Goal: Complete application form

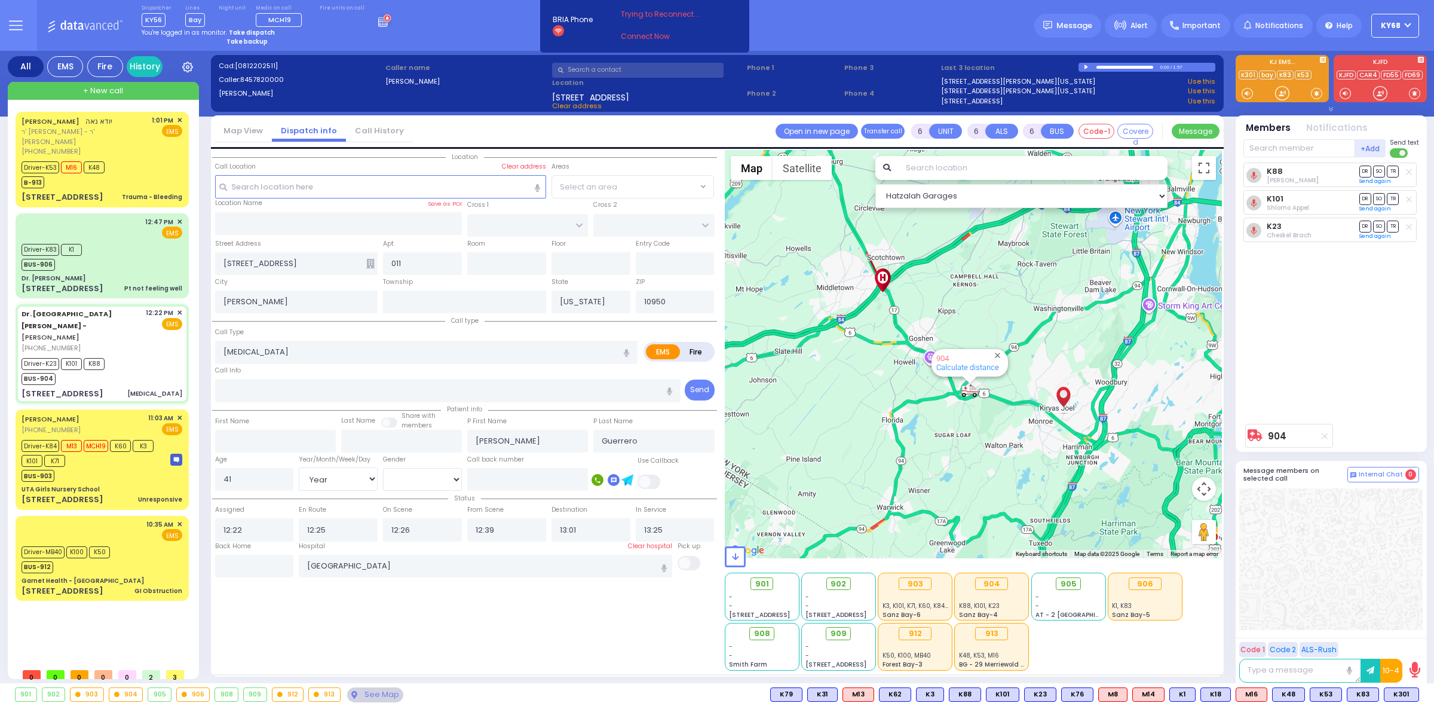
select select "Year"
select select "[DEMOGRAPHIC_DATA]"
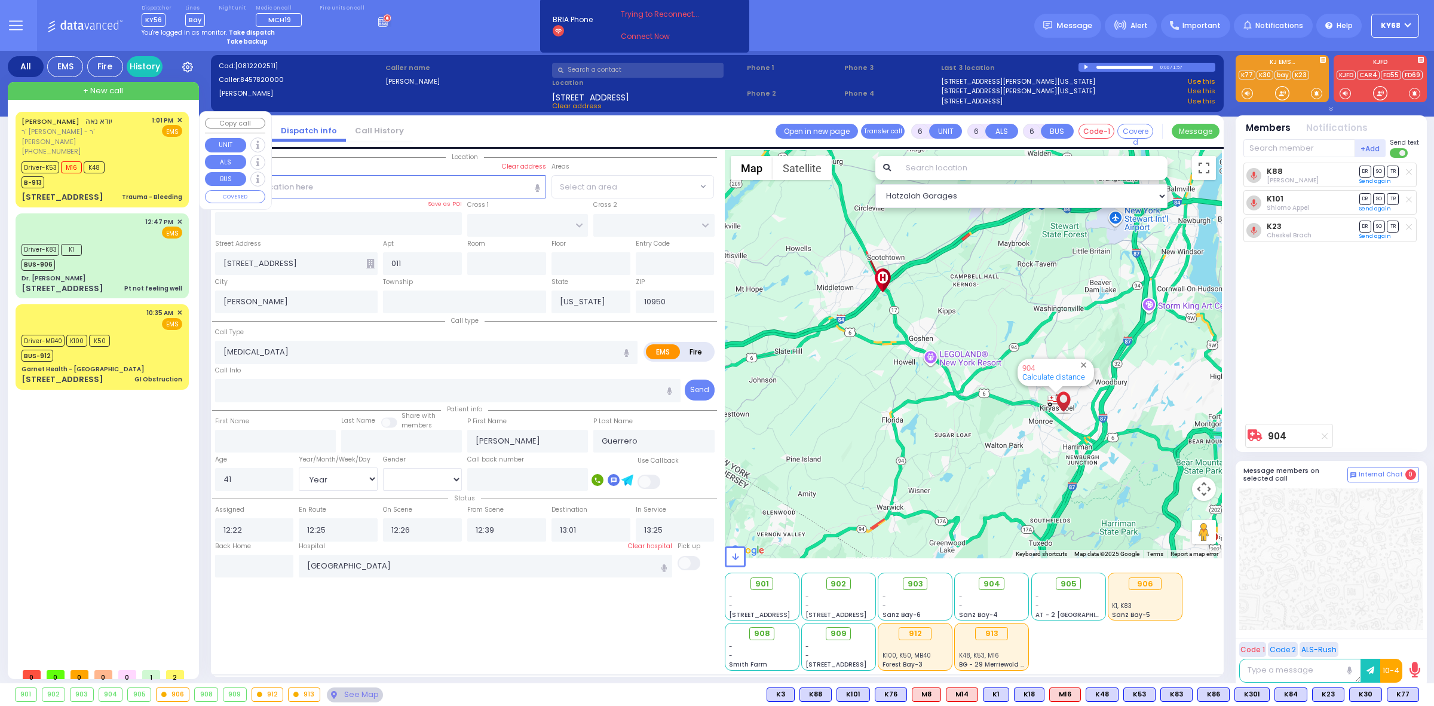
click at [102, 141] on div "[PERSON_NAME] ר' [PERSON_NAME] - ר' [PERSON_NAME] [PHONE_NUMBER] 1:01 PM ✕ EMS" at bounding box center [102, 135] width 161 height 41
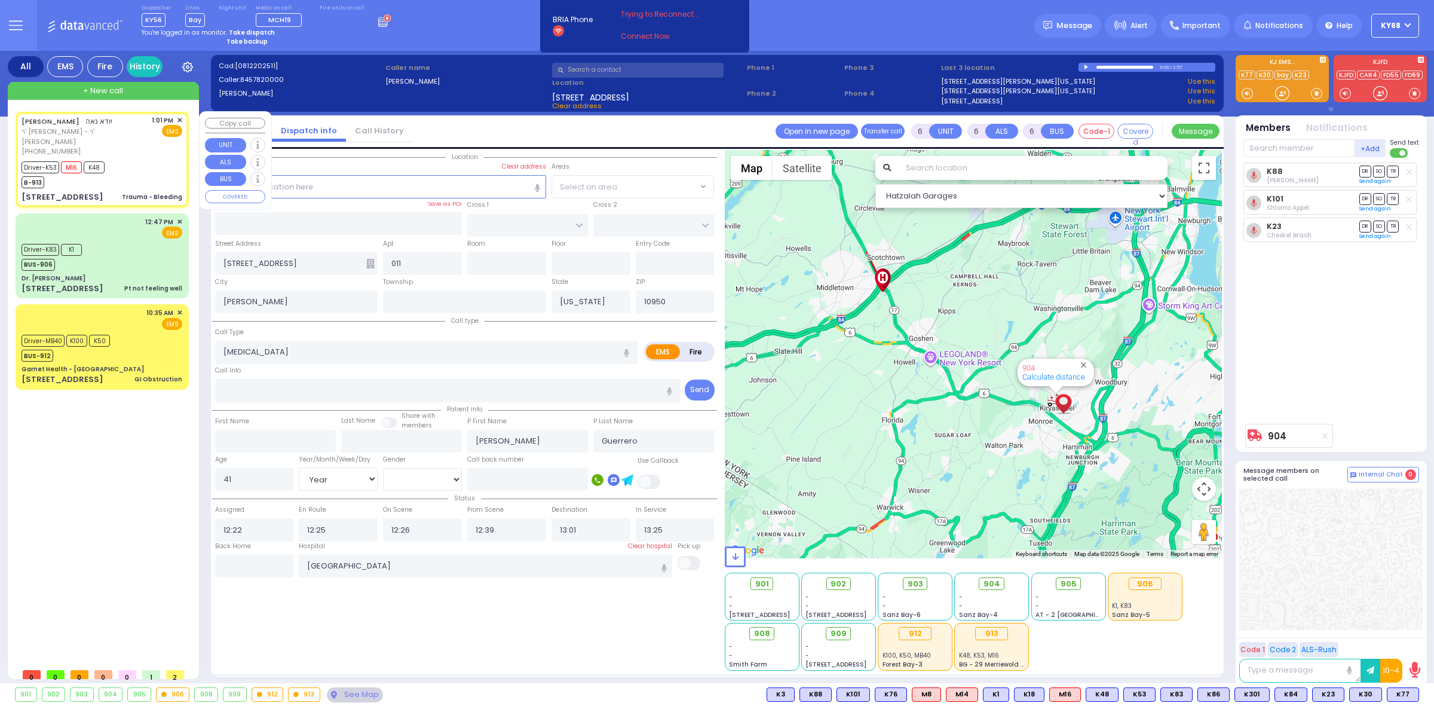
select select
type input "Trauma - Bleeding"
radio input "true"
type input "YIDA"
type input "NOE"
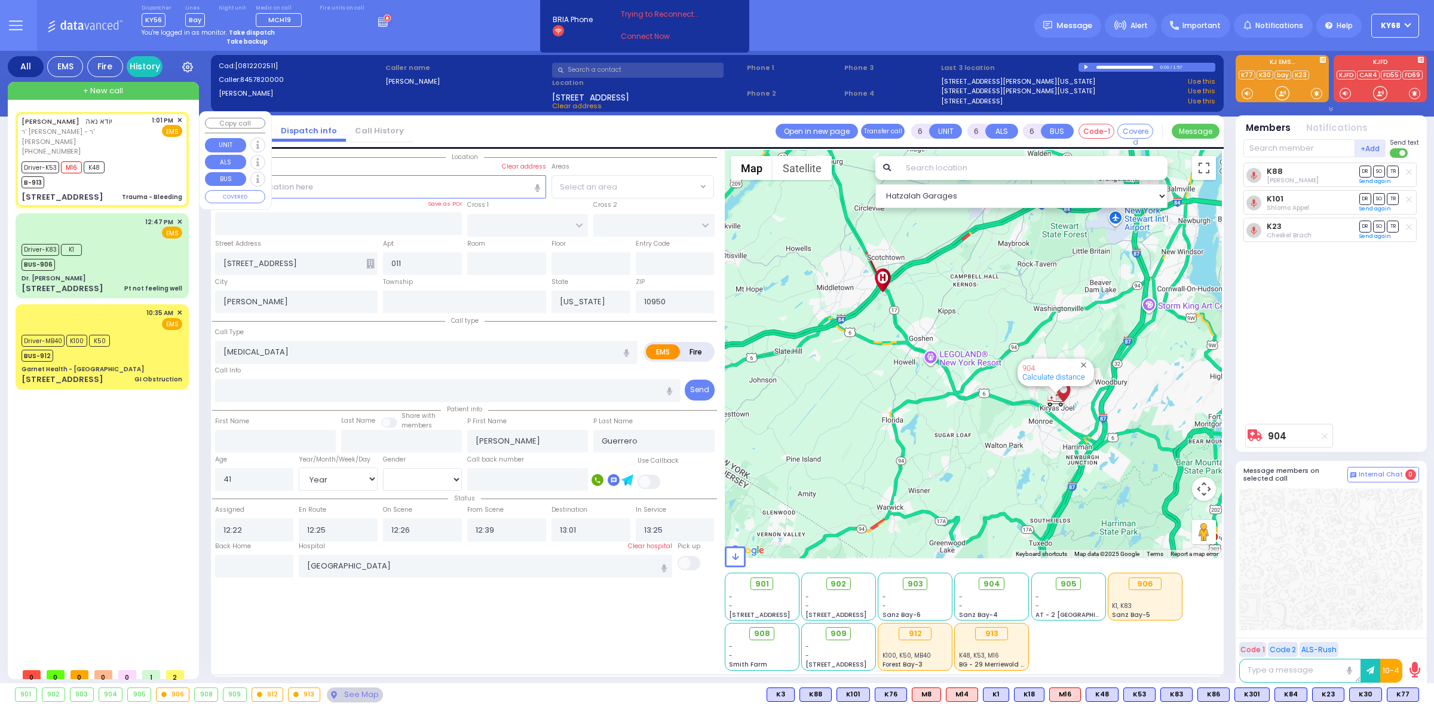
type input "Menachem"
type input "Gold"
type input "1"
select select "Year"
select select "[DEMOGRAPHIC_DATA]"
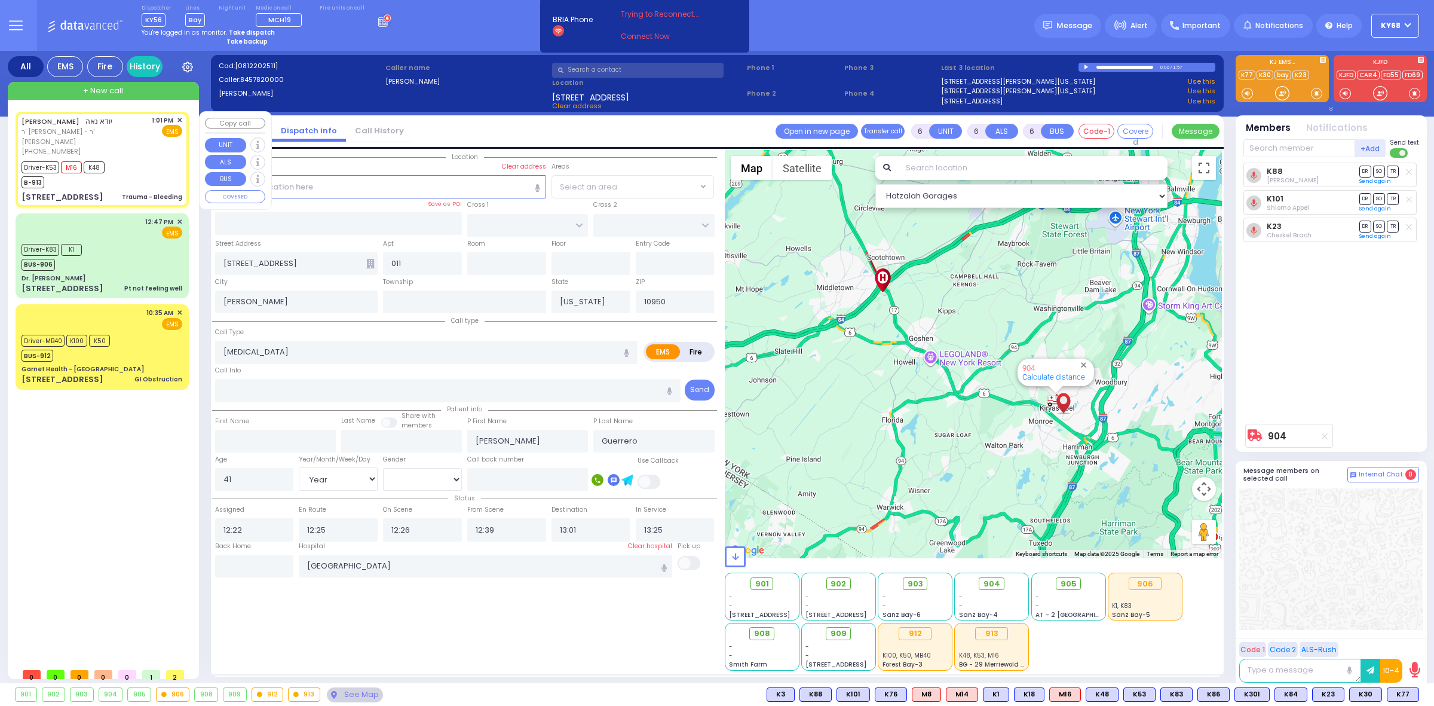
type input "13:01"
type input "13:02"
type input "13:06"
type input "13:19"
type input "14:20"
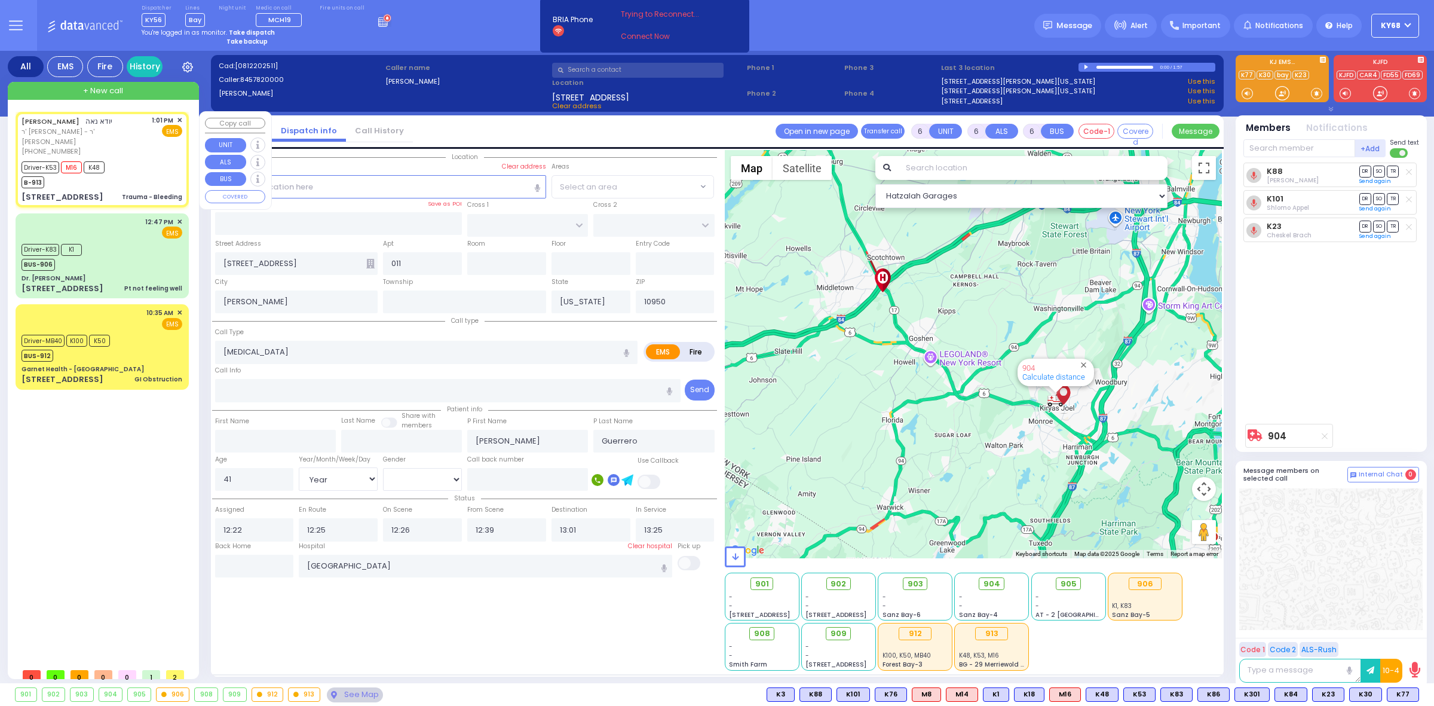
type input "14:23"
type input "[US_STATE][GEOGRAPHIC_DATA]- [GEOGRAPHIC_DATA]"
type input "ROBIN RD"
type input "MERRIEWOLD LN NORTH"
type input "[STREET_ADDRESS]"
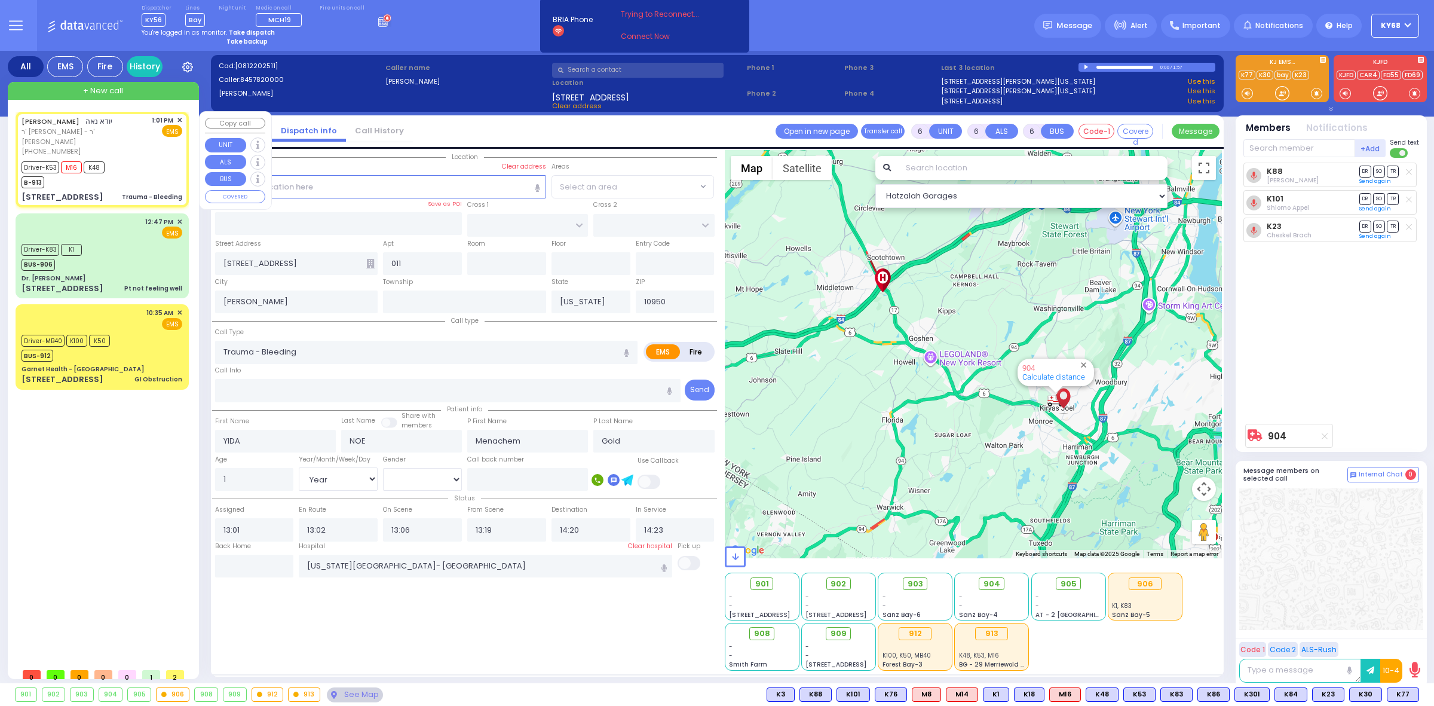
type input "Monroe"
select select "Hatzalah Garages"
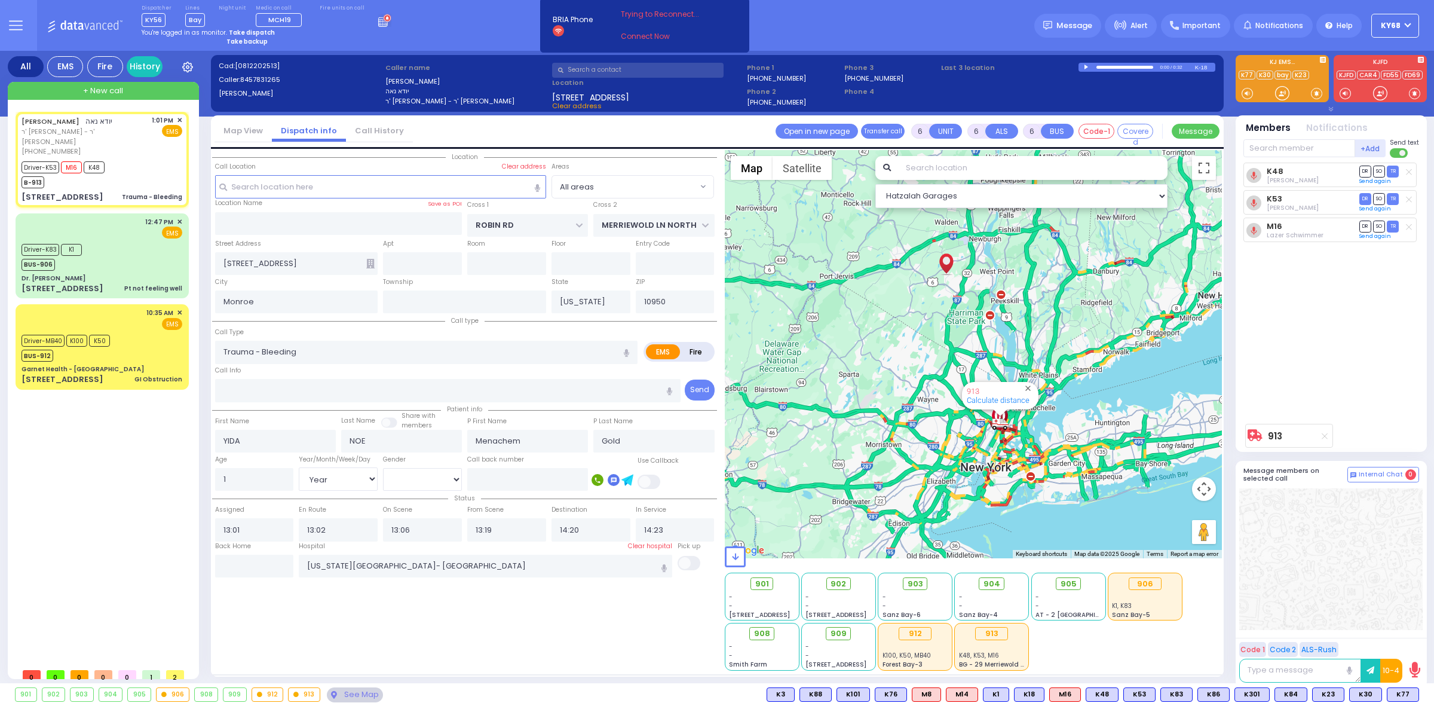
select select
radio input "true"
select select "Year"
select select "[DEMOGRAPHIC_DATA]"
select select "Hatzalah Garages"
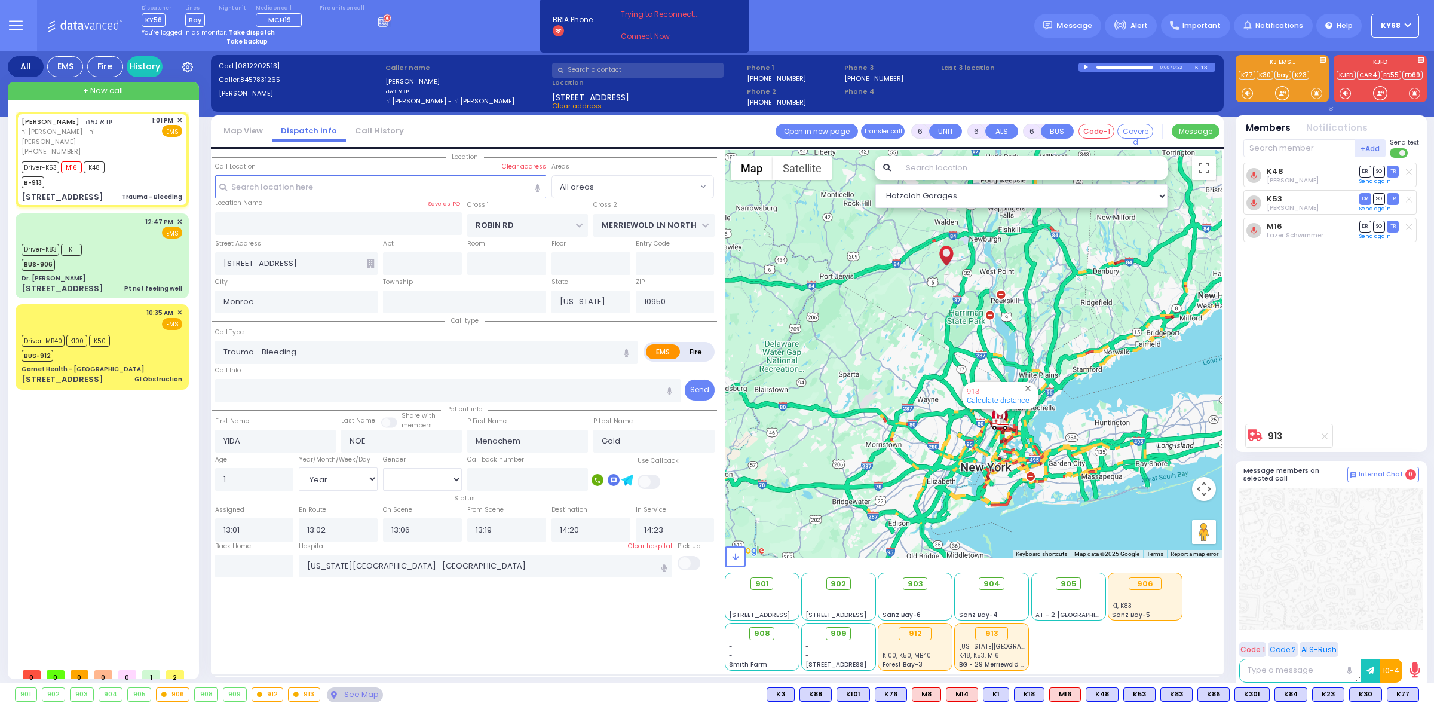
select select
radio input "true"
select select "Year"
select select "[DEMOGRAPHIC_DATA]"
select select "Hatzalah Garages"
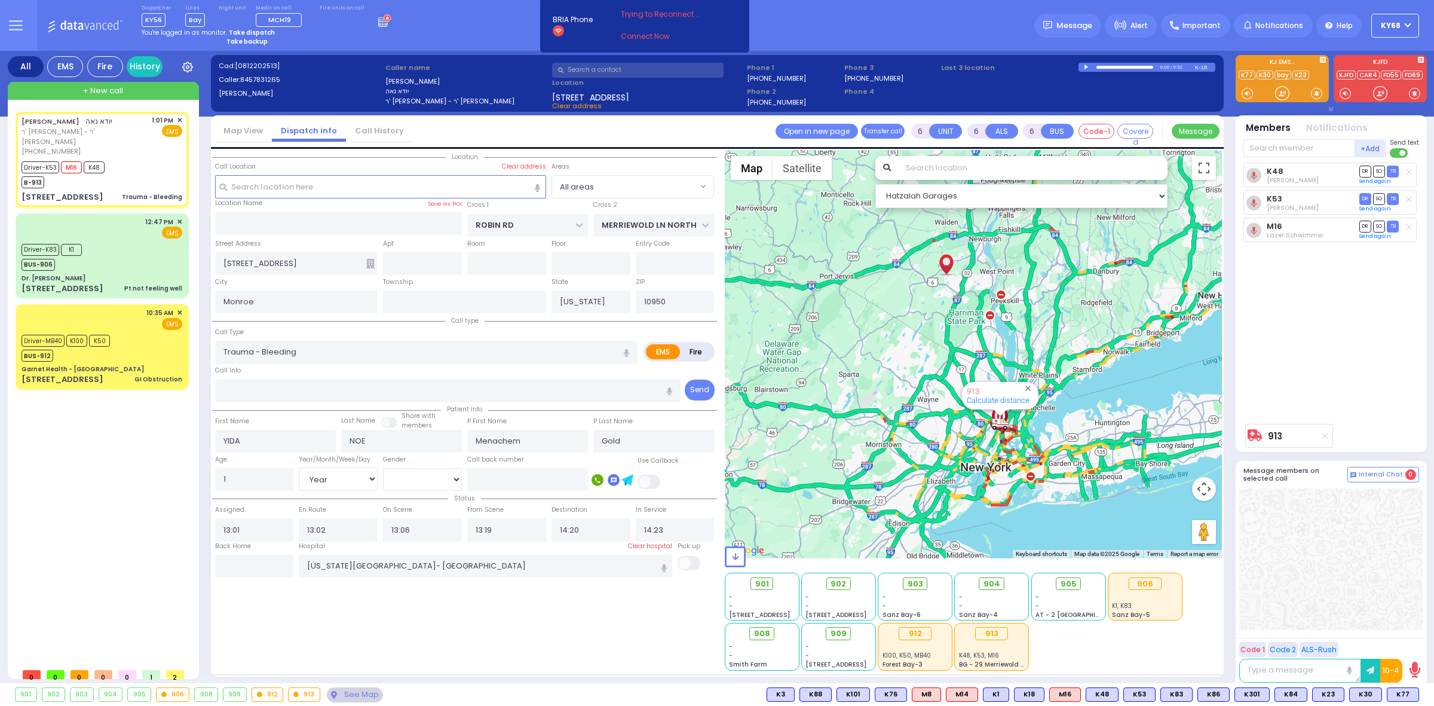
select select
radio input "true"
select select "Year"
select select "[DEMOGRAPHIC_DATA]"
select select "Hatzalah Garages"
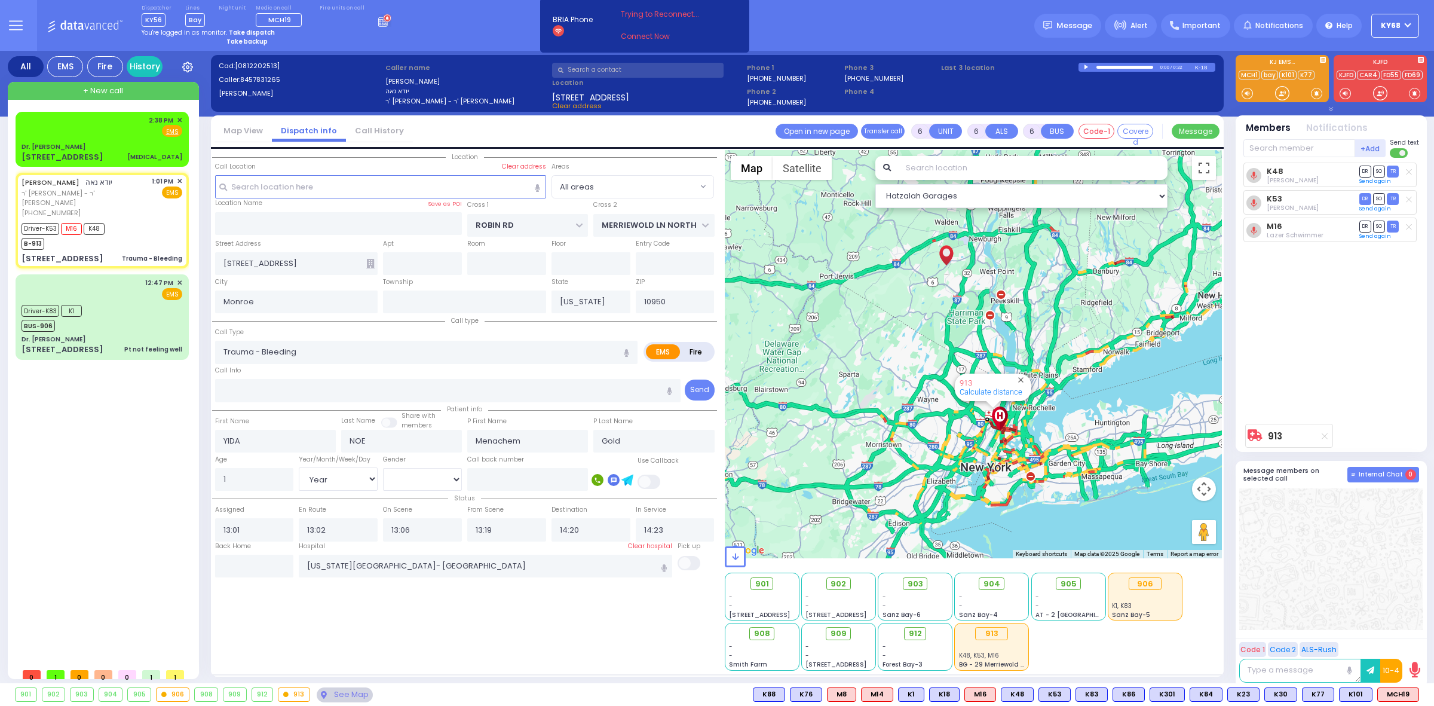
click at [1399, 467] on button "Internal Chat 0" at bounding box center [1383, 475] width 72 height 16
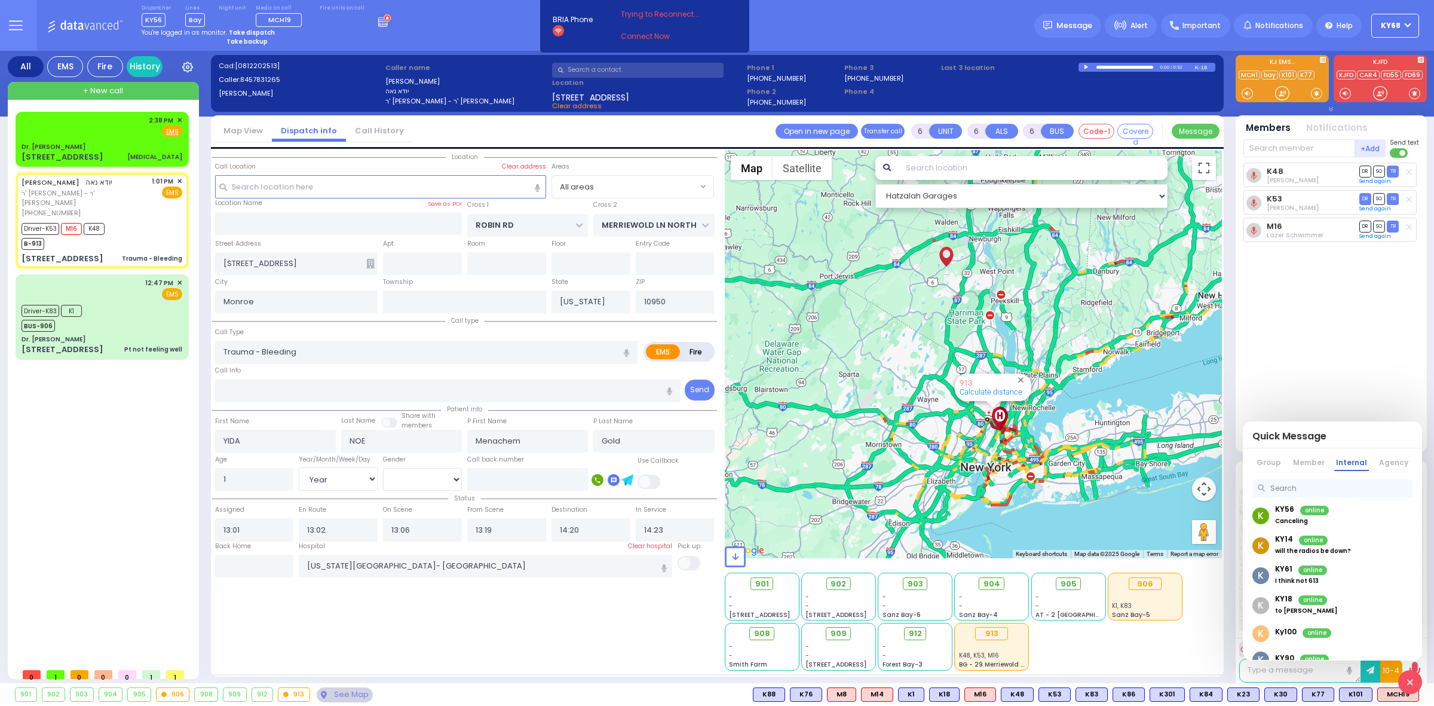
click at [1348, 524] on div "K KY56 online [GEOGRAPHIC_DATA]" at bounding box center [1332, 516] width 179 height 30
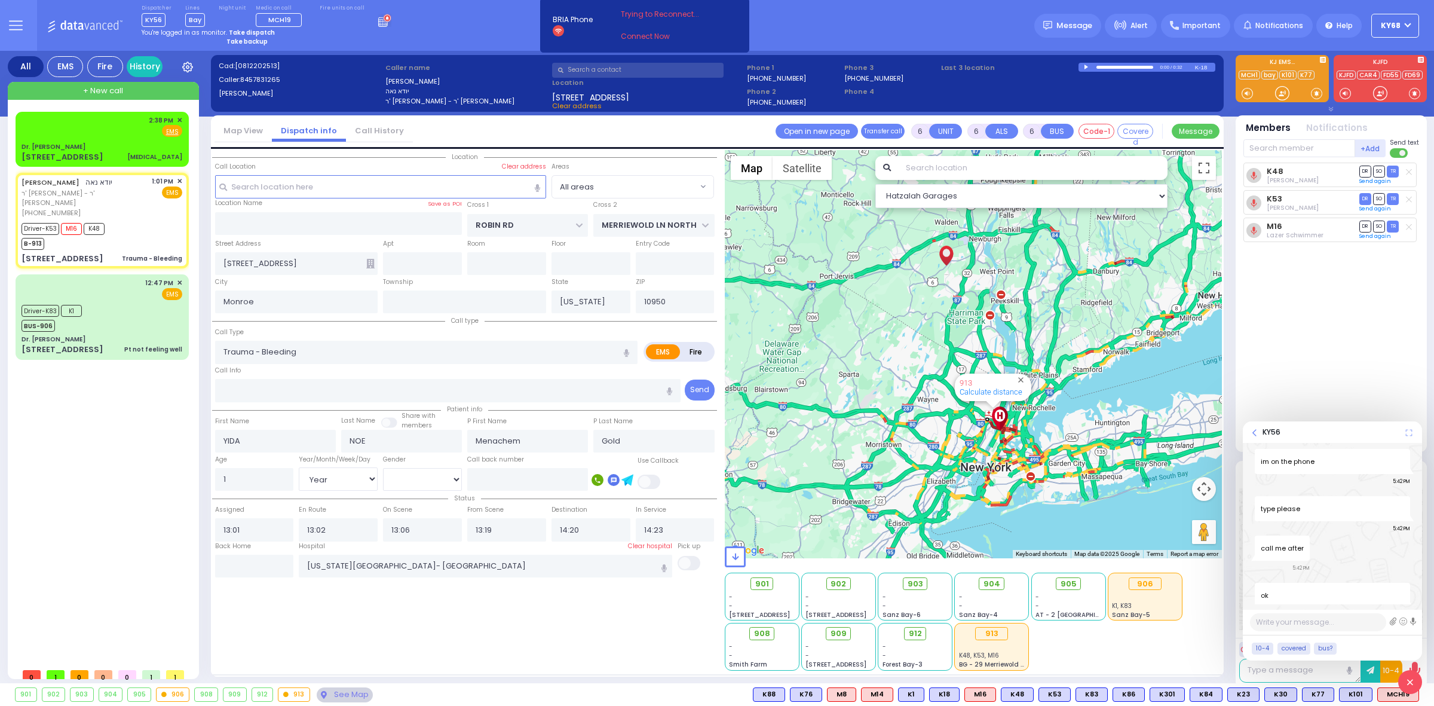
scroll to position [676, 0]
type textarea "patient Hypotensive"
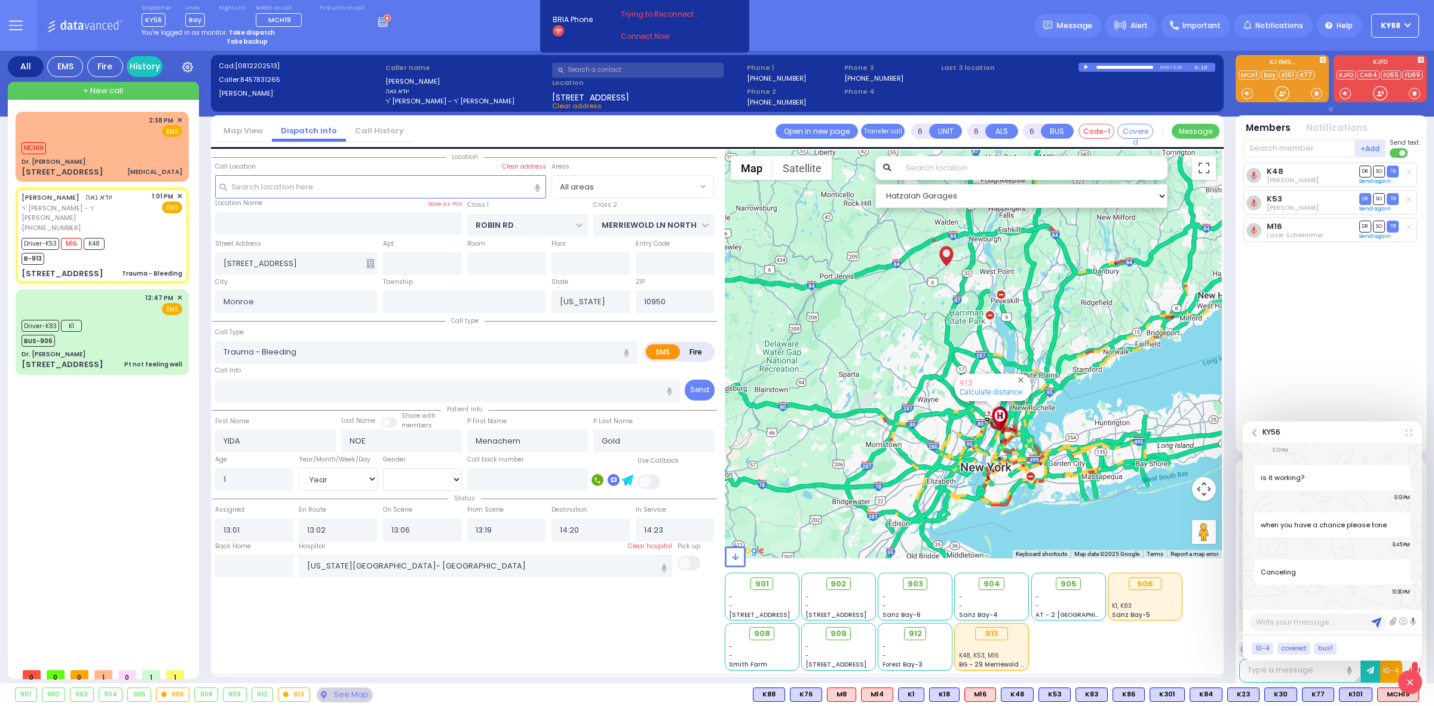
scroll to position [724, 0]
click at [1414, 676] on link at bounding box center [1410, 682] width 24 height 24
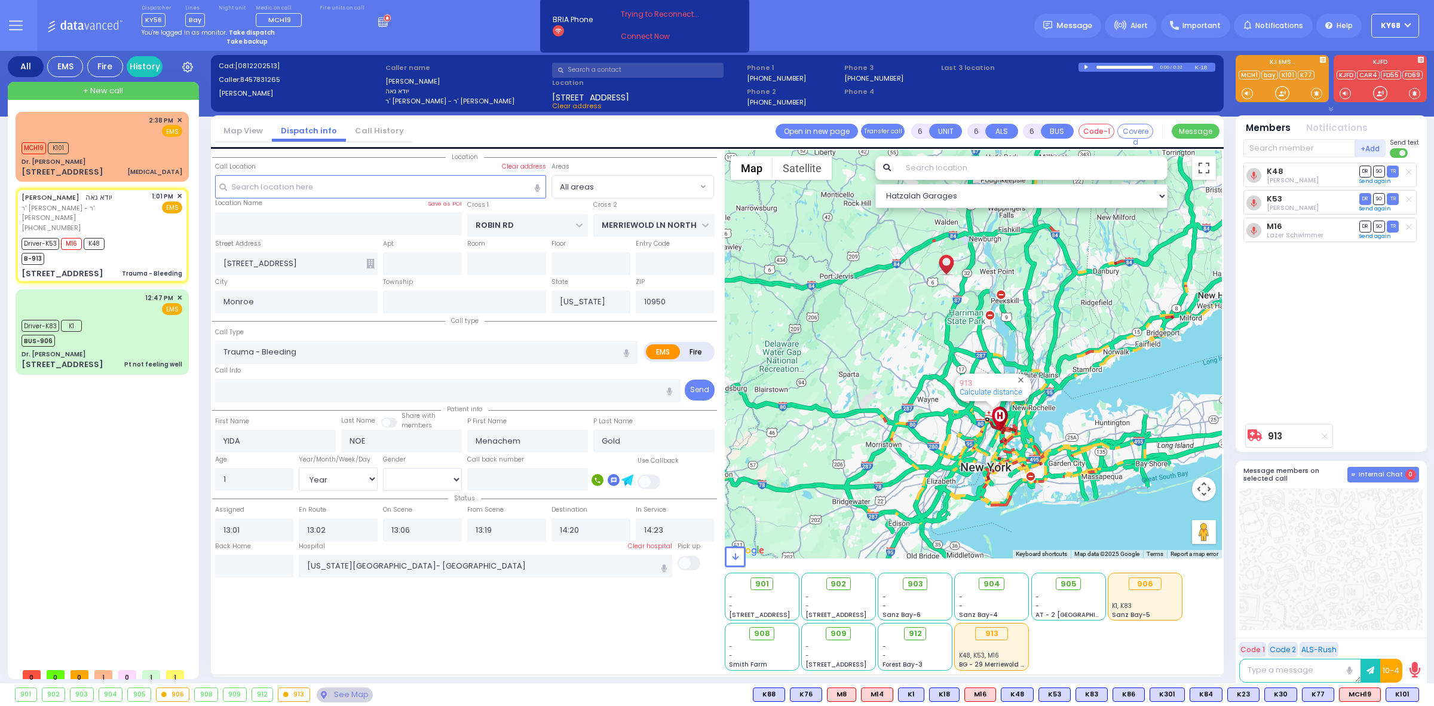
click at [1373, 475] on span "Internal Chat" at bounding box center [1381, 474] width 44 height 8
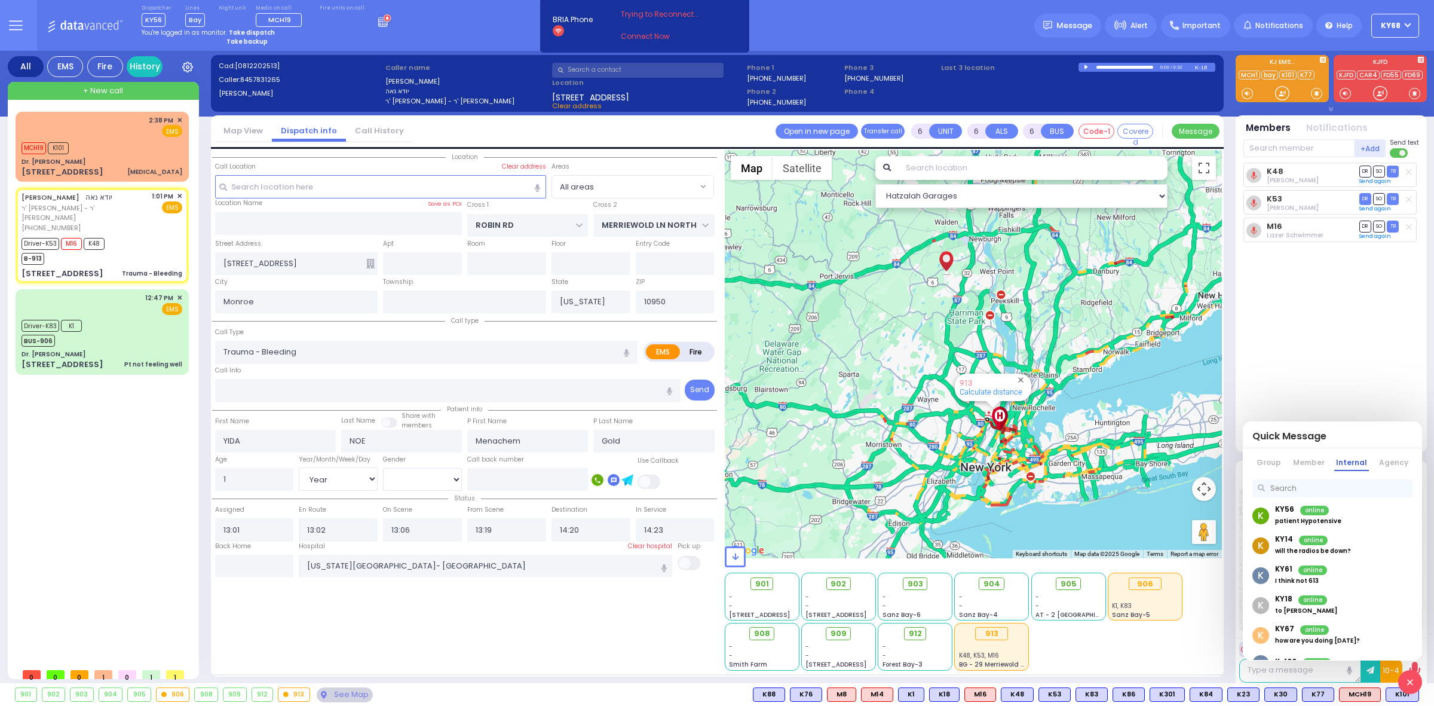
click at [1405, 681] on link at bounding box center [1410, 682] width 24 height 24
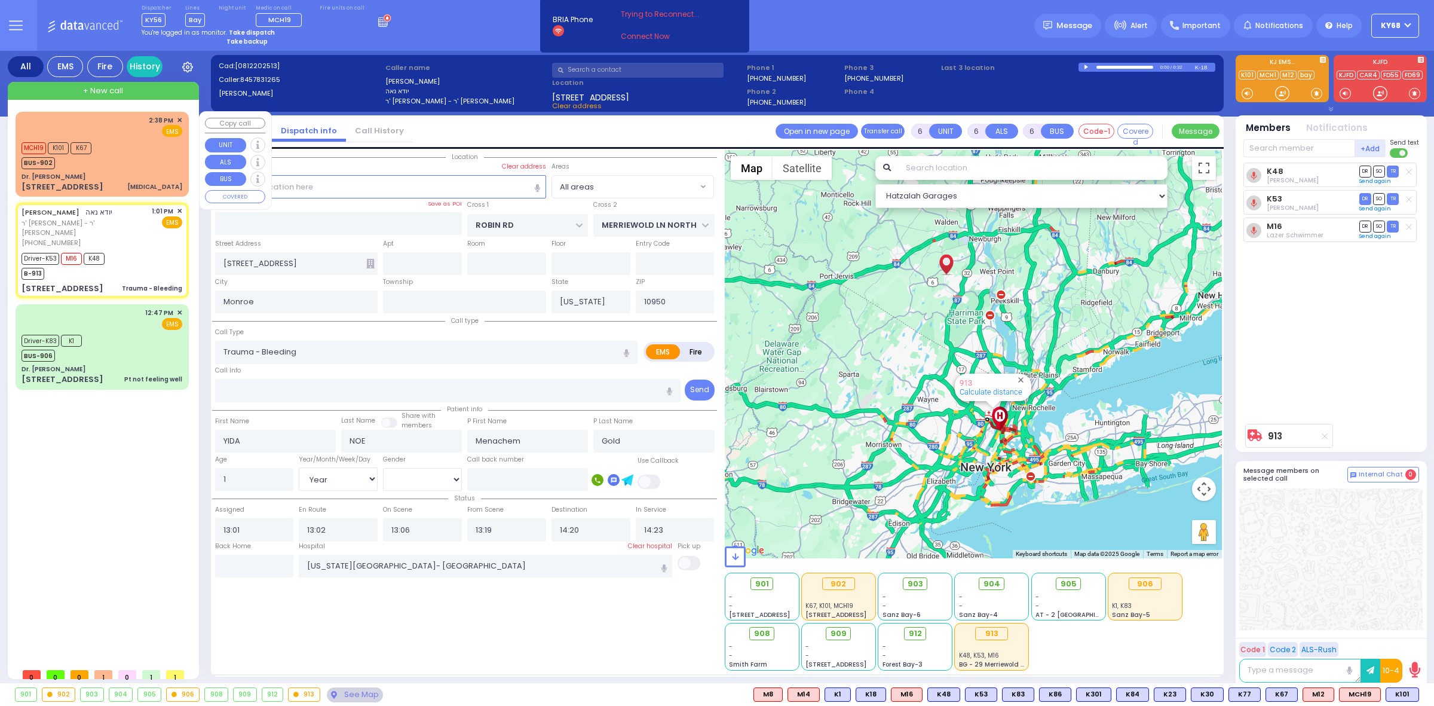
click at [87, 157] on div "BUS-902" at bounding box center [57, 161] width 70 height 15
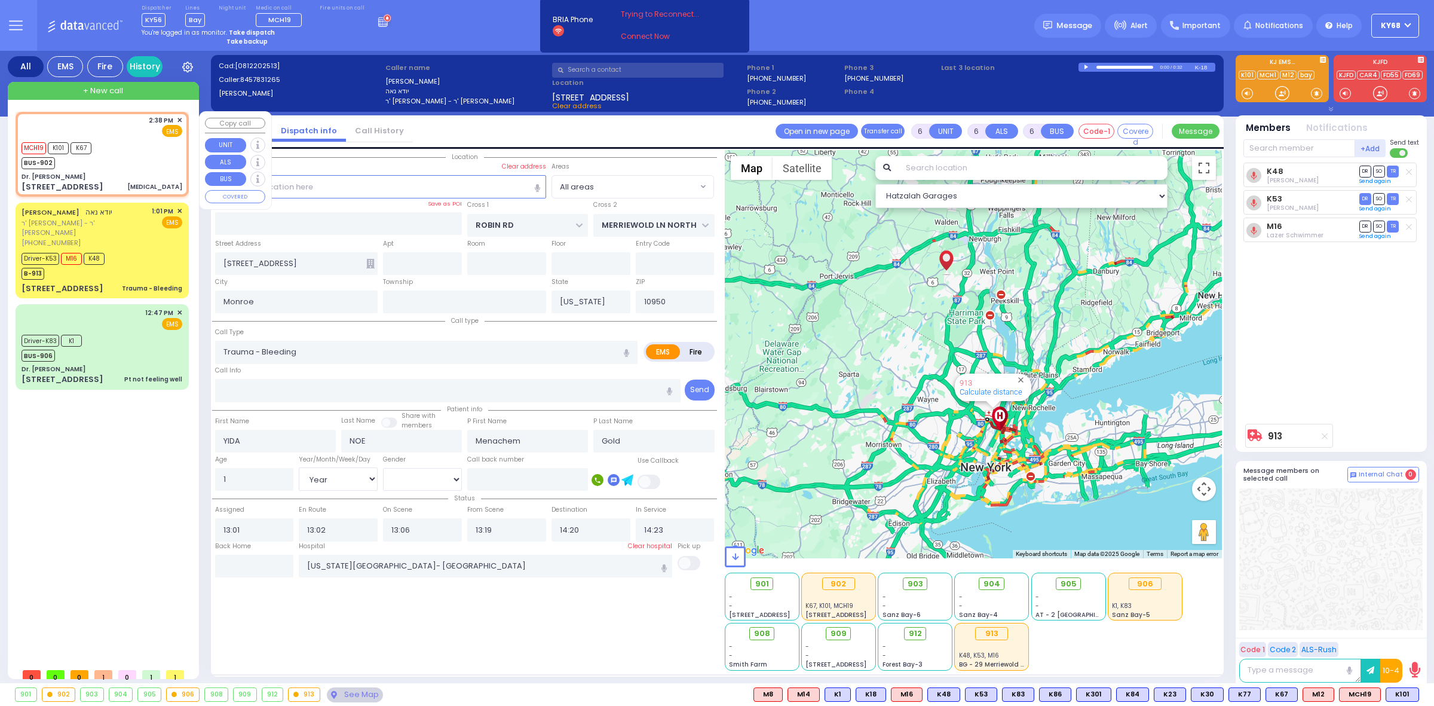
type input "1"
select select
type input "[MEDICAL_DATA]"
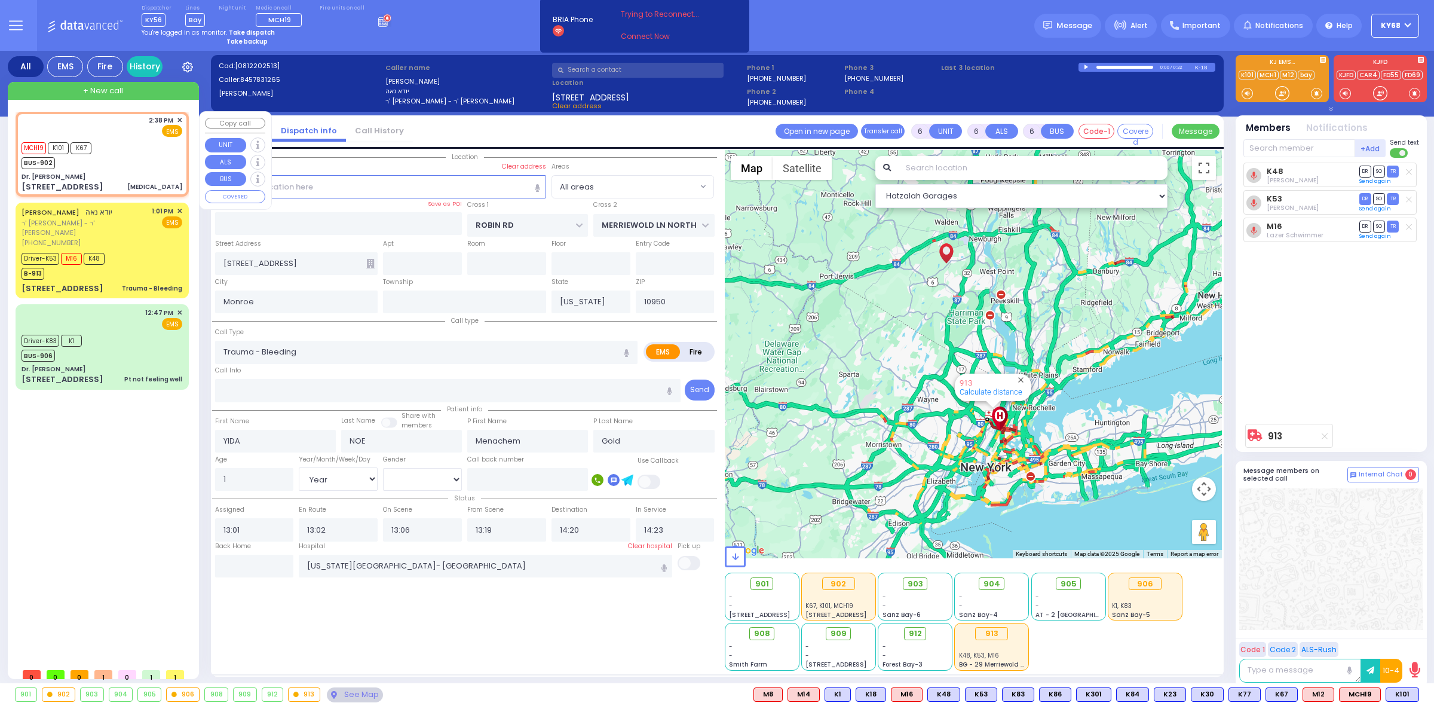
radio input "true"
type input "77"
select select "Year"
select select "[DEMOGRAPHIC_DATA]"
type input "14:38"
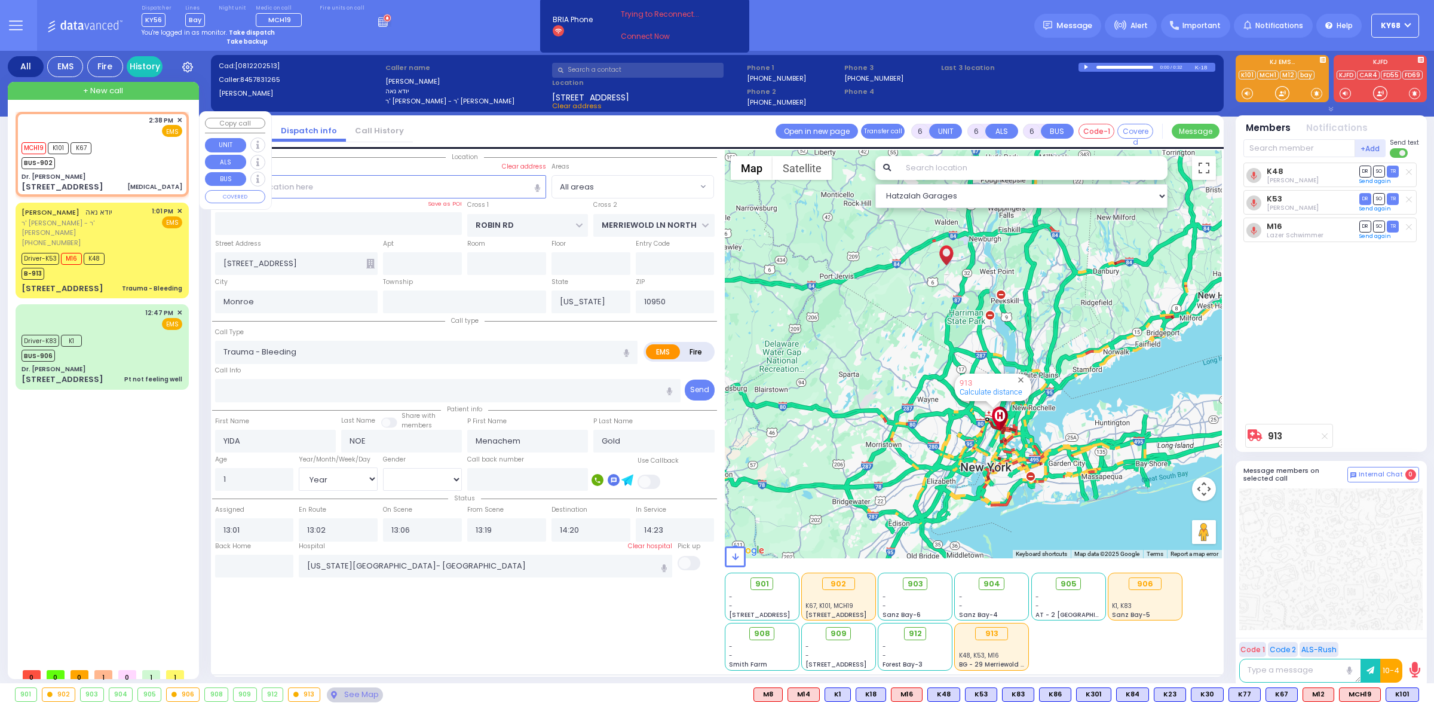
type input "14:41"
select select "Hatzalah Garages"
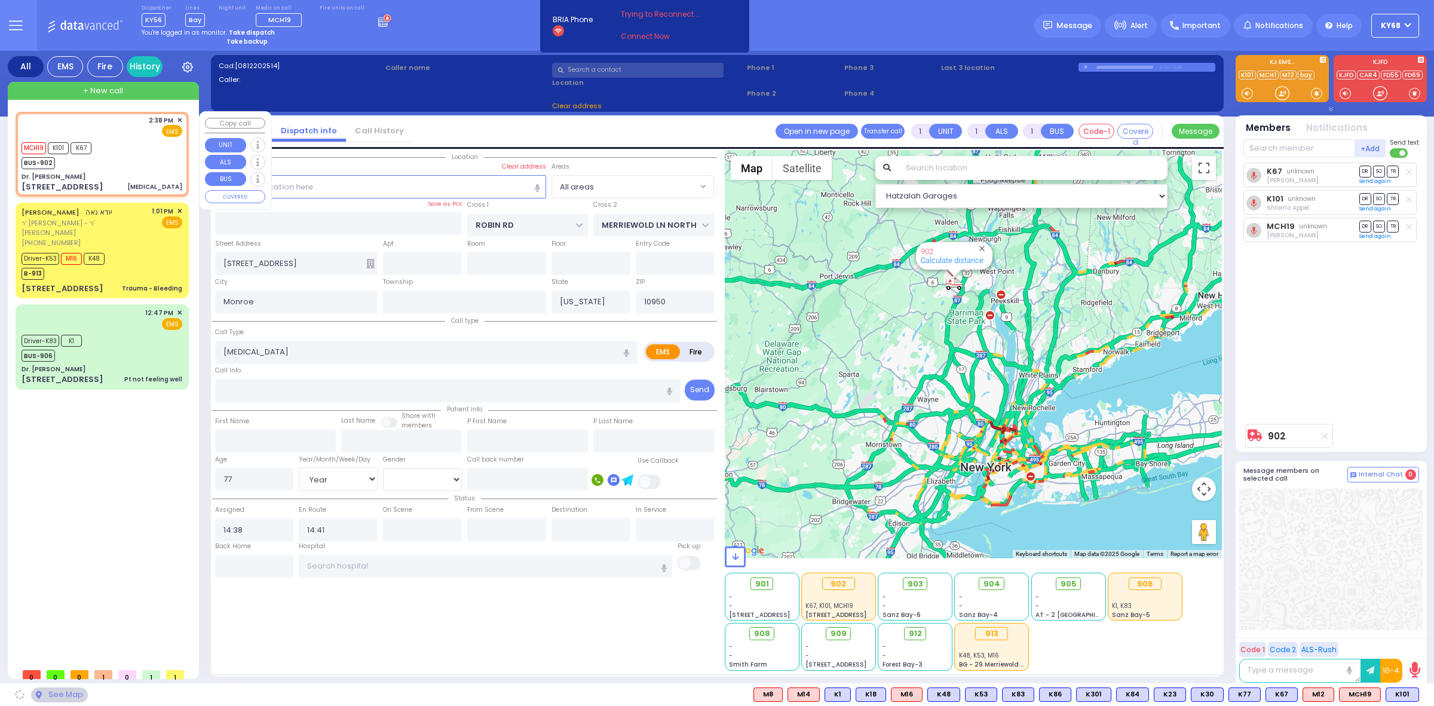
type input "Dr. [PERSON_NAME]"
type input "[GEOGRAPHIC_DATA]"
type input "[STREET_ADDRESS]"
type input "011"
type input "[PERSON_NAME]"
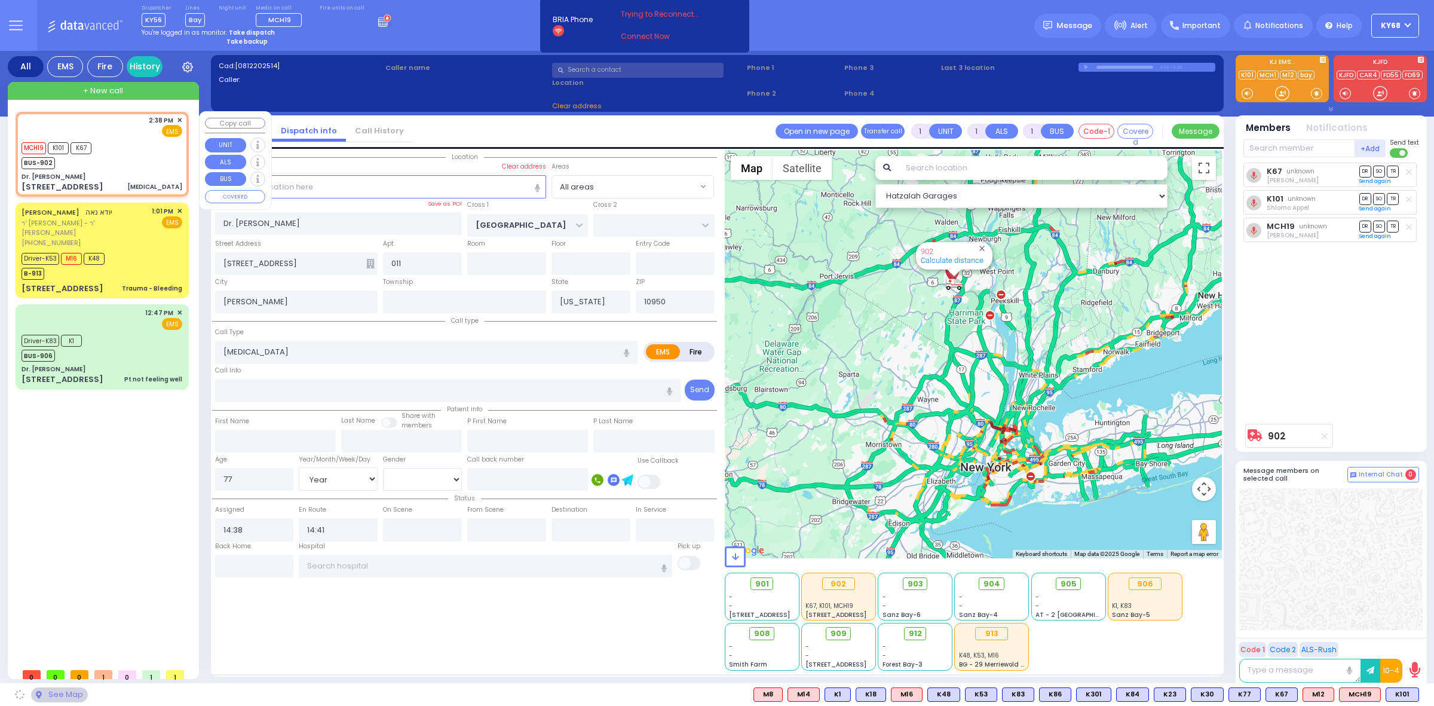
select select "SECTION 4"
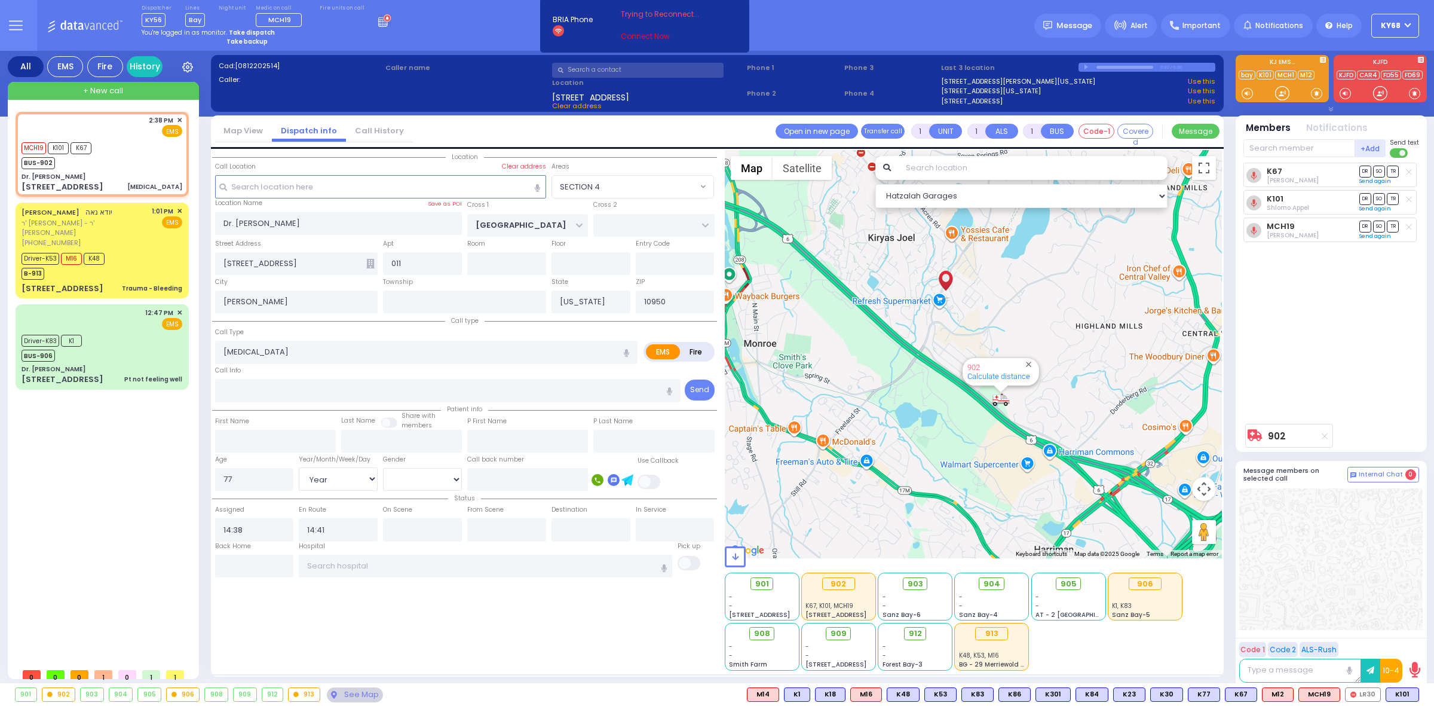
click at [638, 36] on link "Connect Now" at bounding box center [668, 36] width 94 height 11
click at [832, 36] on div "Dispatcher KY56 shift has started. Are you ? [GEOGRAPHIC_DATA]" at bounding box center [717, 25] width 1434 height 51
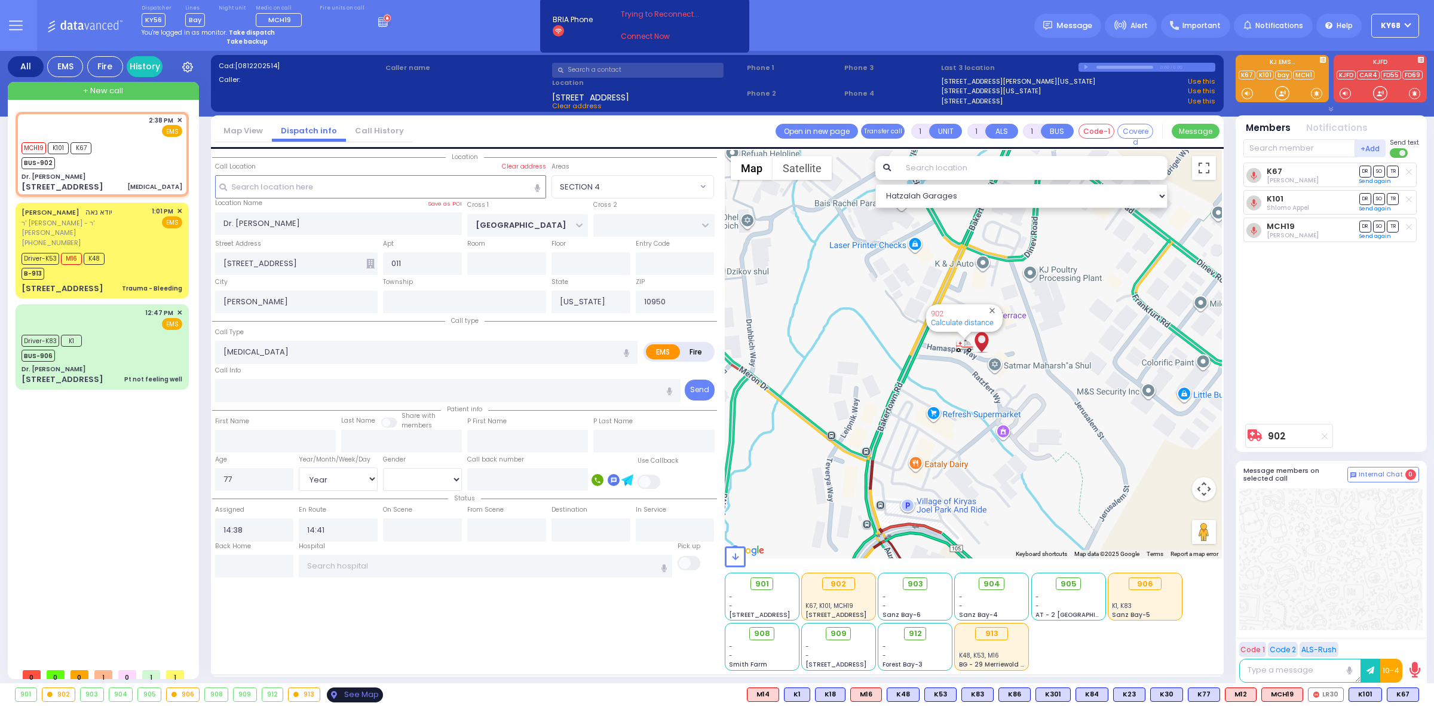
click at [371, 697] on div "See Map" at bounding box center [355, 694] width 56 height 15
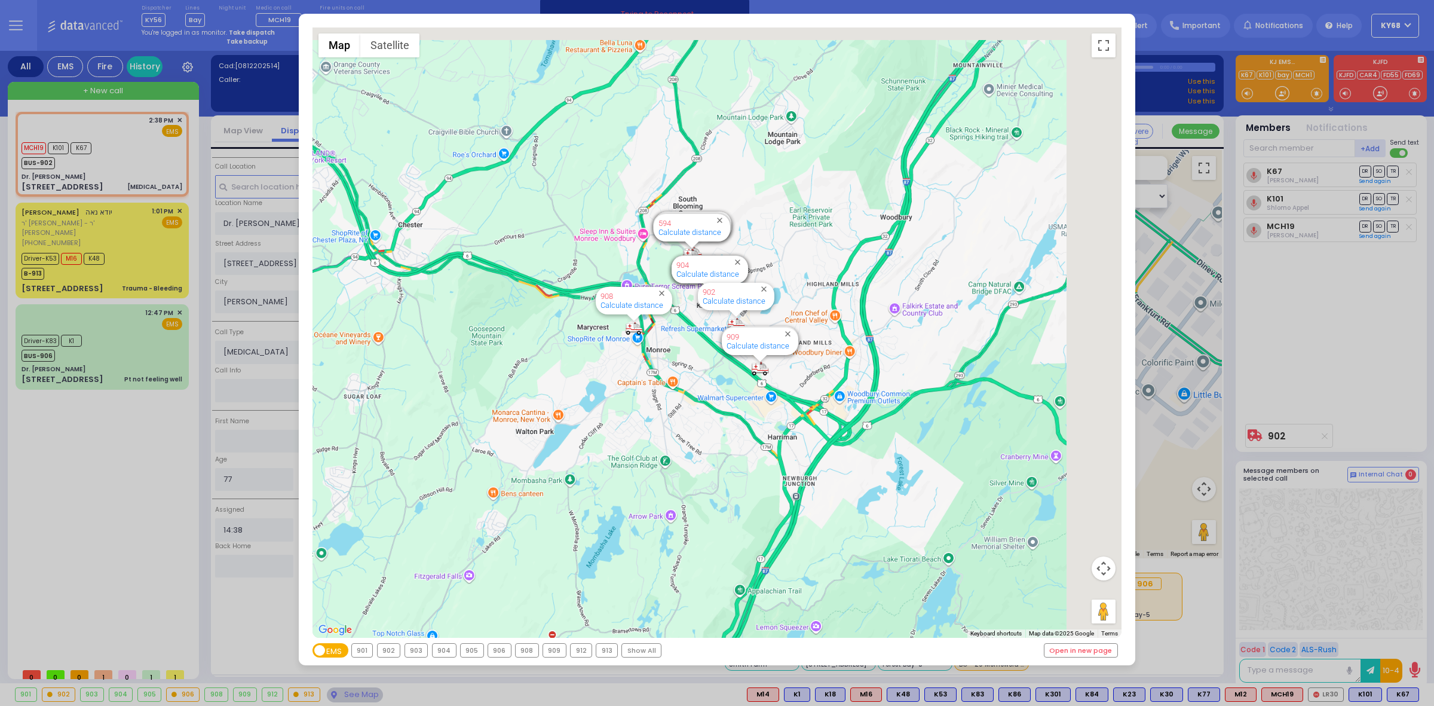
click at [583, 649] on div "912" at bounding box center [581, 649] width 21 height 13
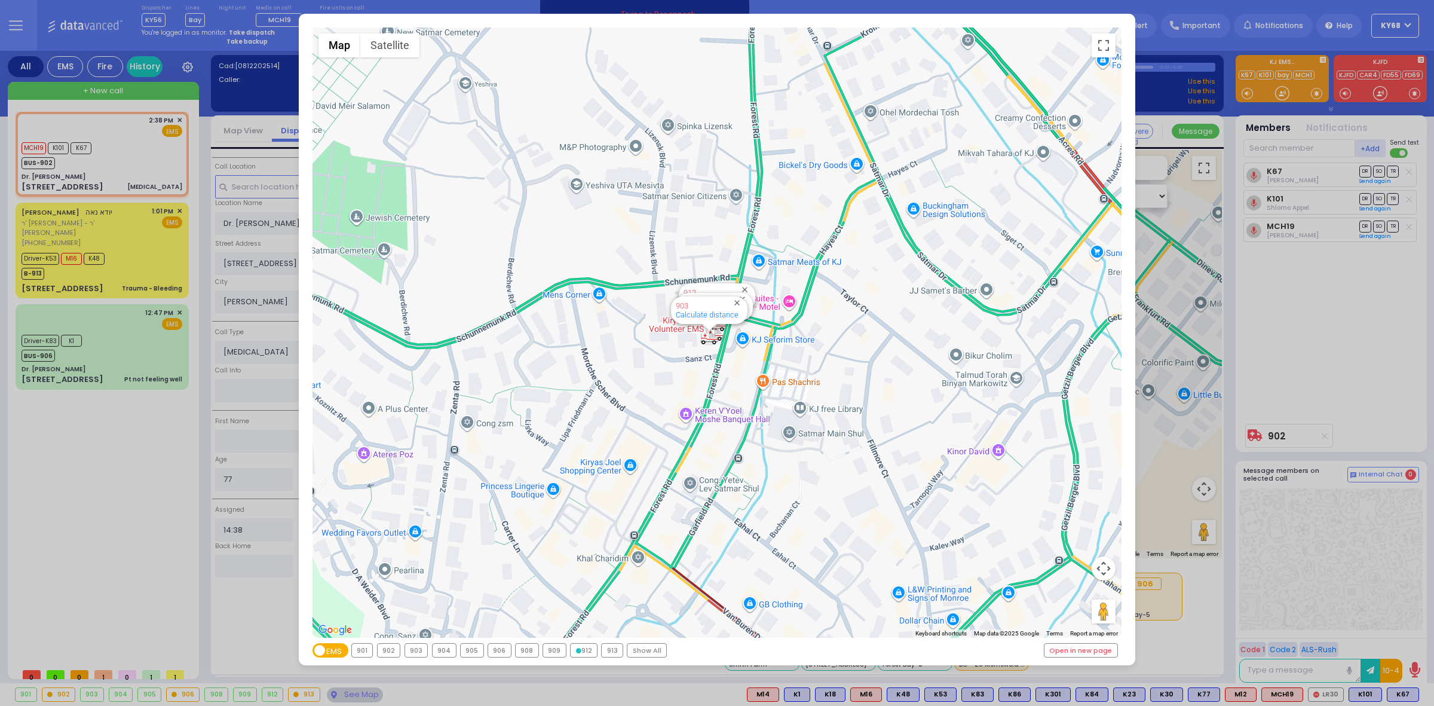
click at [583, 649] on div "912" at bounding box center [584, 649] width 26 height 13
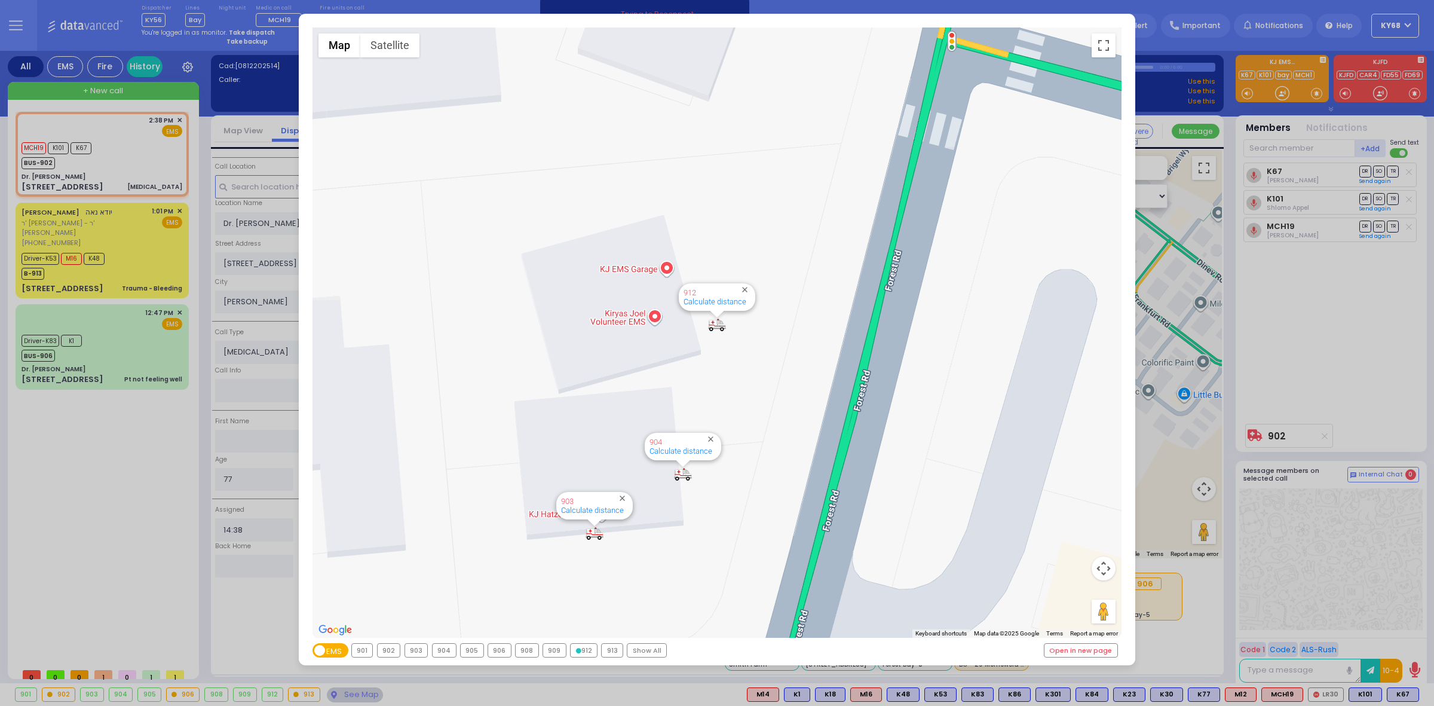
drag, startPoint x: 778, startPoint y: 383, endPoint x: 779, endPoint y: 407, distance: 24.5
click at [779, 407] on div "594 Calculate distance 595 Calculate distance 596 Calculate distance 901 Calcul…" at bounding box center [717, 332] width 810 height 610
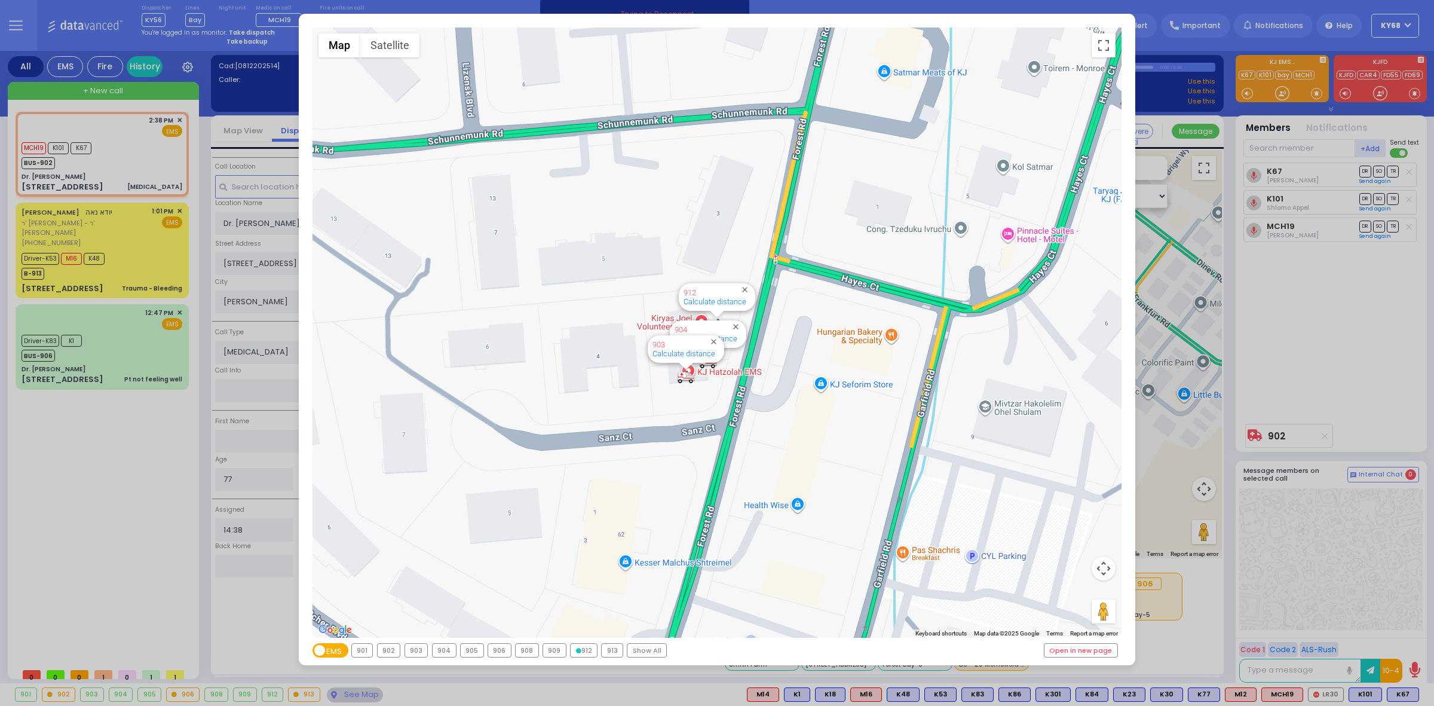
click at [1285, 330] on div "← Move left → Move right ↑ Move up ↓ Move down + Zoom in - Zoom out Home Jump l…" at bounding box center [717, 353] width 1434 height 706
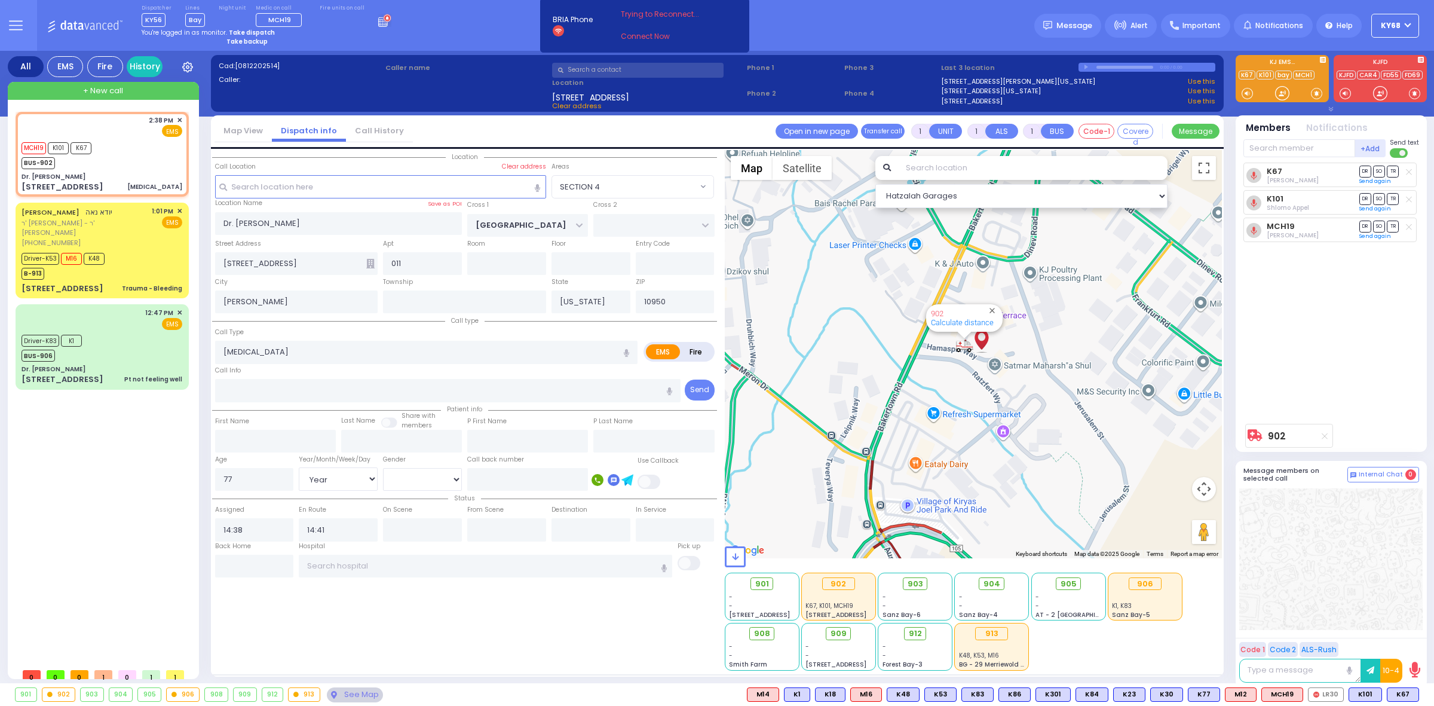
click at [266, 694] on div "912" at bounding box center [272, 694] width 21 height 13
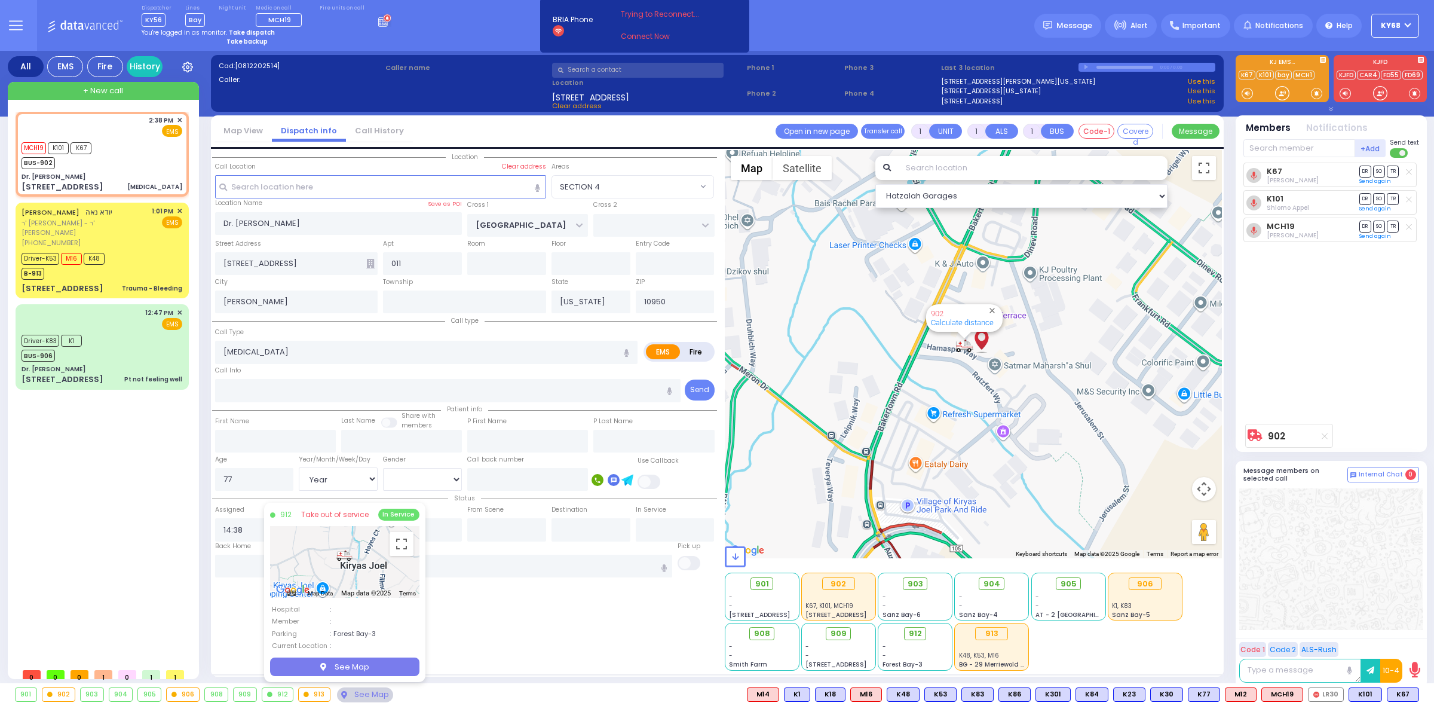
click at [523, 608] on div "Location All areas" at bounding box center [464, 410] width 505 height 520
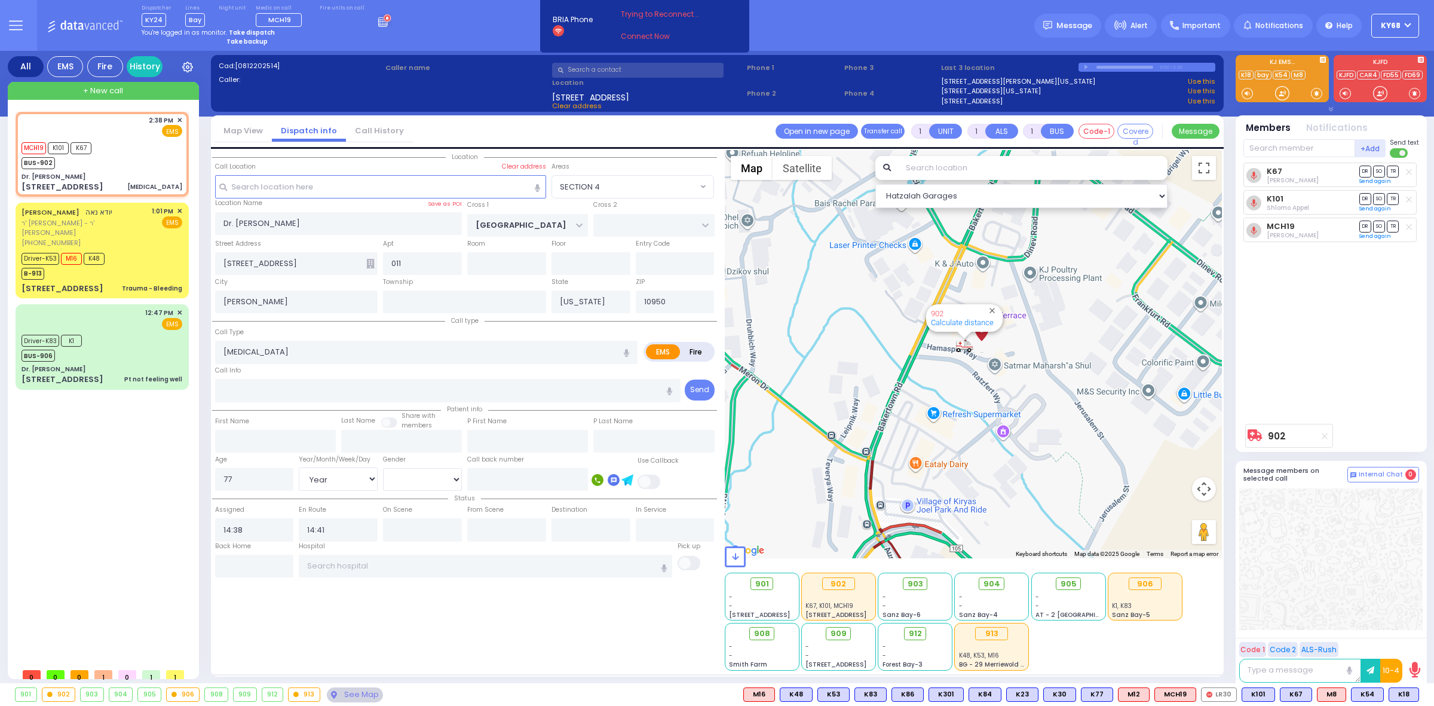
click at [1307, 519] on div at bounding box center [1330, 559] width 183 height 142
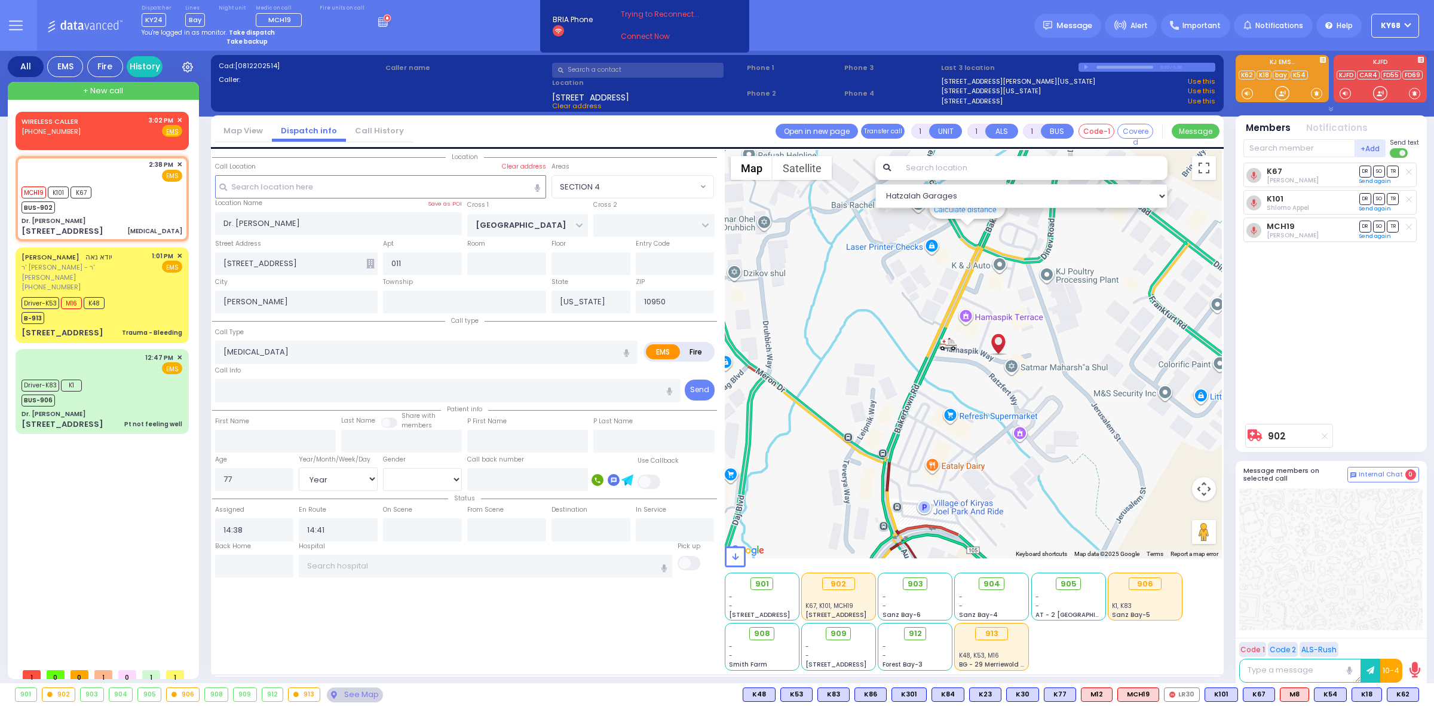
type input "6"
select select
radio input "true"
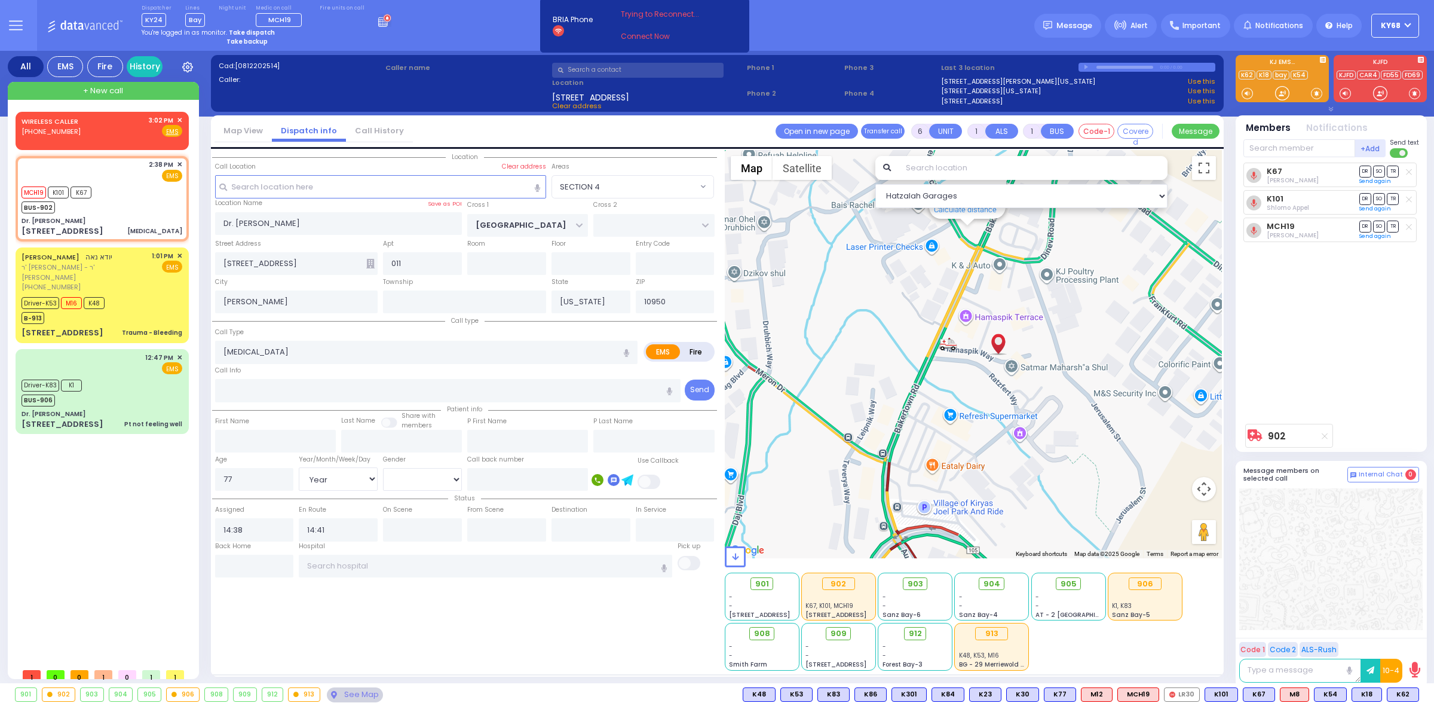
type input "Unknown"
select select "Year"
select select "[DEMOGRAPHIC_DATA]"
select select "SECTION 4"
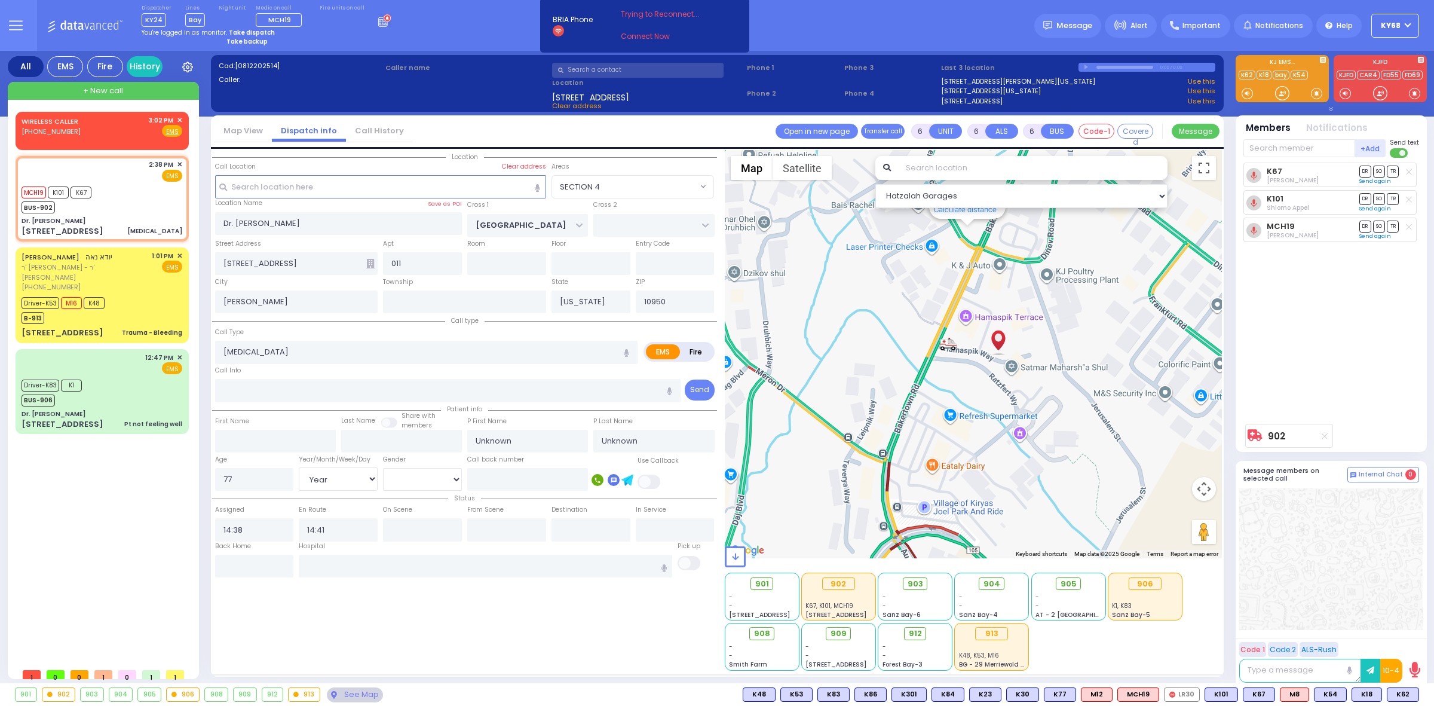
select select "Hatzalah Garages"
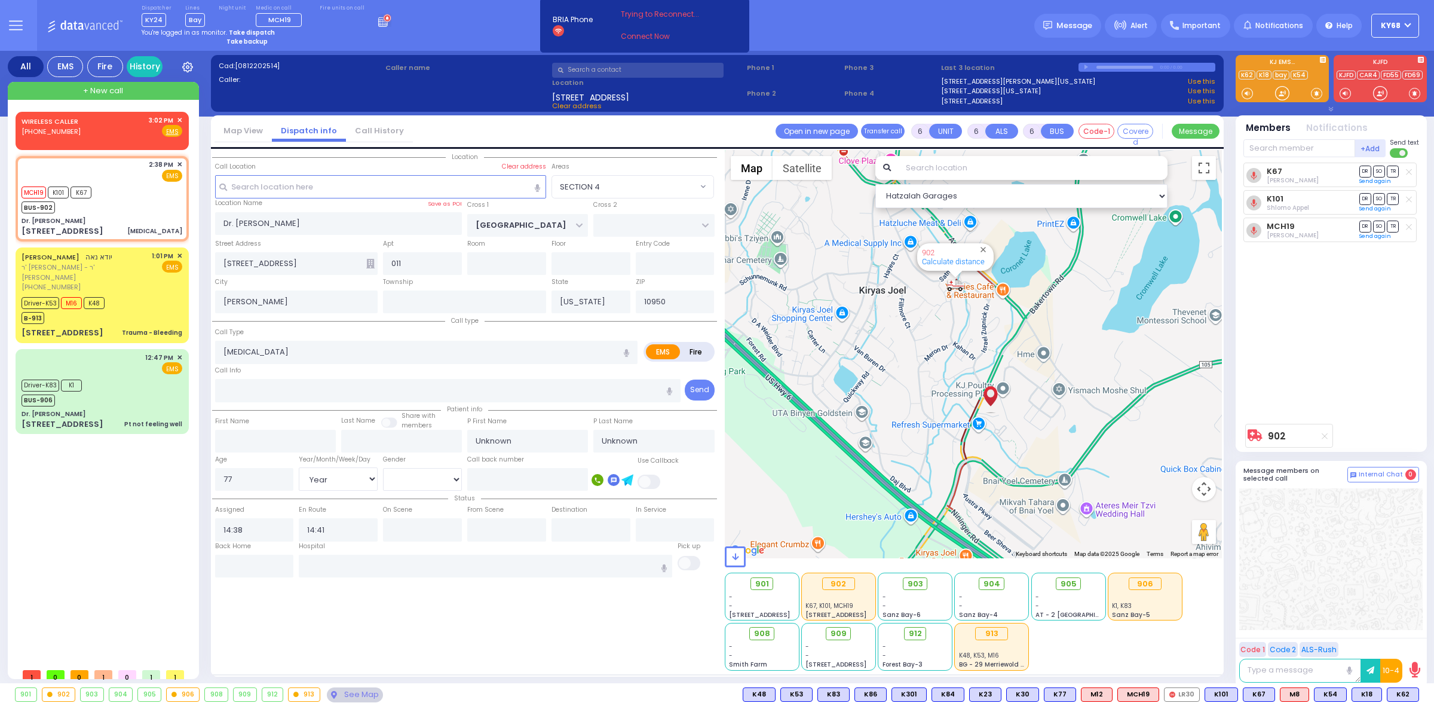
select select
radio input "true"
type input "[PERSON_NAME]"
type input "SCHLESINGER"
type input "72"
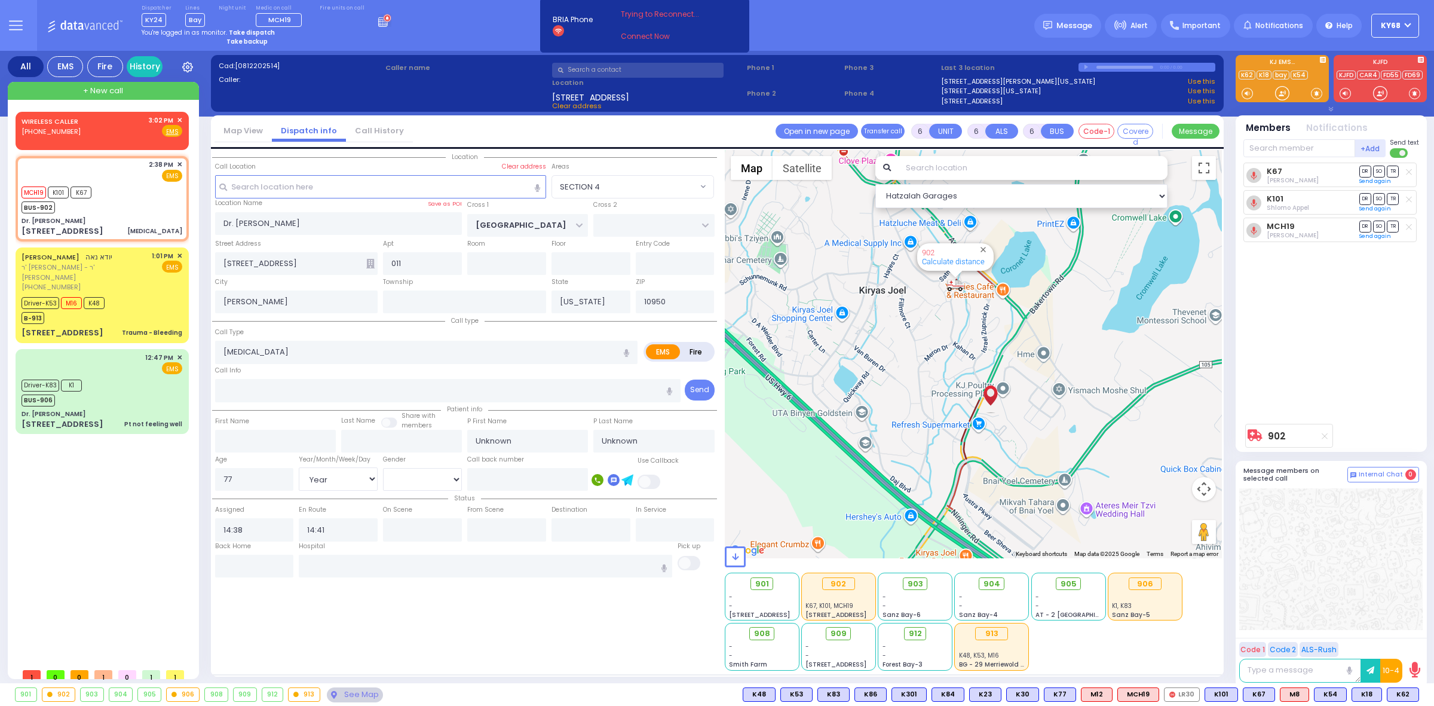
select select "Year"
select select "[DEMOGRAPHIC_DATA]"
select select "Hatzalah Garages"
select select "SECTION 4"
select select
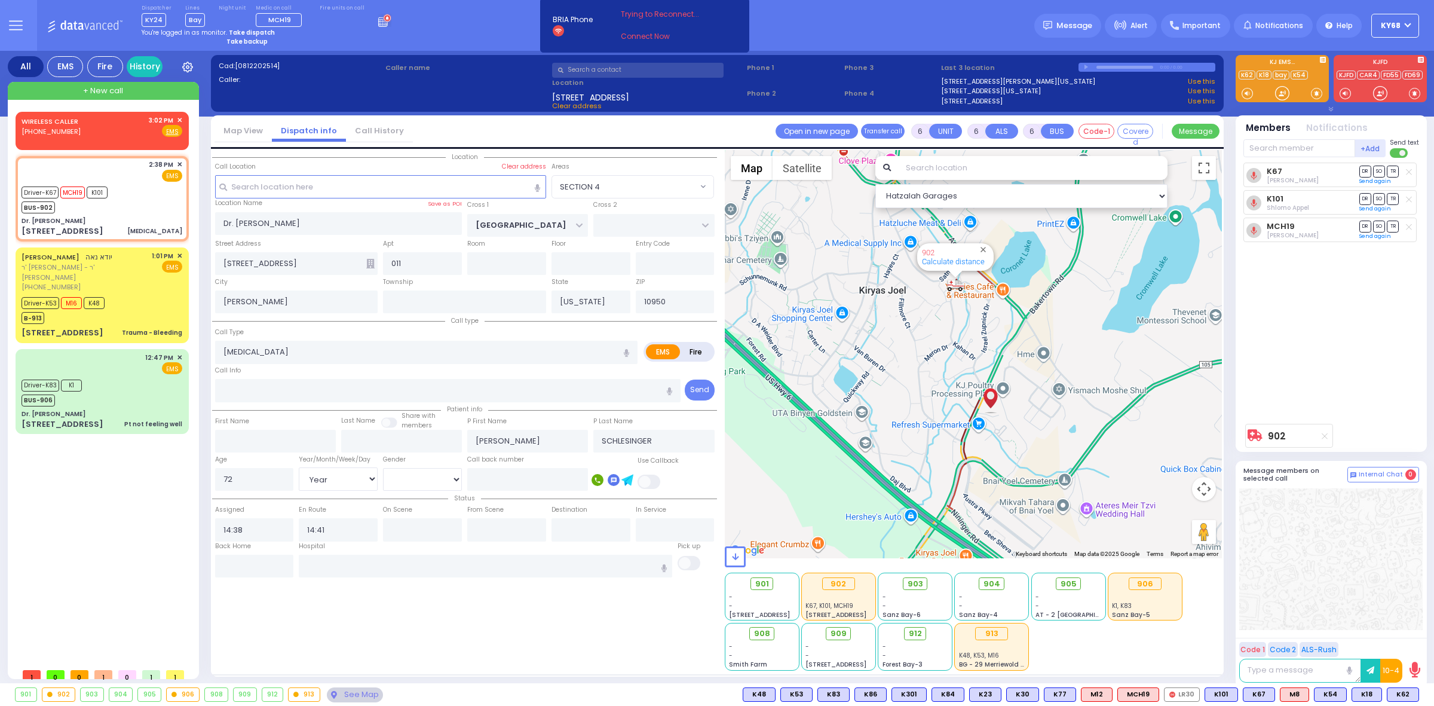
radio input "true"
select select "Year"
select select "[DEMOGRAPHIC_DATA]"
type input "14:43"
type input "15:10"
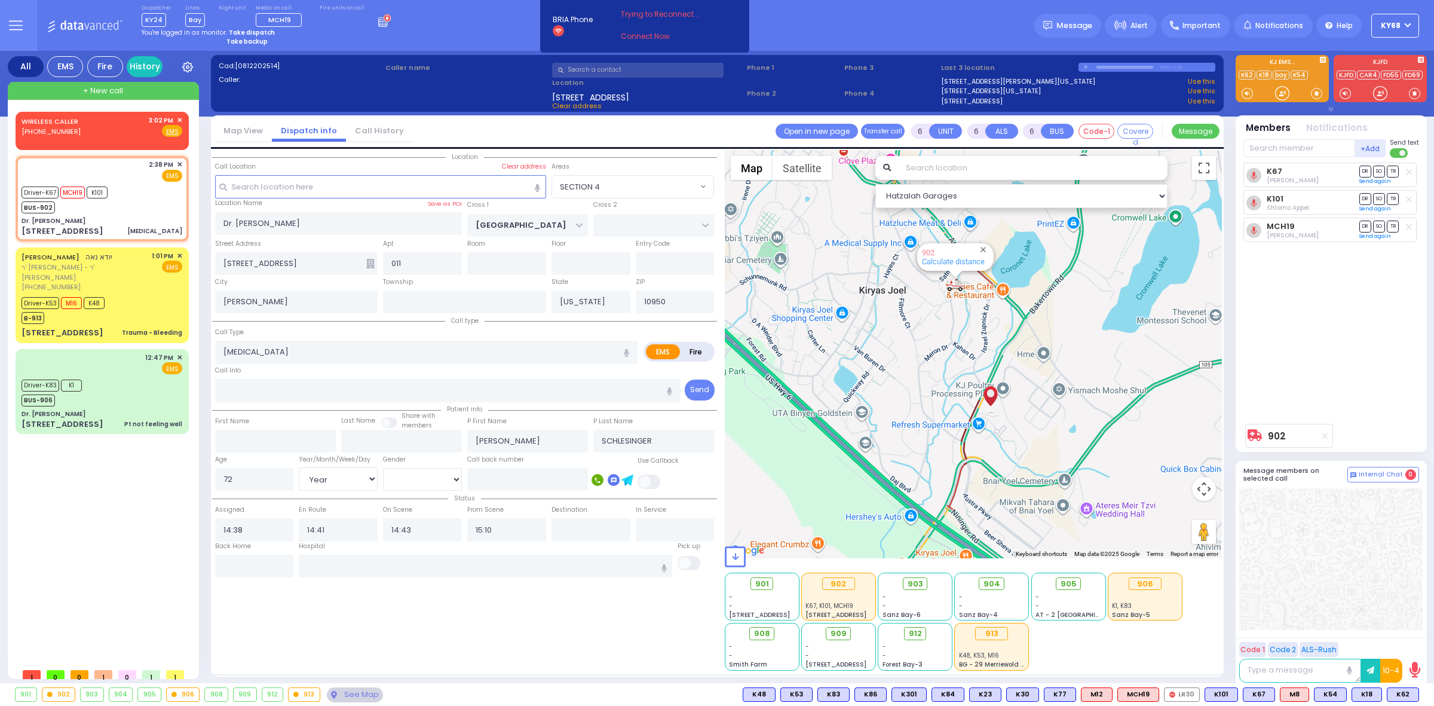
select select "Hatzalah Garages"
select select
radio input "true"
select select "Year"
select select "[DEMOGRAPHIC_DATA]"
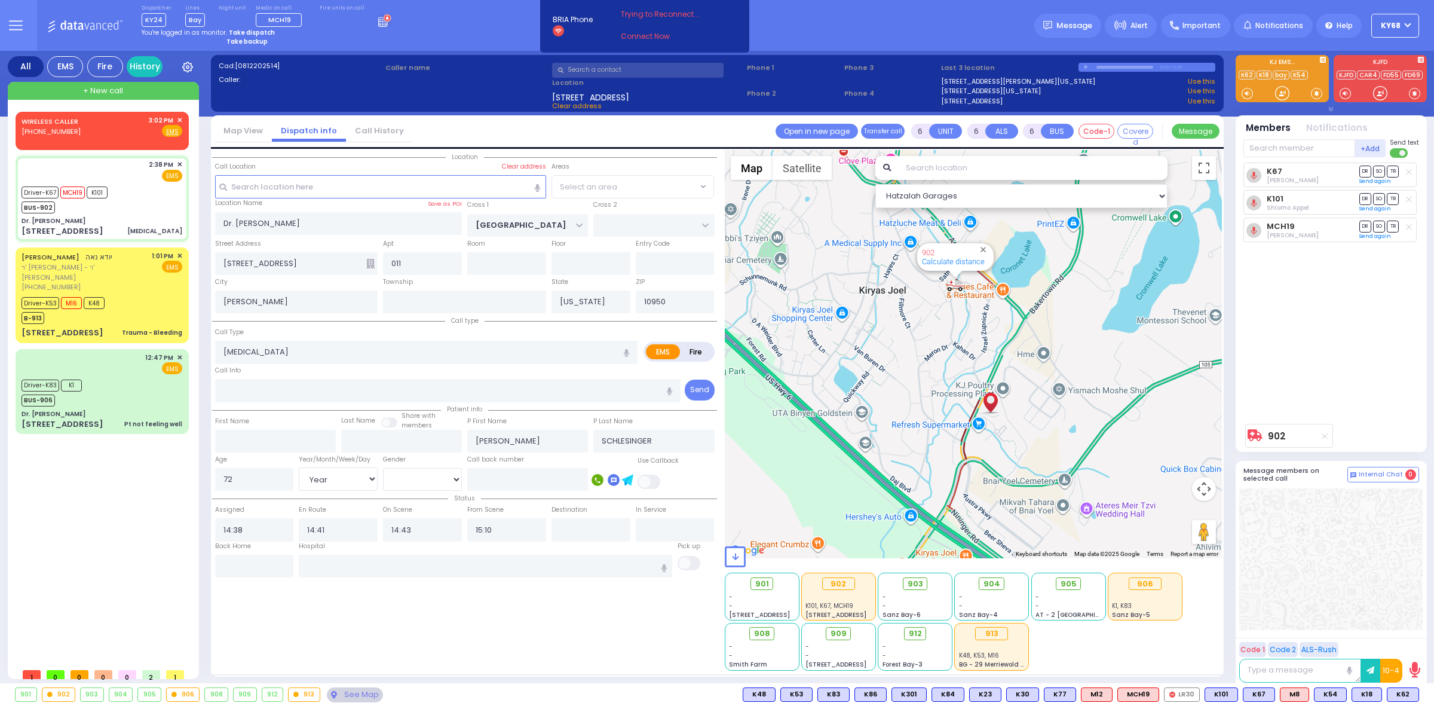
select select "SECTION 4"
select select "Hatzalah Garages"
select select "SECTION 4"
select select
radio input "true"
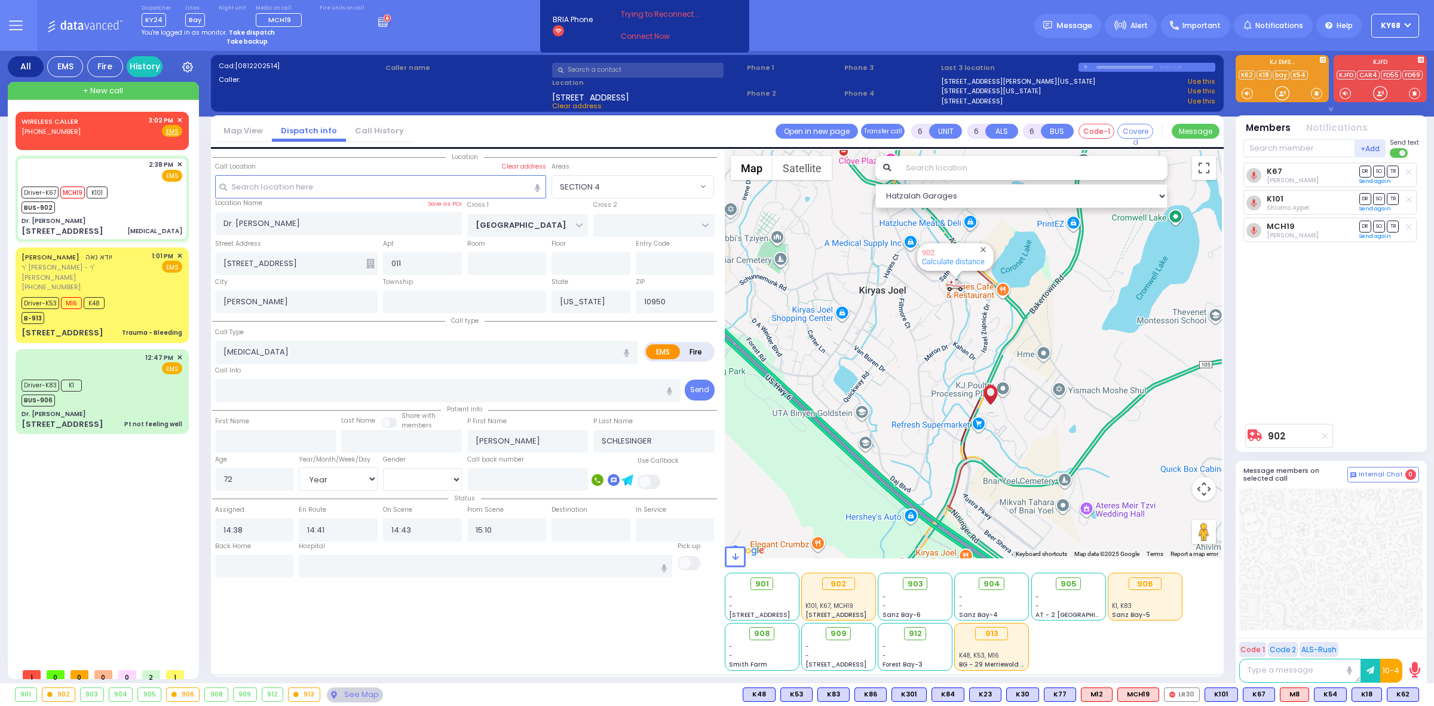
select select "Year"
select select "[DEMOGRAPHIC_DATA]"
select select "Hatzalah Garages"
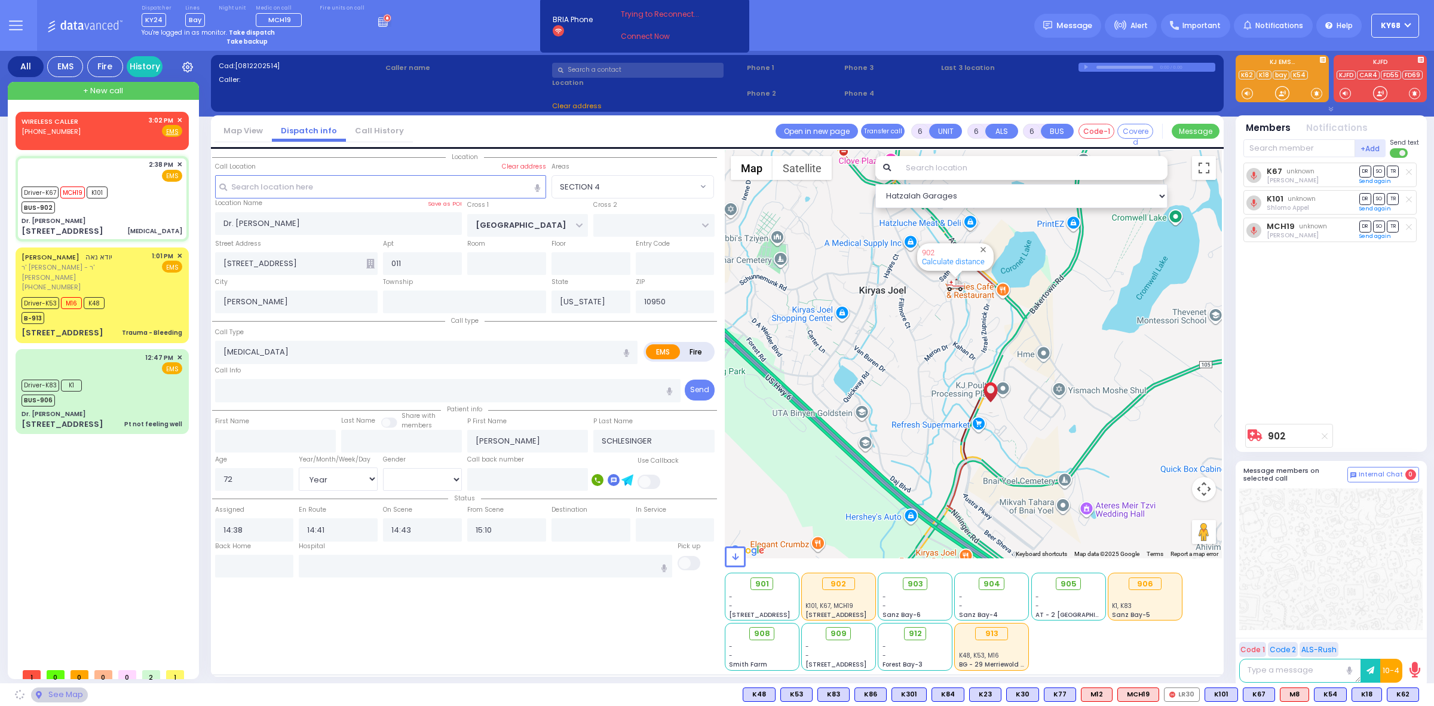
select select "SECTION 4"
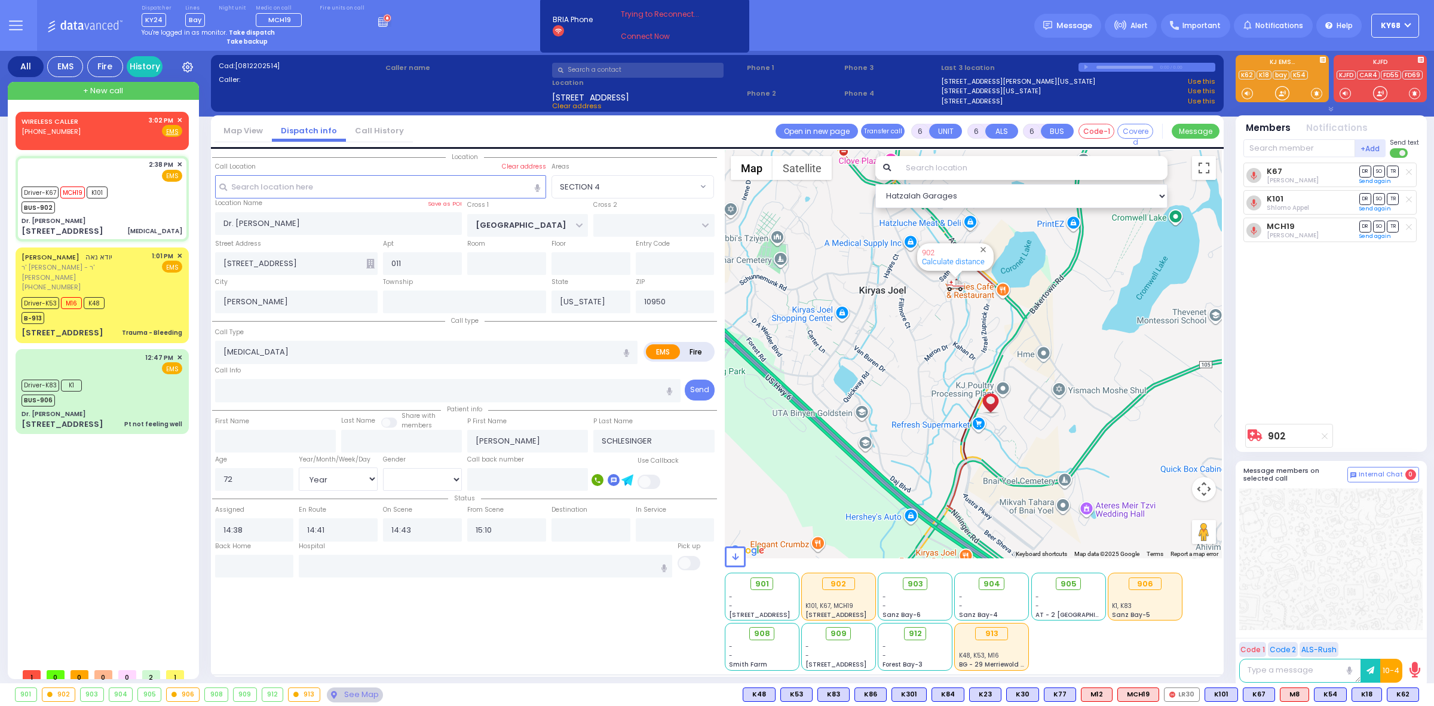
select select
radio input "true"
select select "Year"
select select "[DEMOGRAPHIC_DATA]"
select select "Hatzalah Garages"
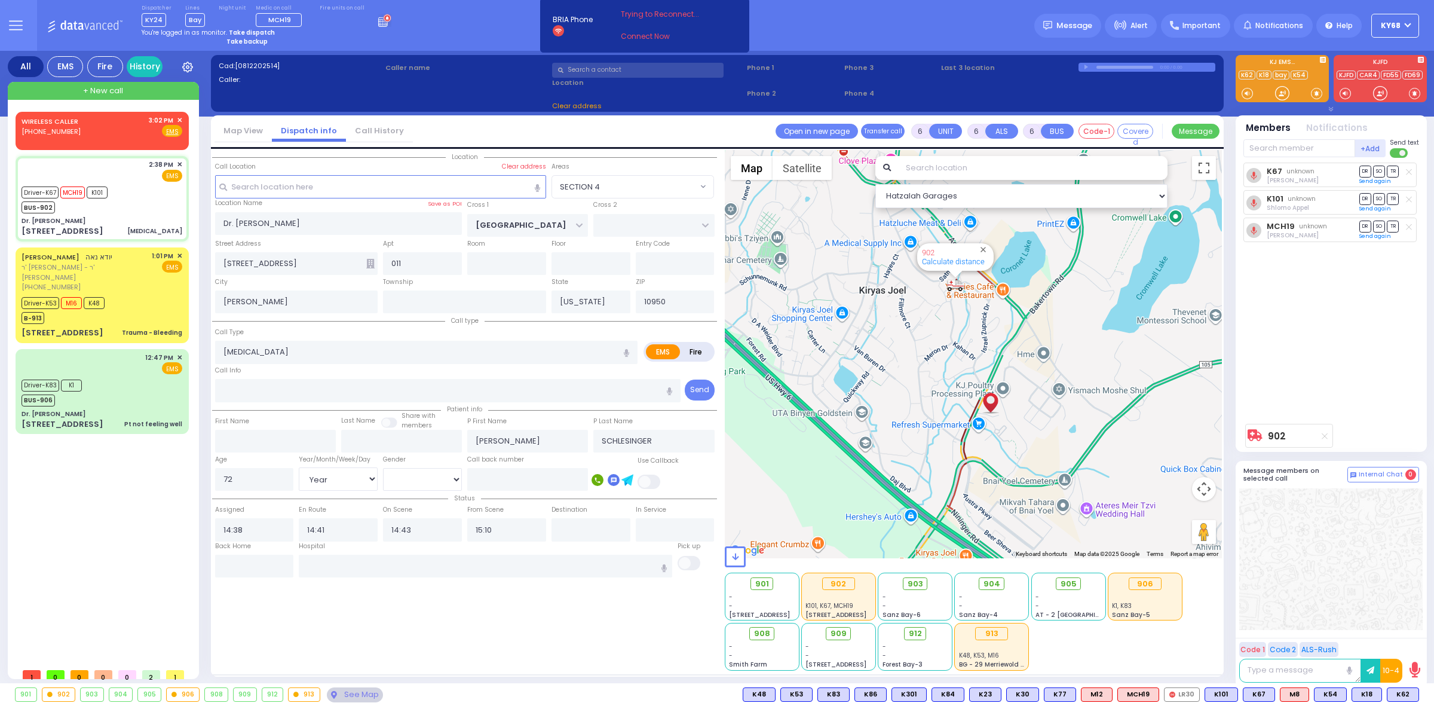
select select "SECTION 4"
select select
radio input "true"
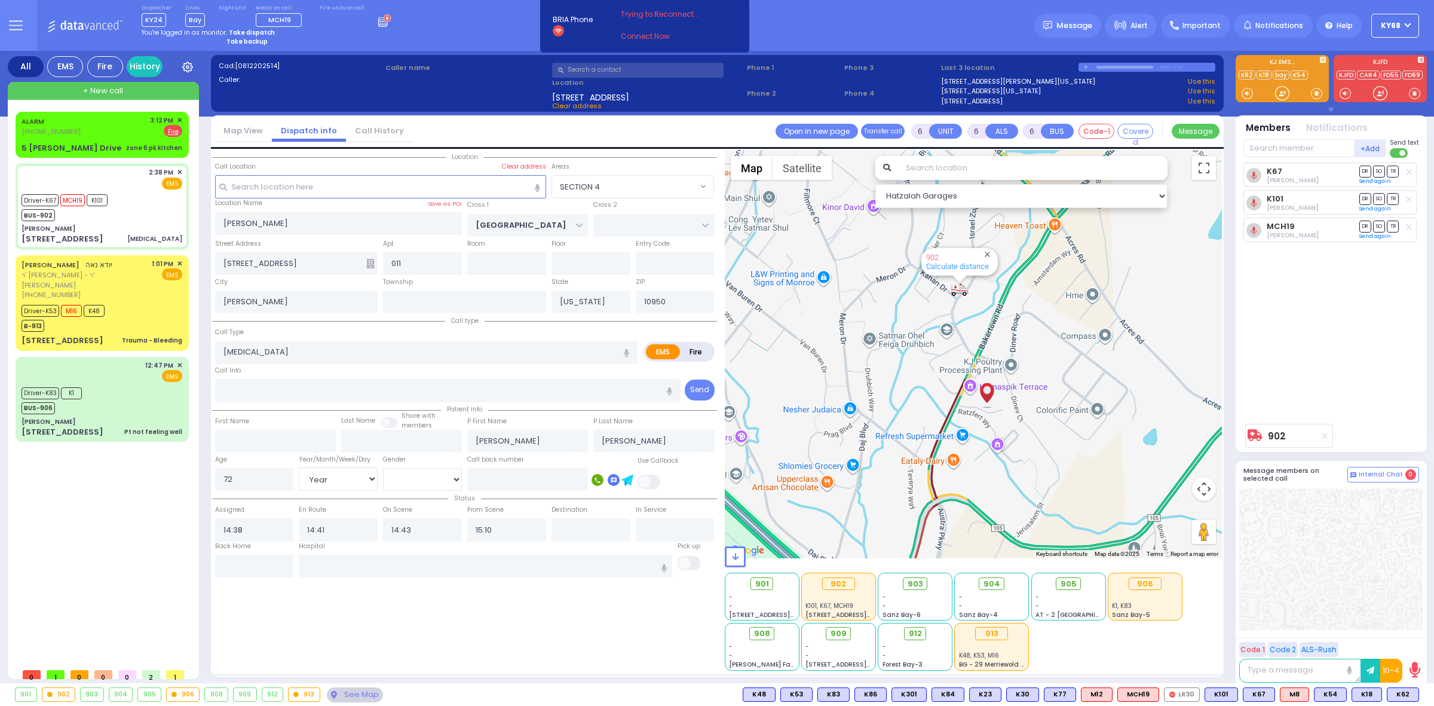
select select "SECTION 4"
select select "Year"
select select "[DEMOGRAPHIC_DATA]"
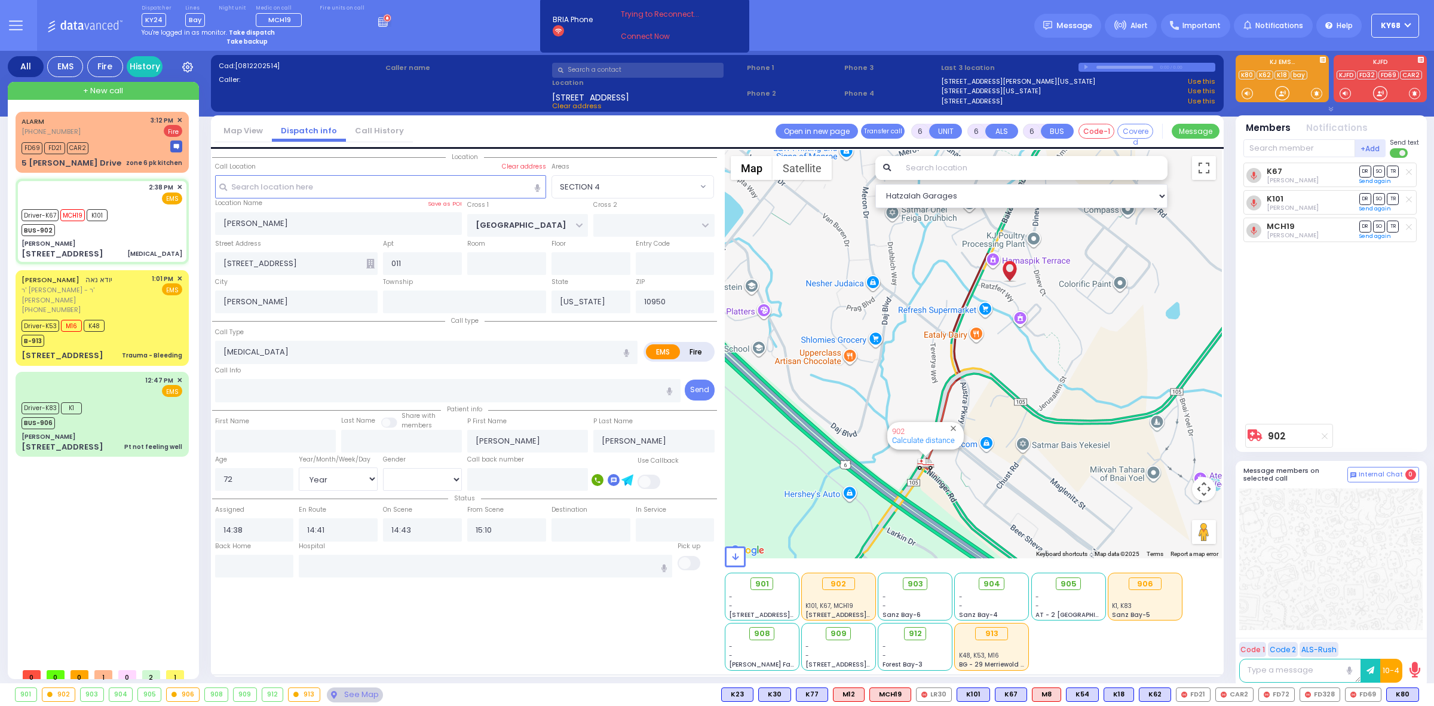
click at [379, 24] on rect at bounding box center [379, 24] width 1 height 1
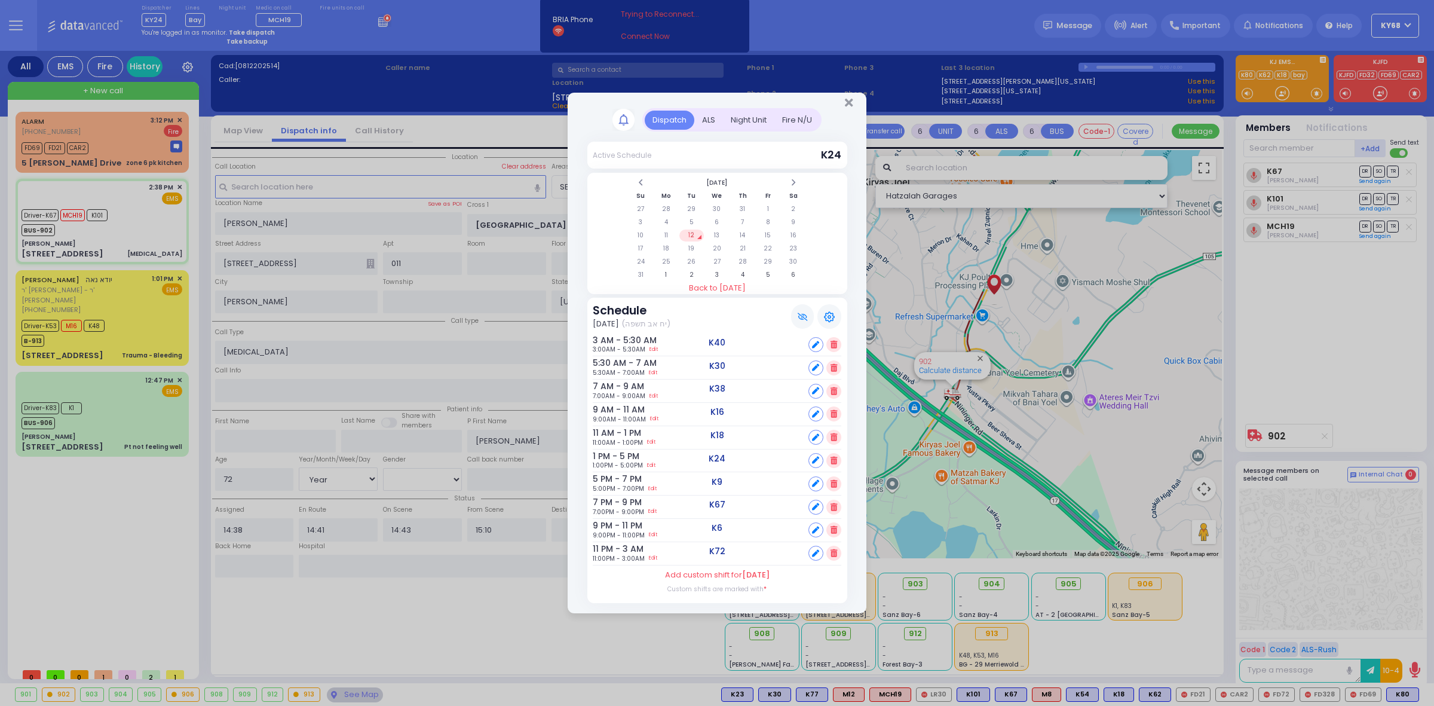
click at [705, 115] on div "ALS" at bounding box center [708, 121] width 29 height 20
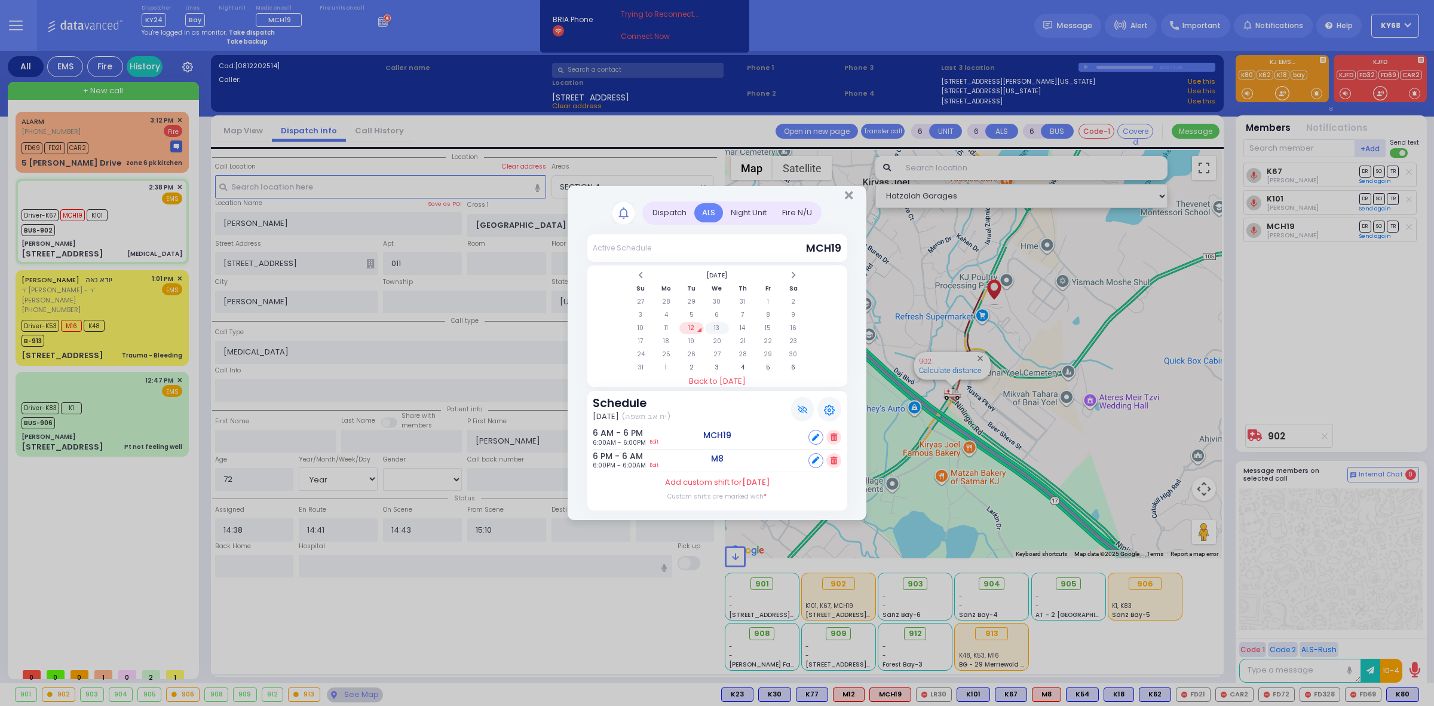
click at [718, 332] on td "13" at bounding box center [717, 328] width 24 height 12
click at [739, 326] on td "14" at bounding box center [742, 328] width 24 height 12
click at [765, 324] on td "15" at bounding box center [768, 328] width 24 height 12
click at [792, 324] on td "16" at bounding box center [794, 328] width 24 height 12
click at [845, 194] on icon "Close" at bounding box center [849, 195] width 8 height 12
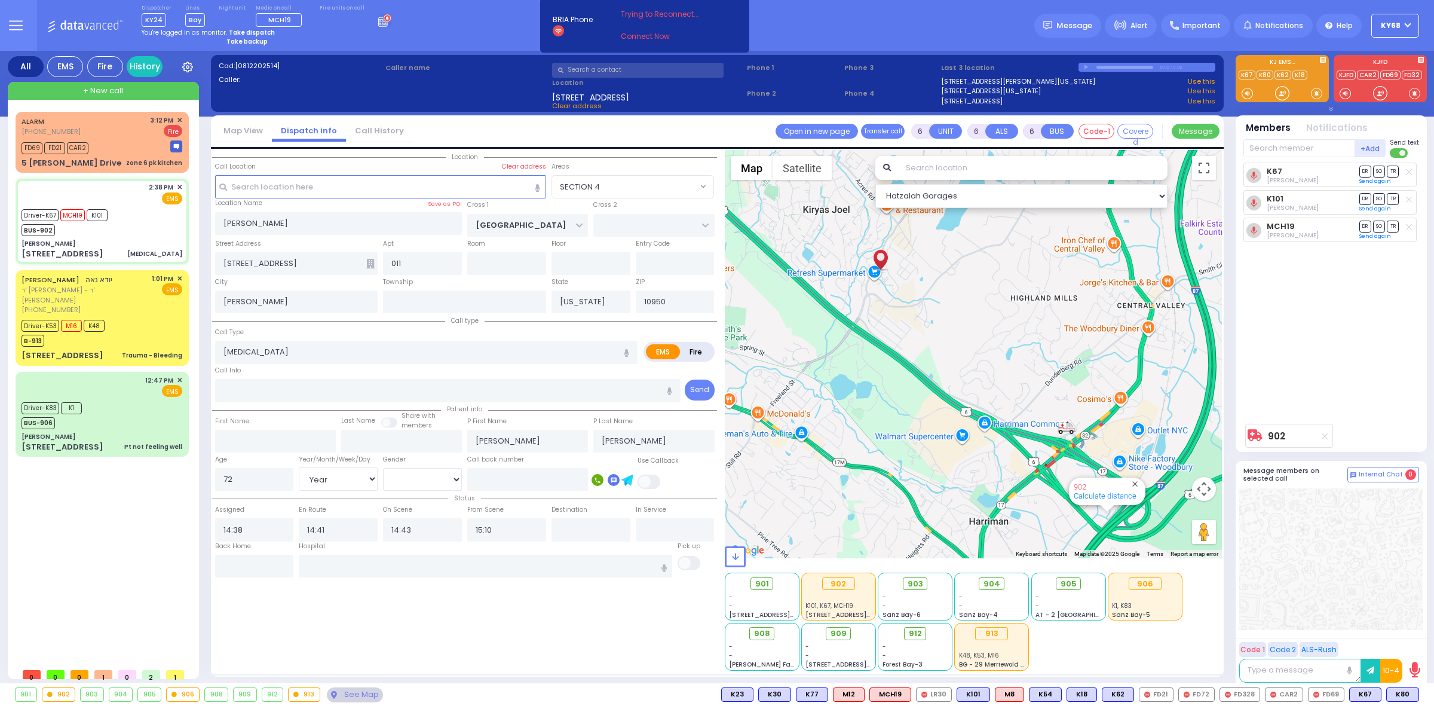
select select
radio input "true"
select select "Year"
select select "[DEMOGRAPHIC_DATA]"
radio input "true"
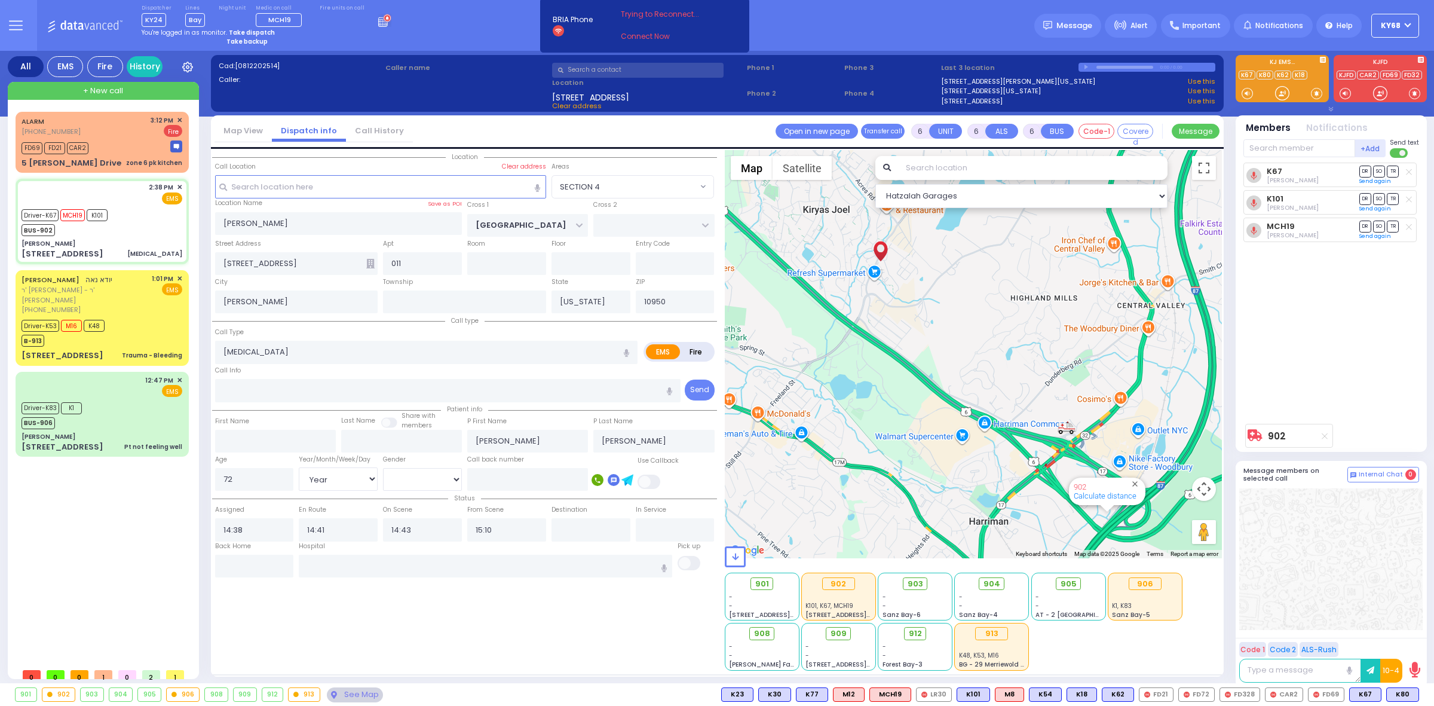
select select "Year"
select select "[DEMOGRAPHIC_DATA]"
select select "SECTION 4"
select select "Hatzalah Garages"
select select
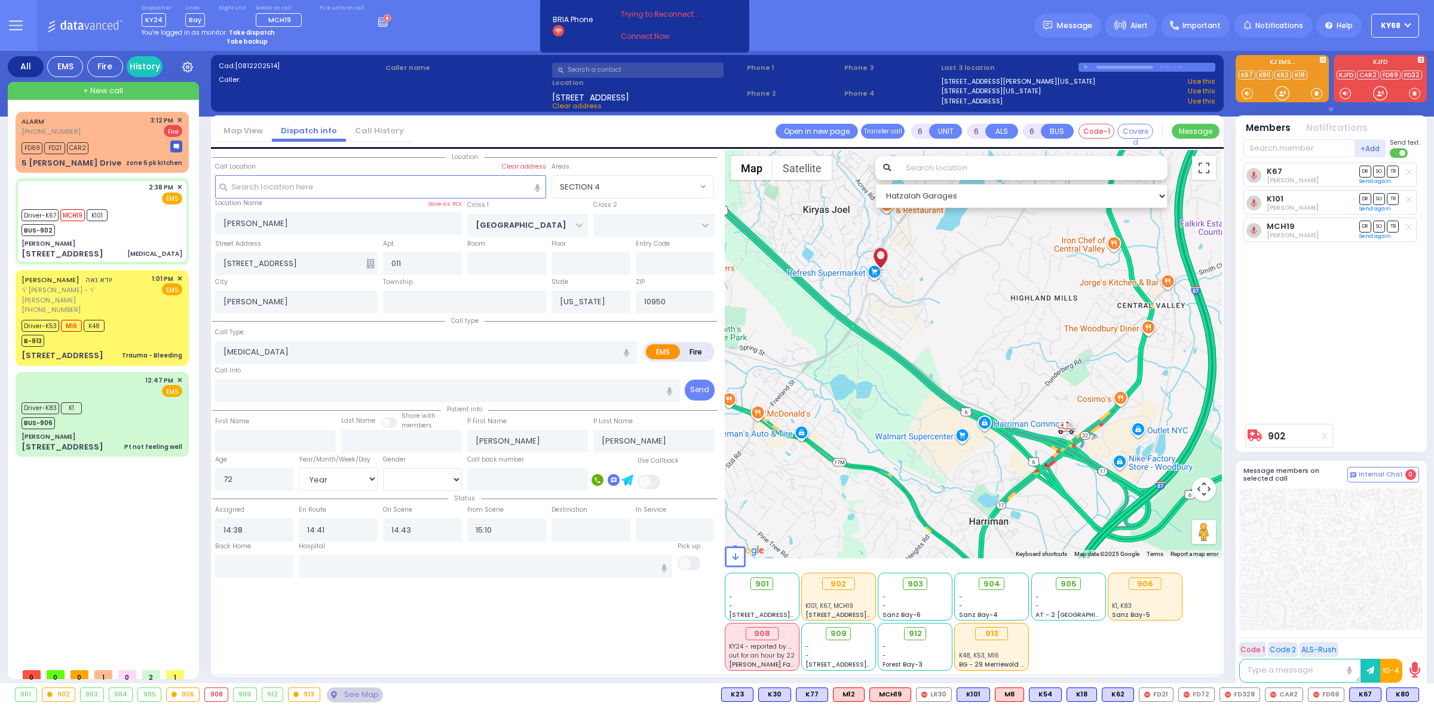
radio input "true"
select select "Year"
select select "[DEMOGRAPHIC_DATA]"
select select "SECTION 4"
select select "Hatzalah Garages"
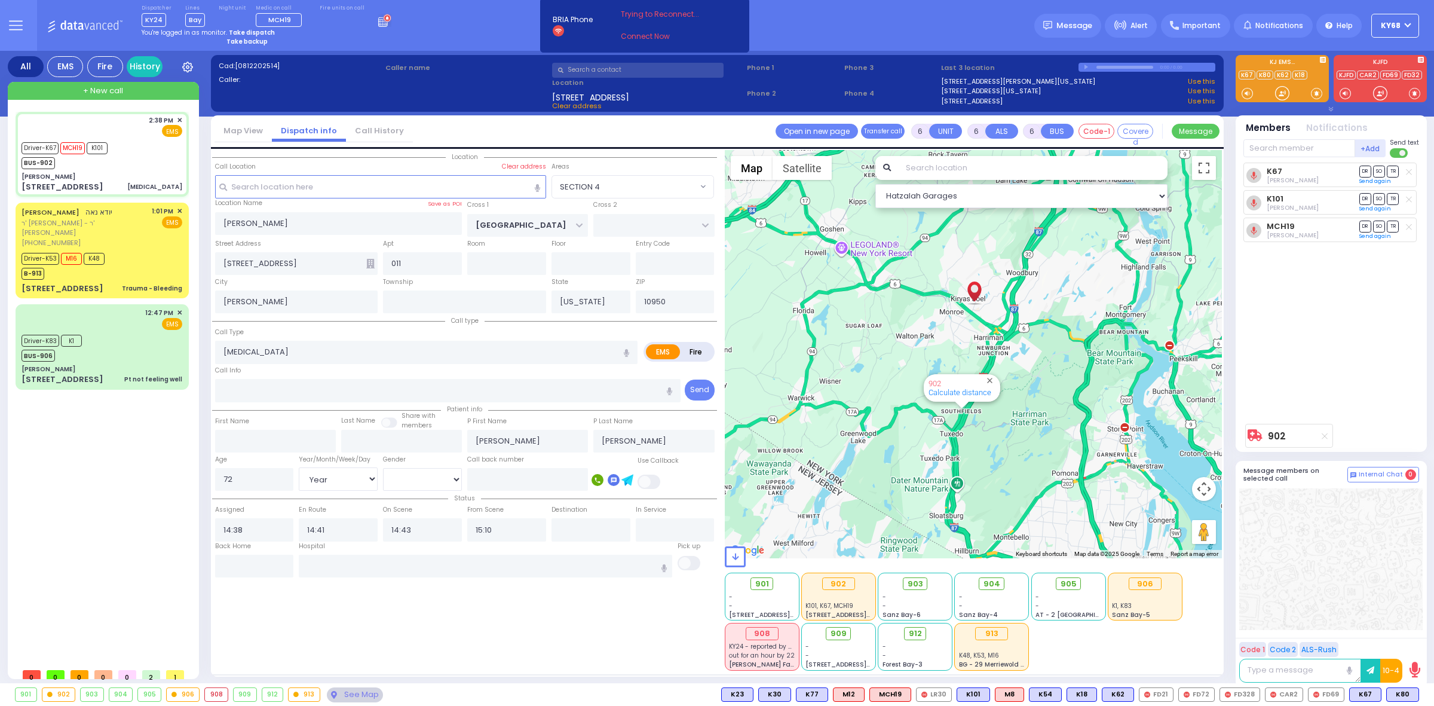
select select
radio input "true"
select select "Year"
select select "[DEMOGRAPHIC_DATA]"
type input "Valley Hospital"
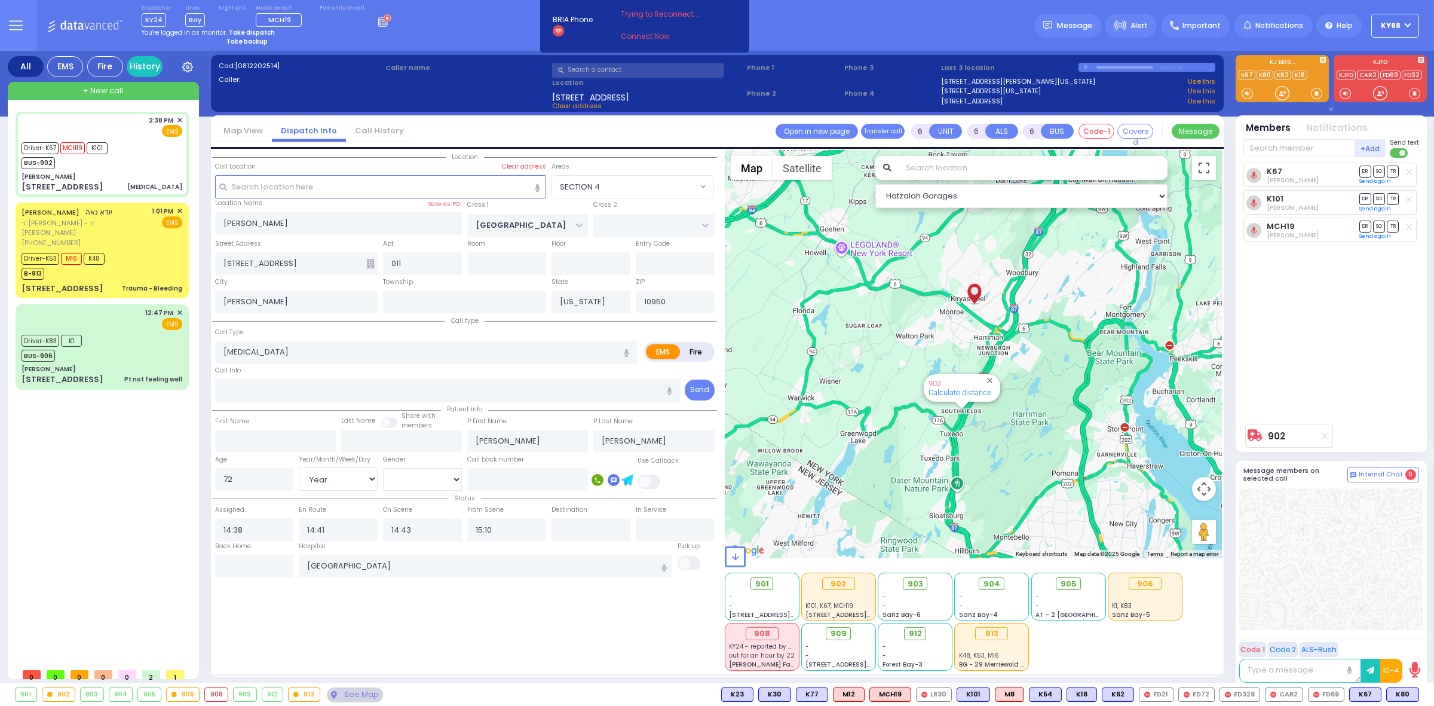
select select "SECTION 4"
select select "Hatzalah Garages"
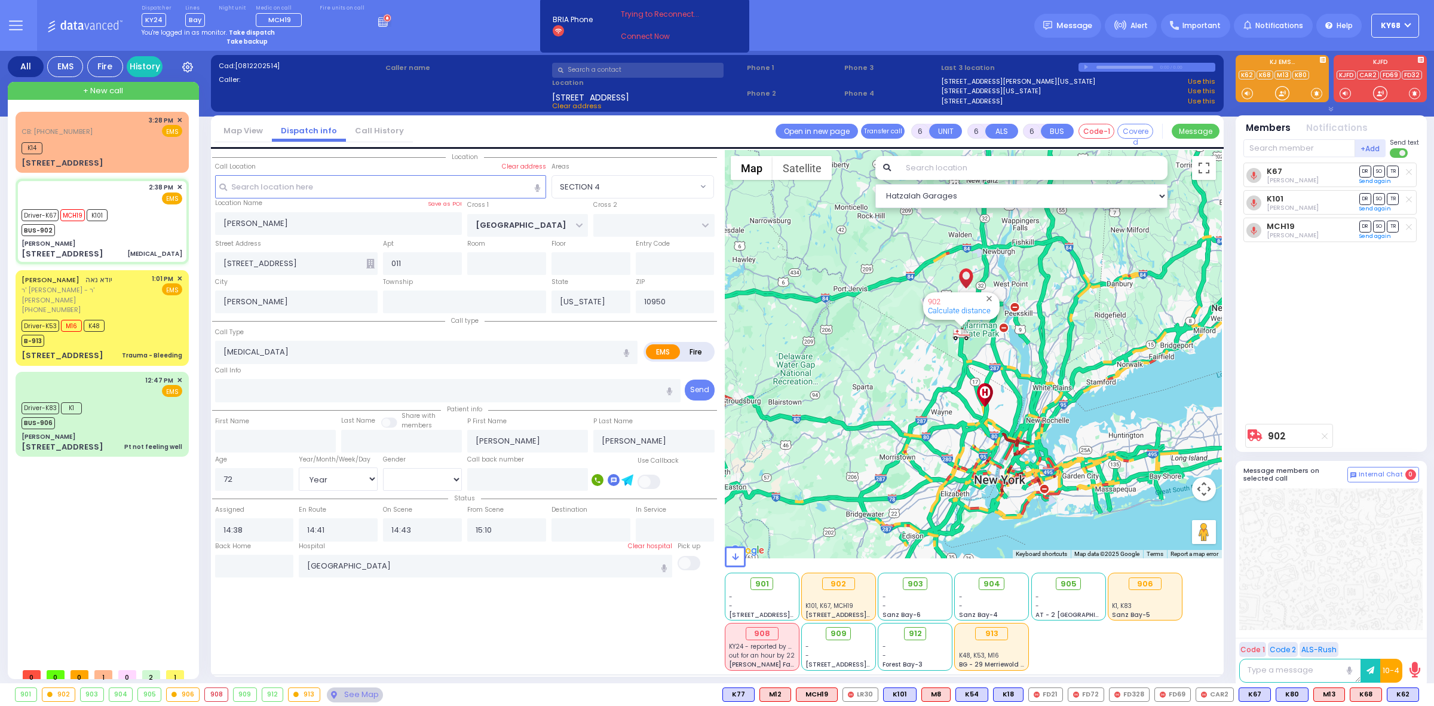
select select
radio input "true"
select select "Year"
select select "[DEMOGRAPHIC_DATA]"
radio input "true"
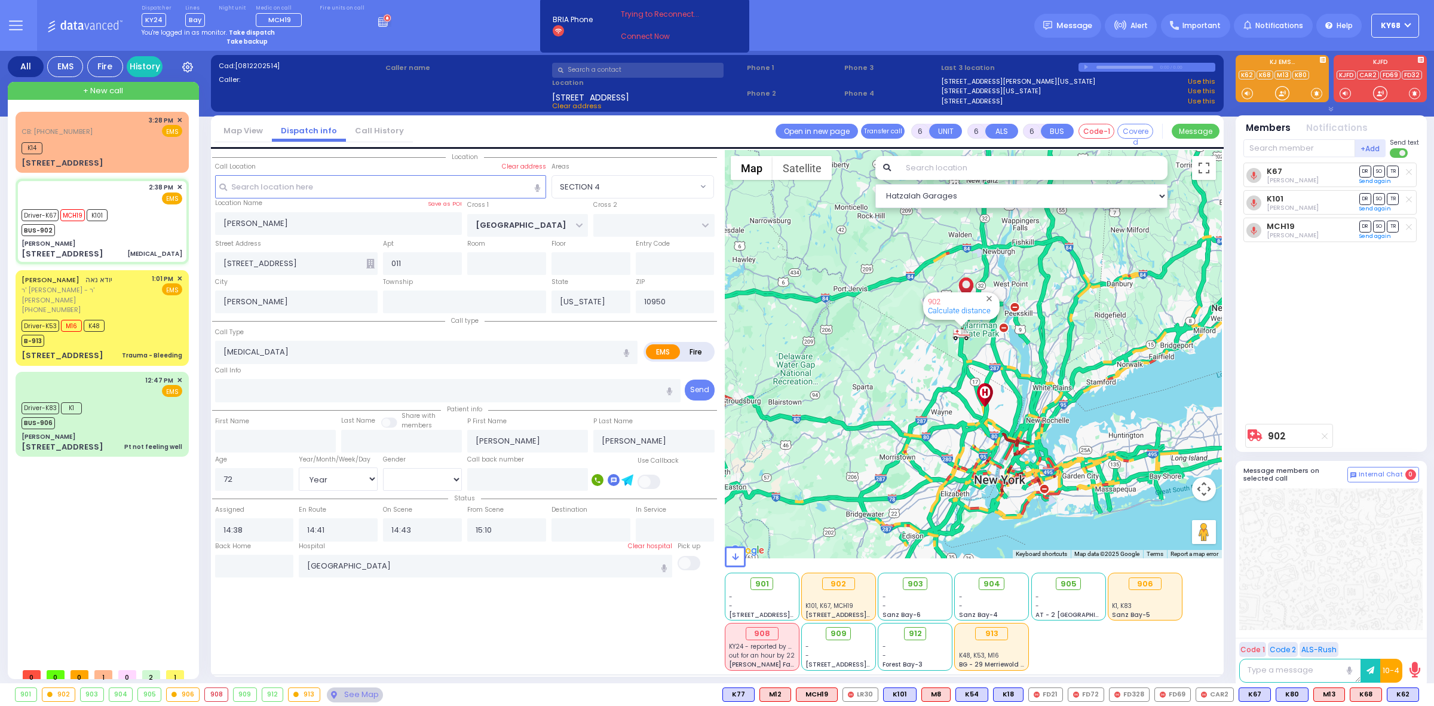
select select "Year"
select select "[DEMOGRAPHIC_DATA]"
radio input "true"
select select "Year"
select select "[DEMOGRAPHIC_DATA]"
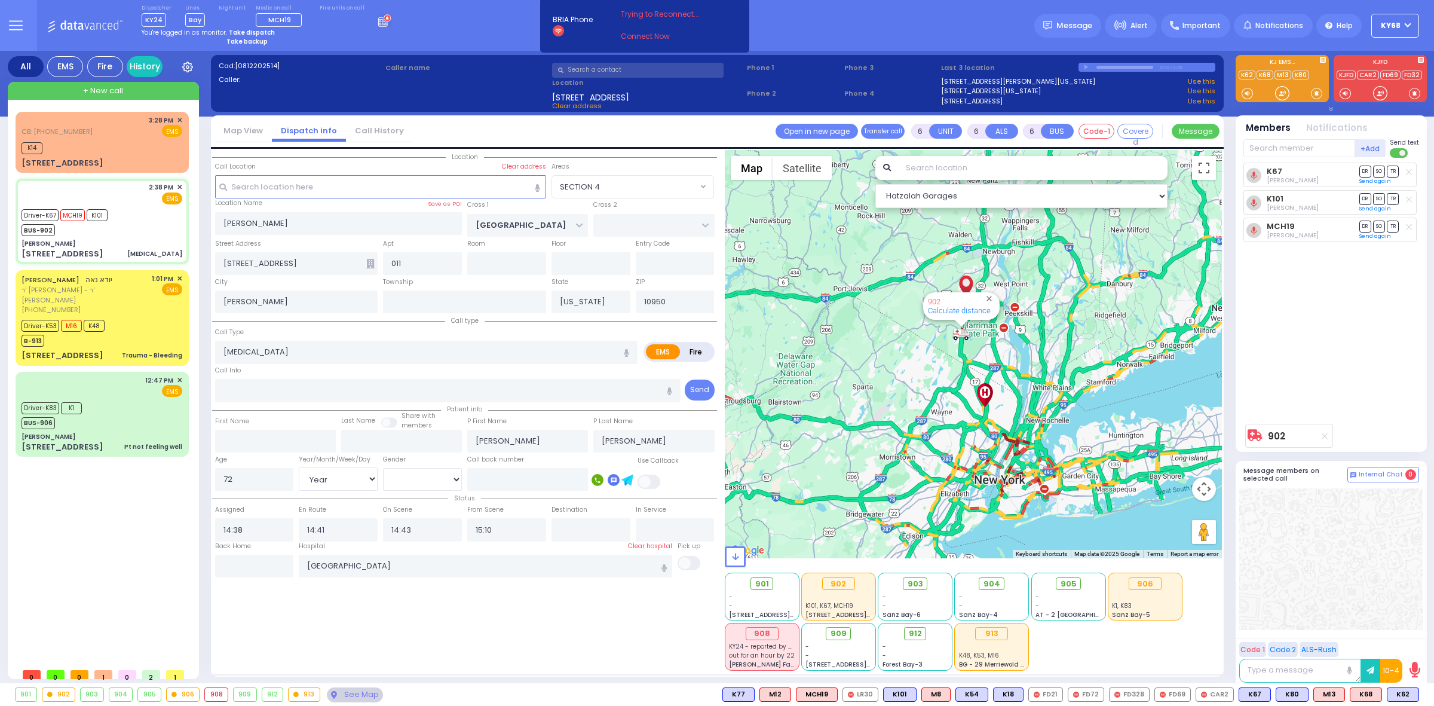
select select "SECTION 4"
select select "Hatzalah Garages"
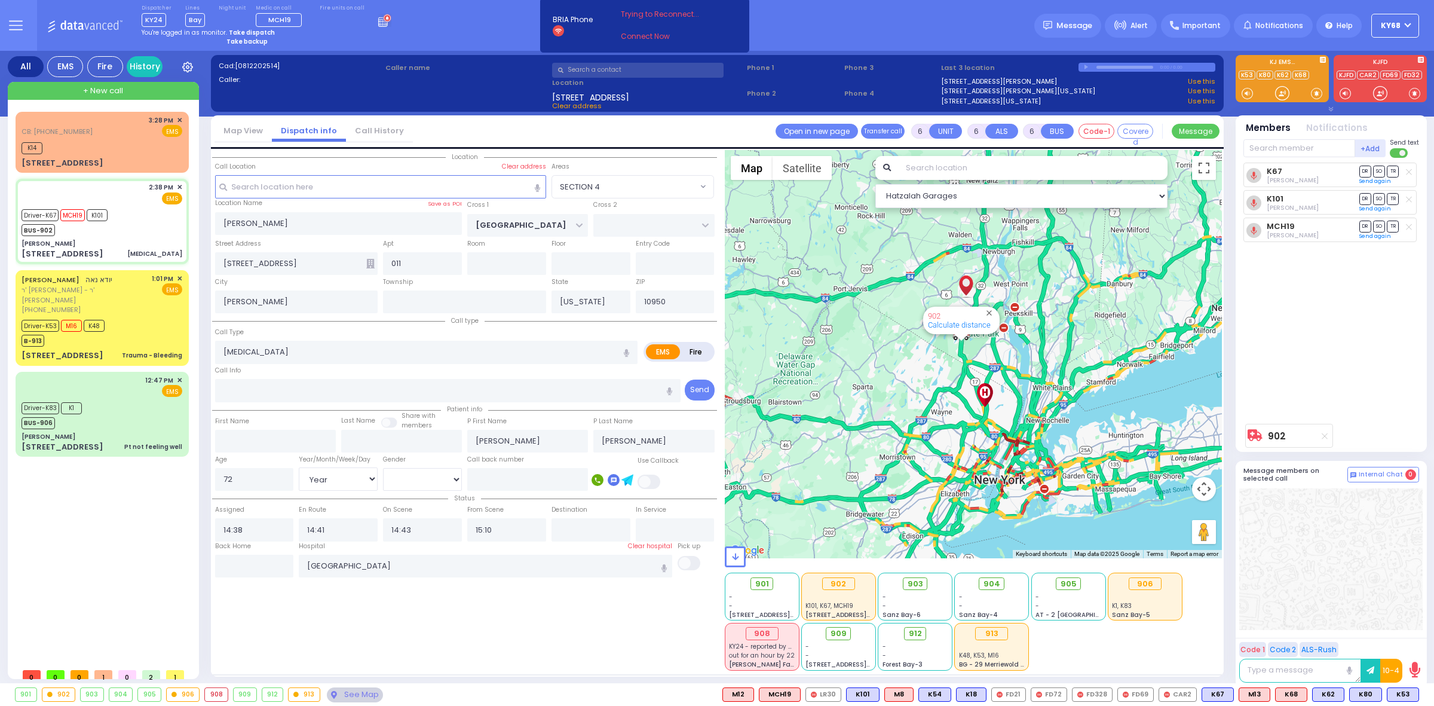
select select
radio input "true"
select select "Year"
select select "[DEMOGRAPHIC_DATA]"
select select "SECTION 4"
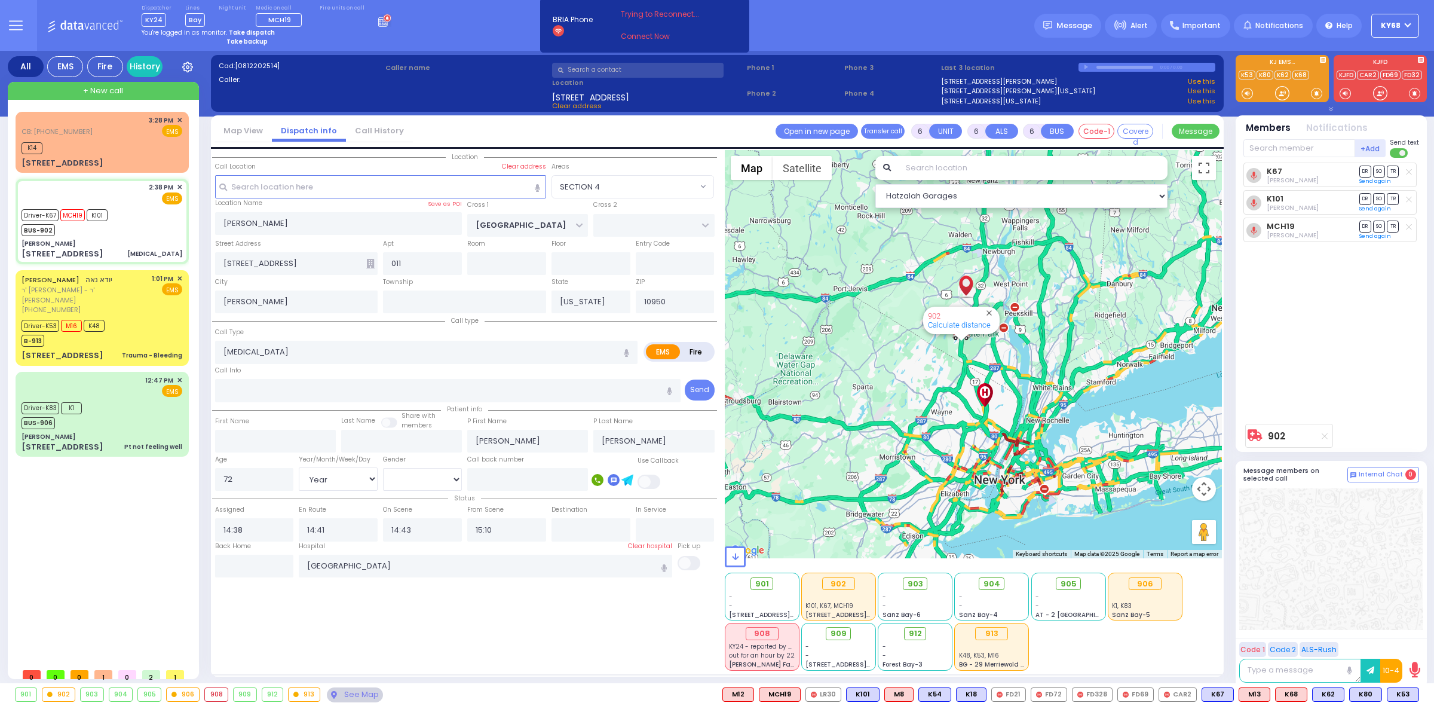
select select "Hatzalah Garages"
select select
radio input "true"
select select "Year"
select select "[DEMOGRAPHIC_DATA]"
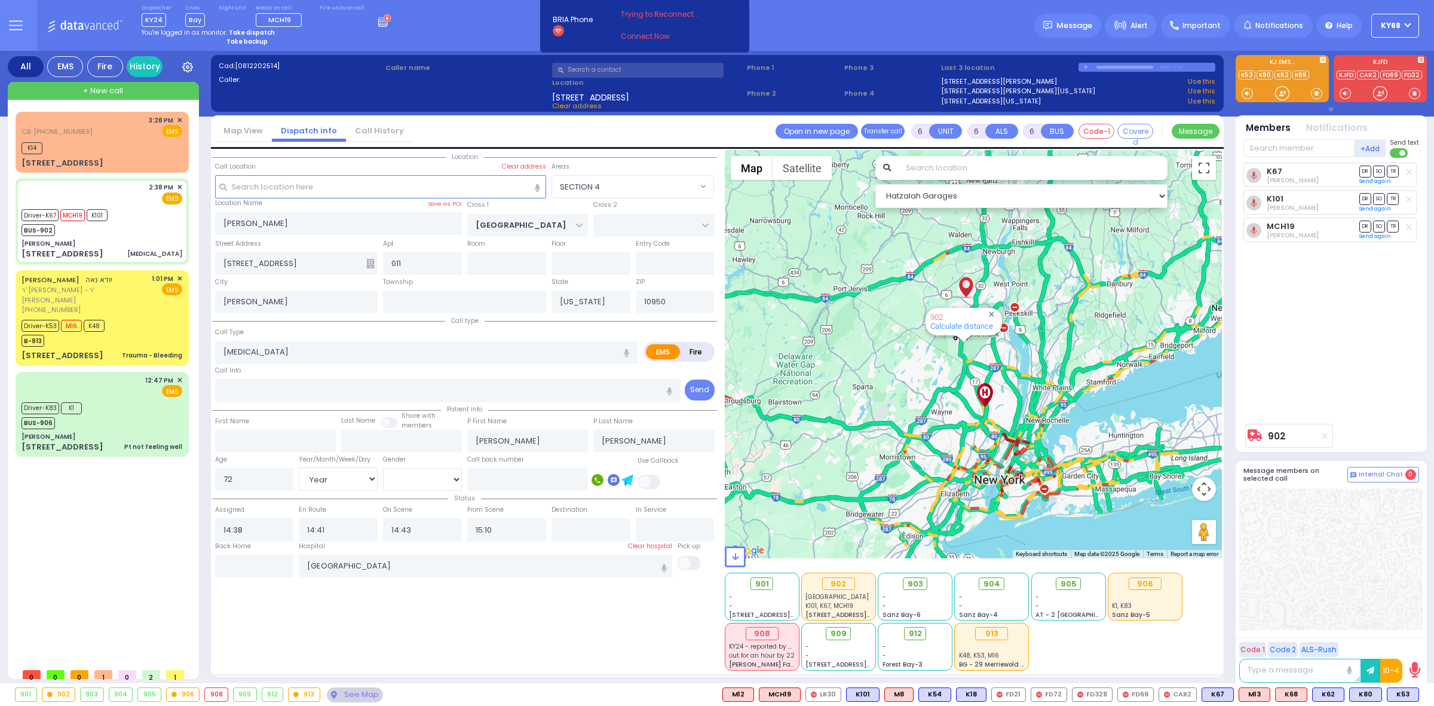
select select
radio input "true"
select select "Year"
select select "[DEMOGRAPHIC_DATA]"
radio input "true"
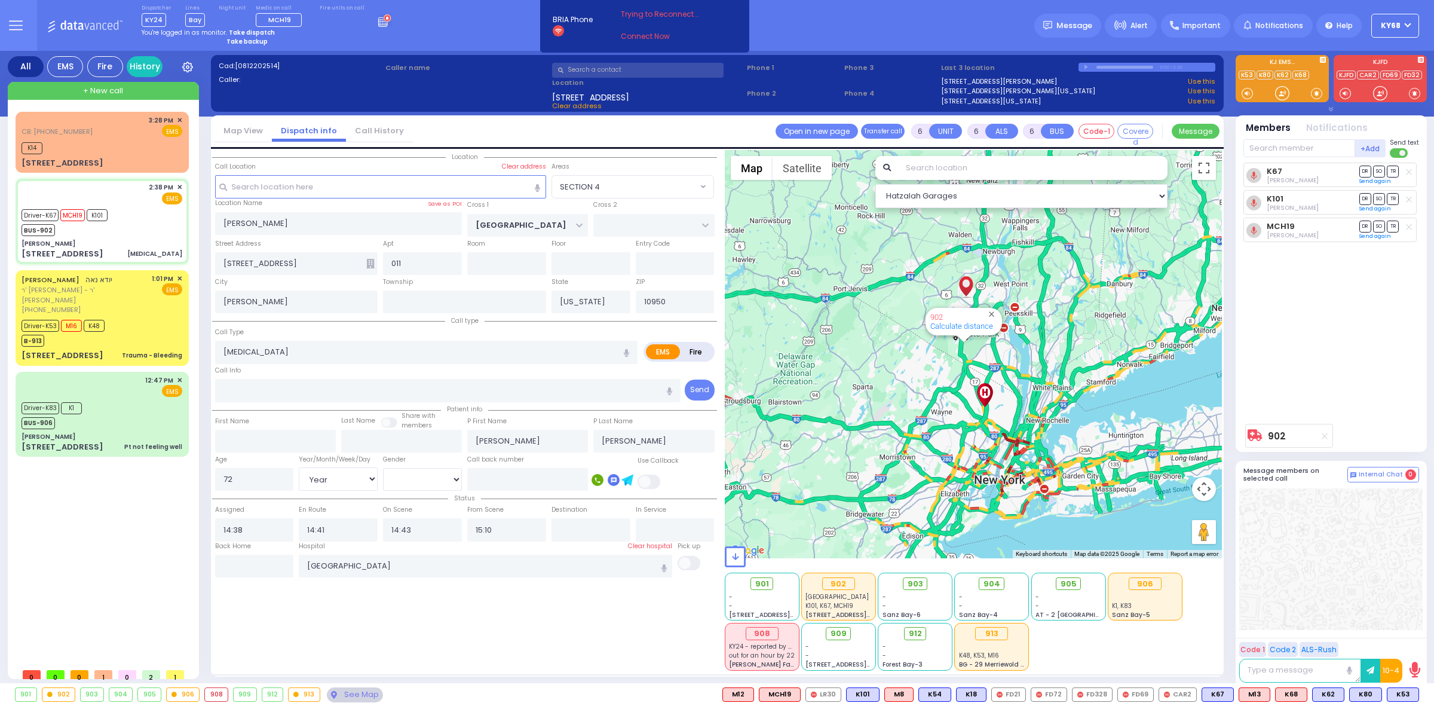
select select "Year"
select select "[DEMOGRAPHIC_DATA]"
radio input "true"
select select "Year"
select select "[DEMOGRAPHIC_DATA]"
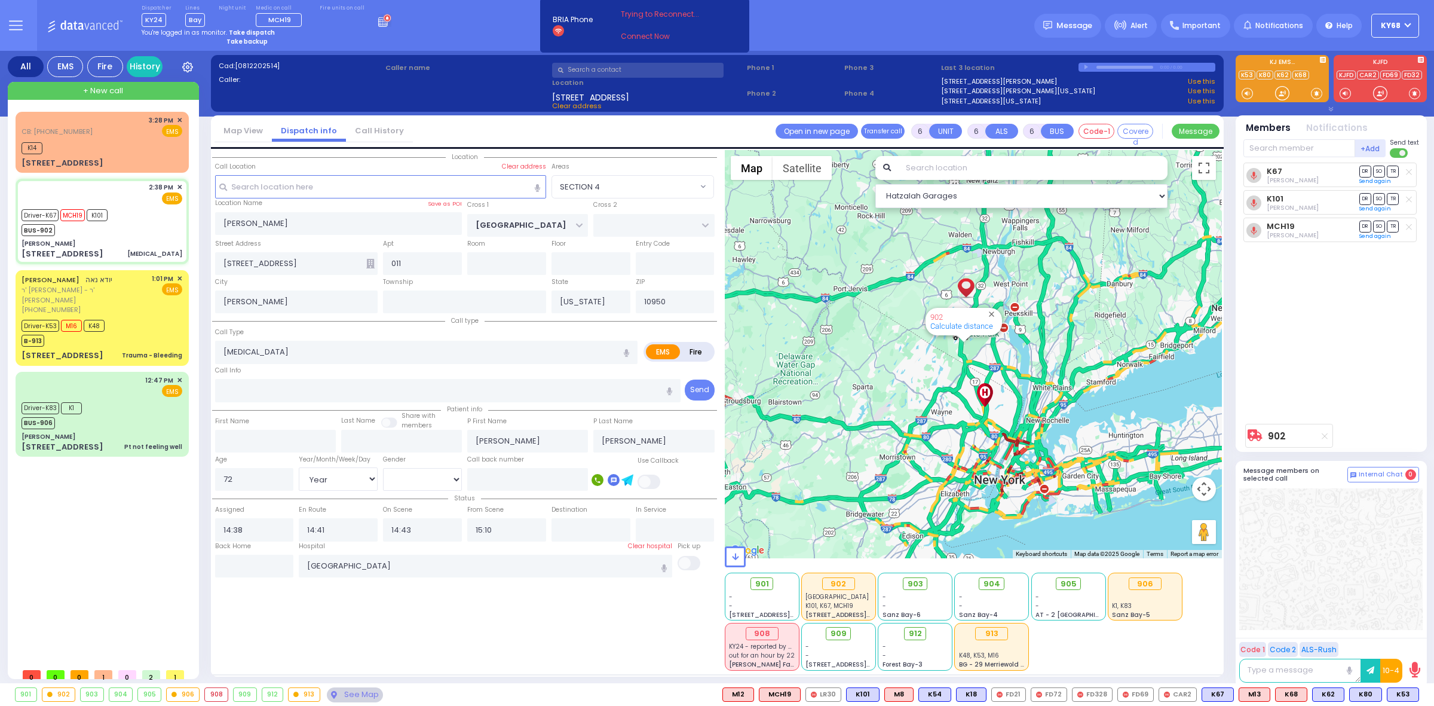
select select "SECTION 4"
select select "Hatzalah Garages"
select select
radio input "true"
select select "Year"
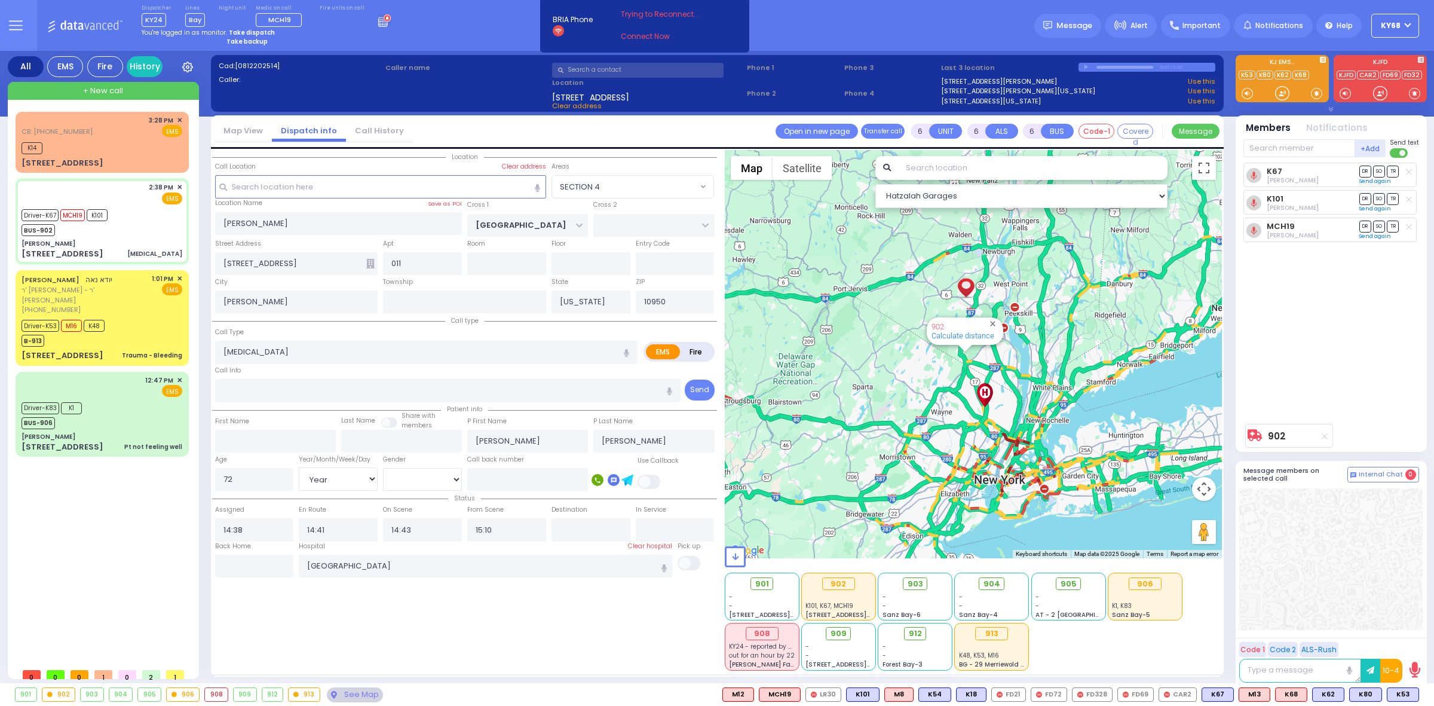
select select "[DEMOGRAPHIC_DATA]"
radio input "true"
select select "Year"
select select "[DEMOGRAPHIC_DATA]"
select select "SECTION 4"
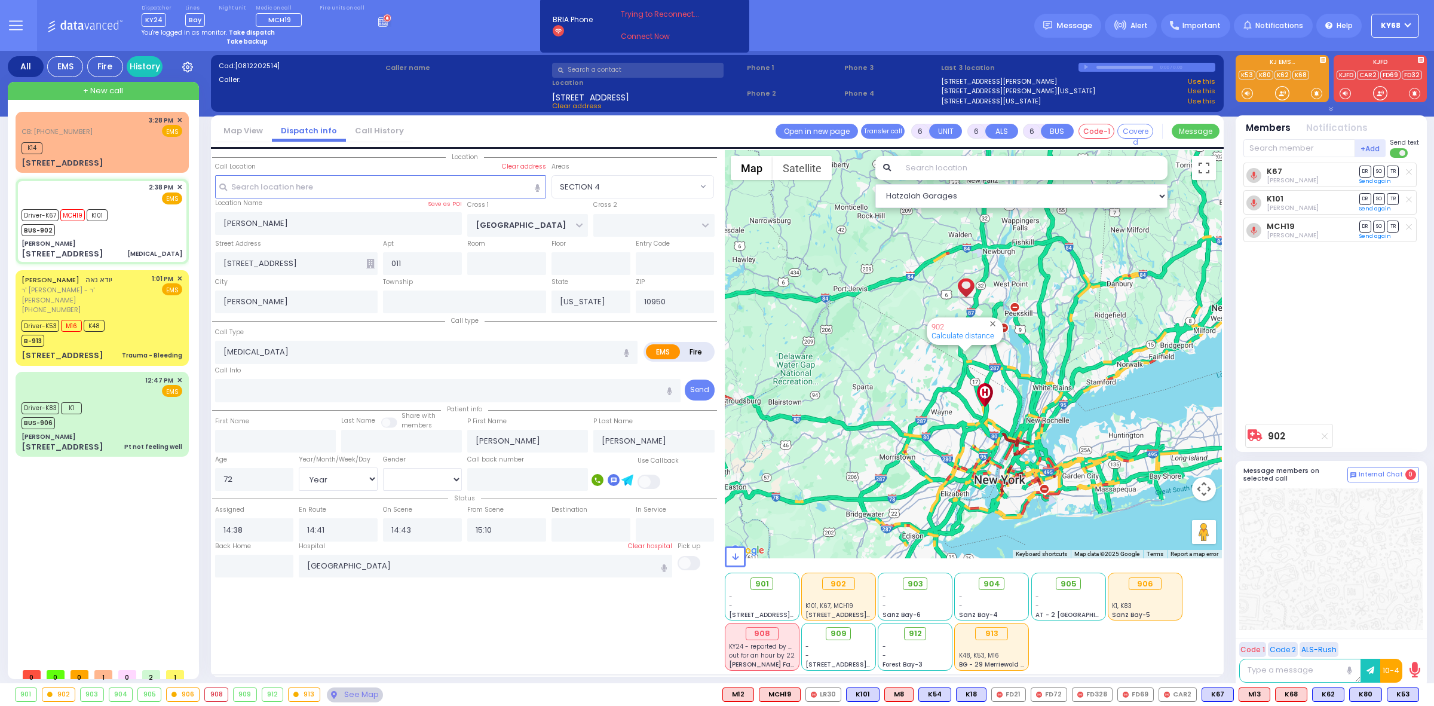
select select "Hatzalah Garages"
select select
radio input "true"
select select "Year"
select select "[DEMOGRAPHIC_DATA]"
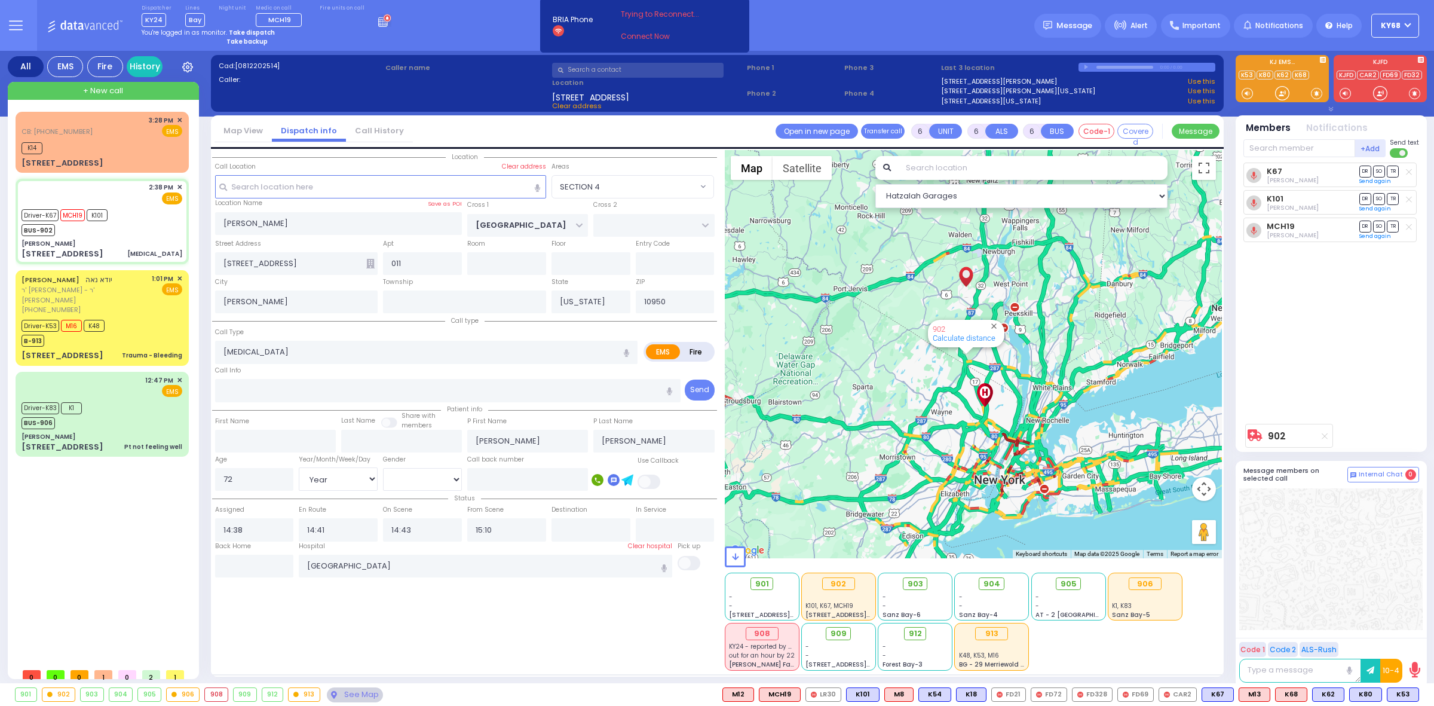
radio input "true"
select select "Year"
select select "[DEMOGRAPHIC_DATA]"
select select "SECTION 4"
select select "Hatzalah Garages"
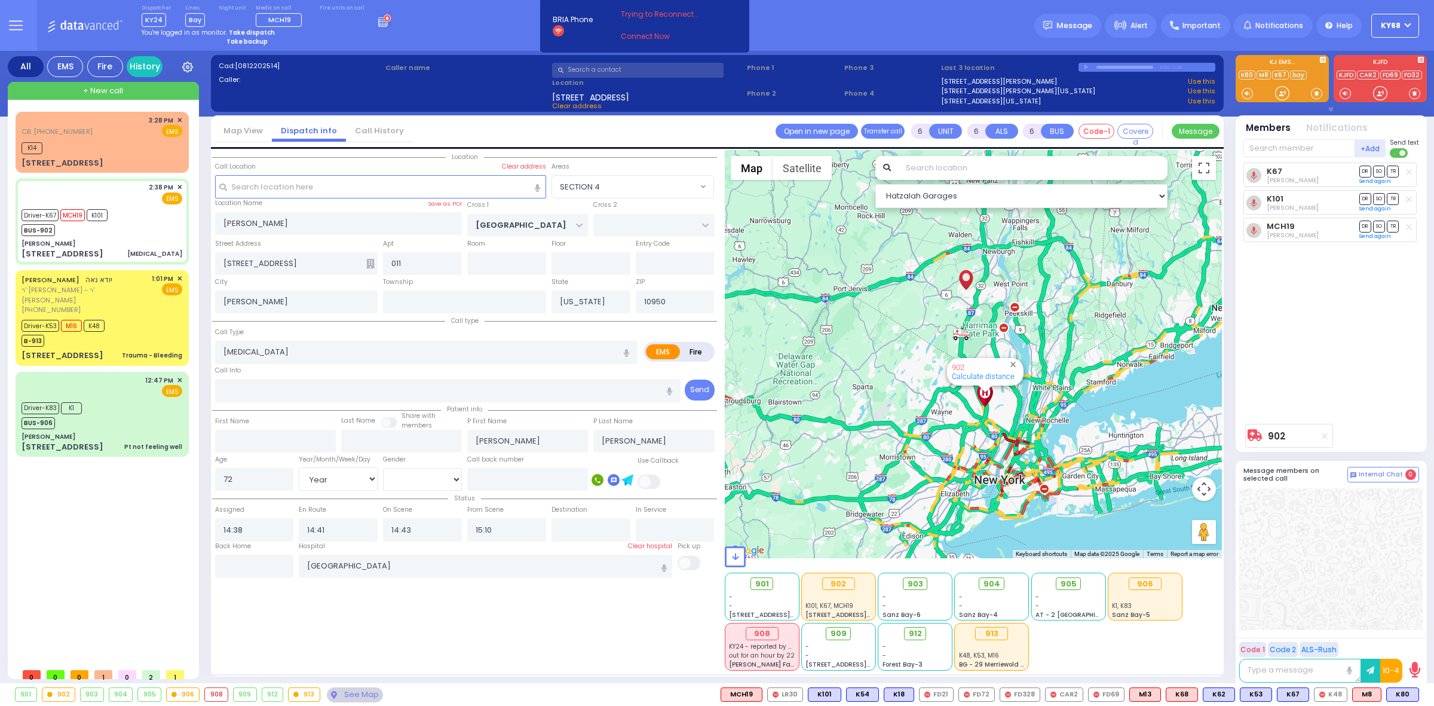
select select
radio input "true"
select select "Year"
select select "[DEMOGRAPHIC_DATA]"
radio input "true"
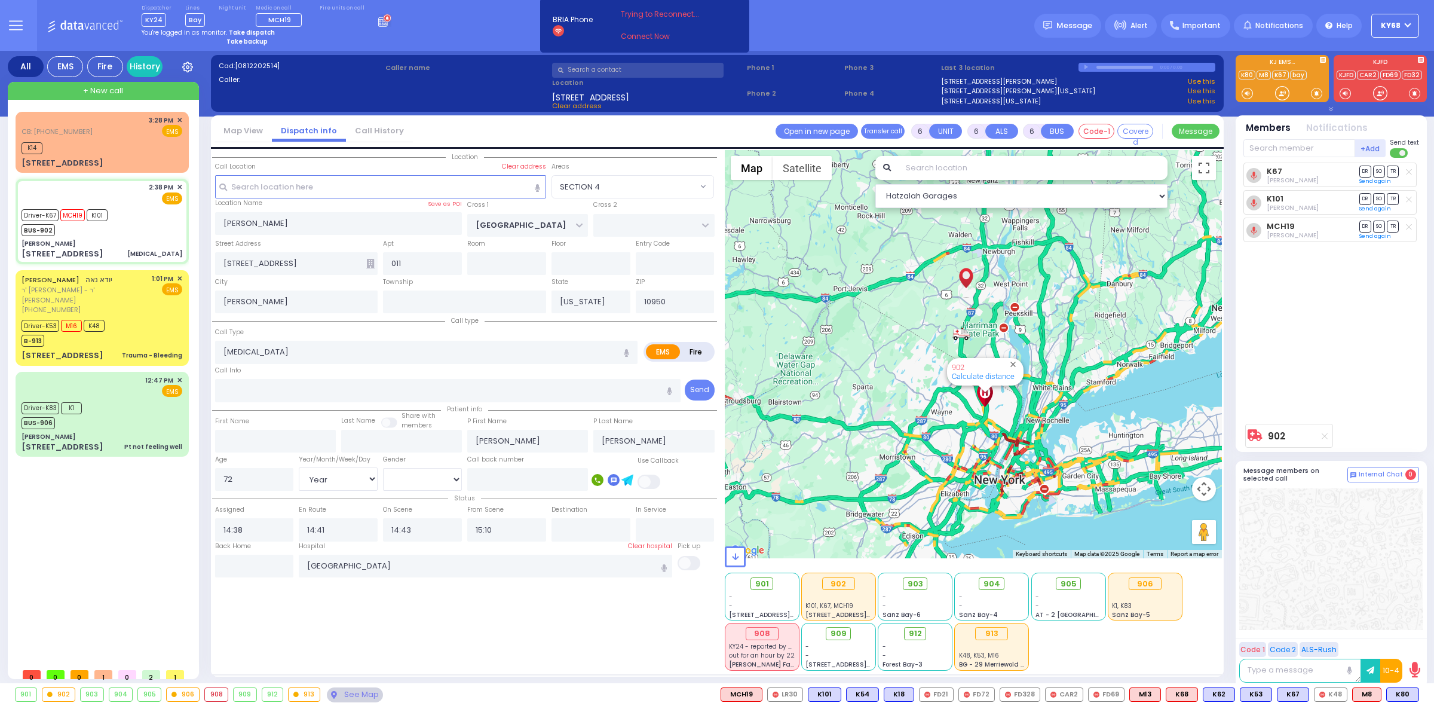
select select "Year"
select select "[DEMOGRAPHIC_DATA]"
select select "SECTION 4"
select select "Hatzalah Garages"
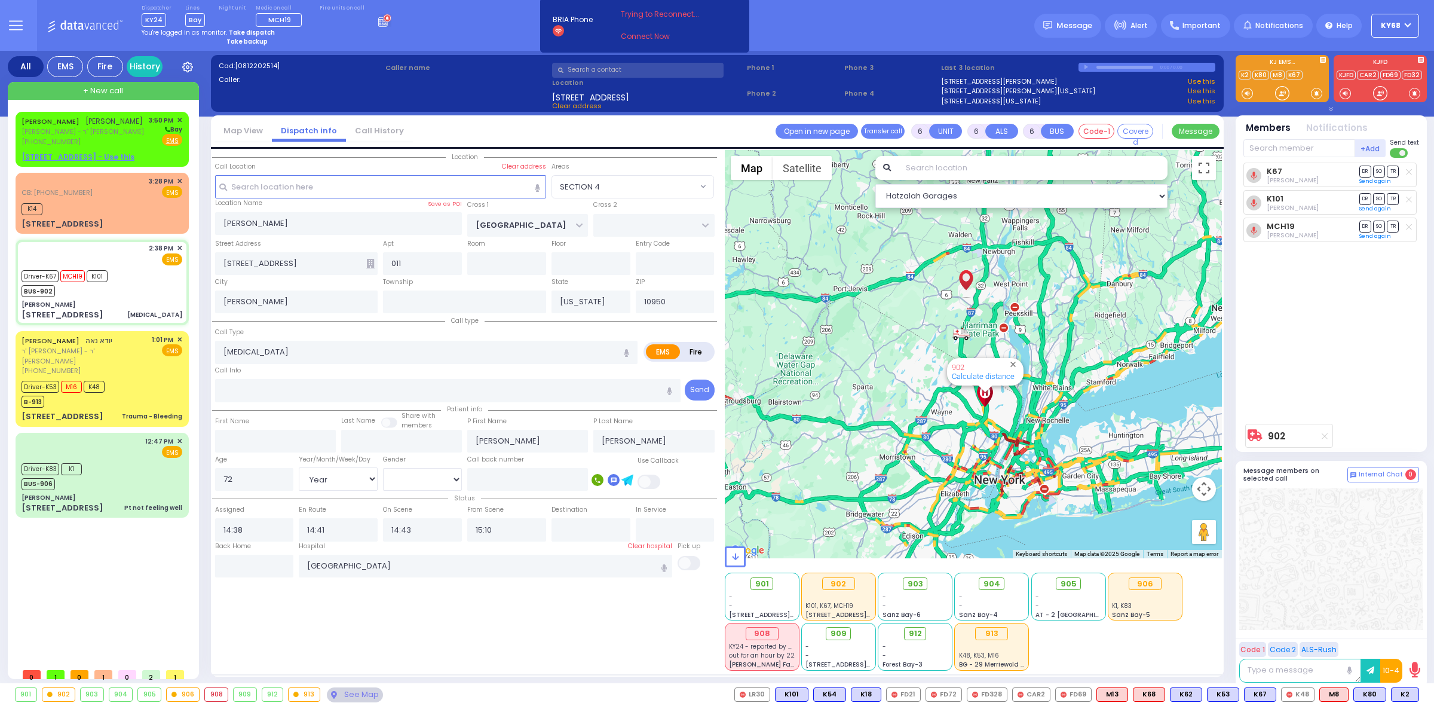
select select
radio input "true"
select select "Year"
select select "[DEMOGRAPHIC_DATA]"
type input "15:47"
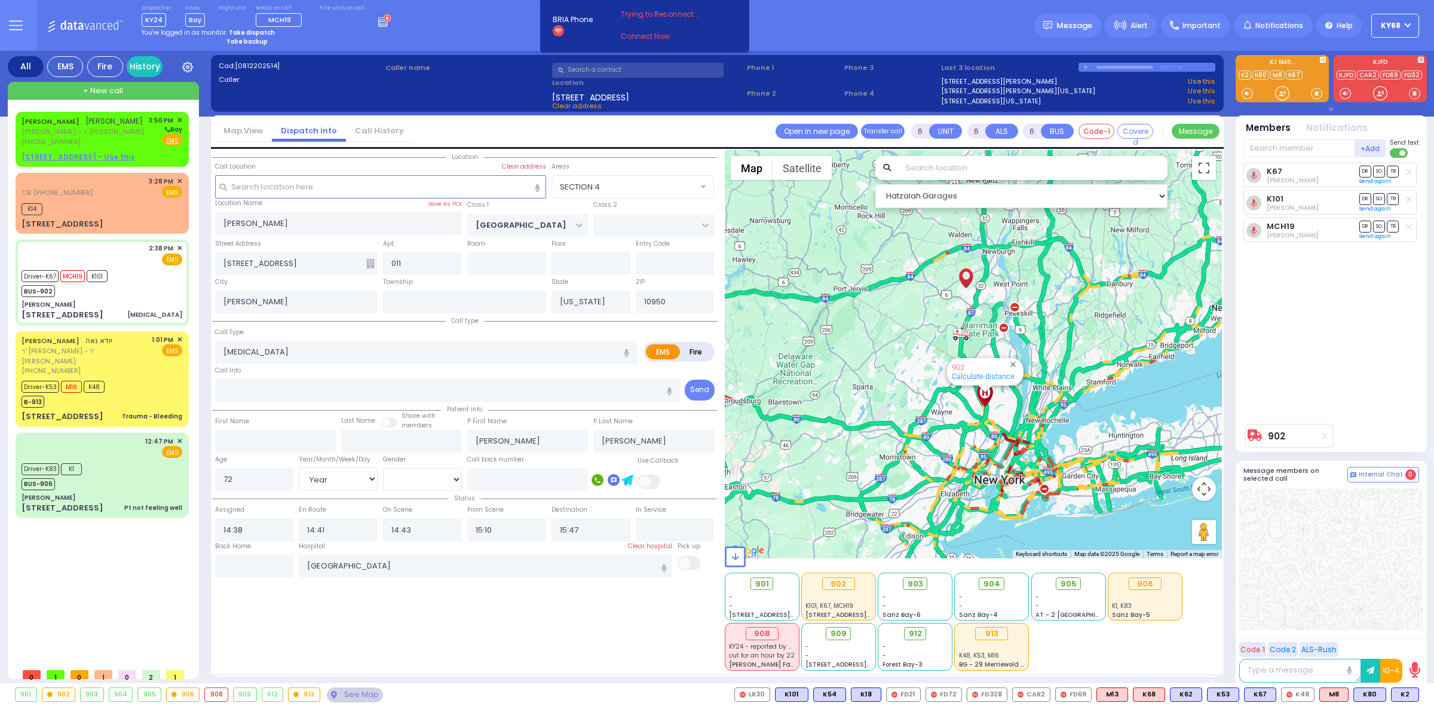
select select "Hatzalah Garages"
select select "SECTION 4"
select select
radio input "true"
select select "Year"
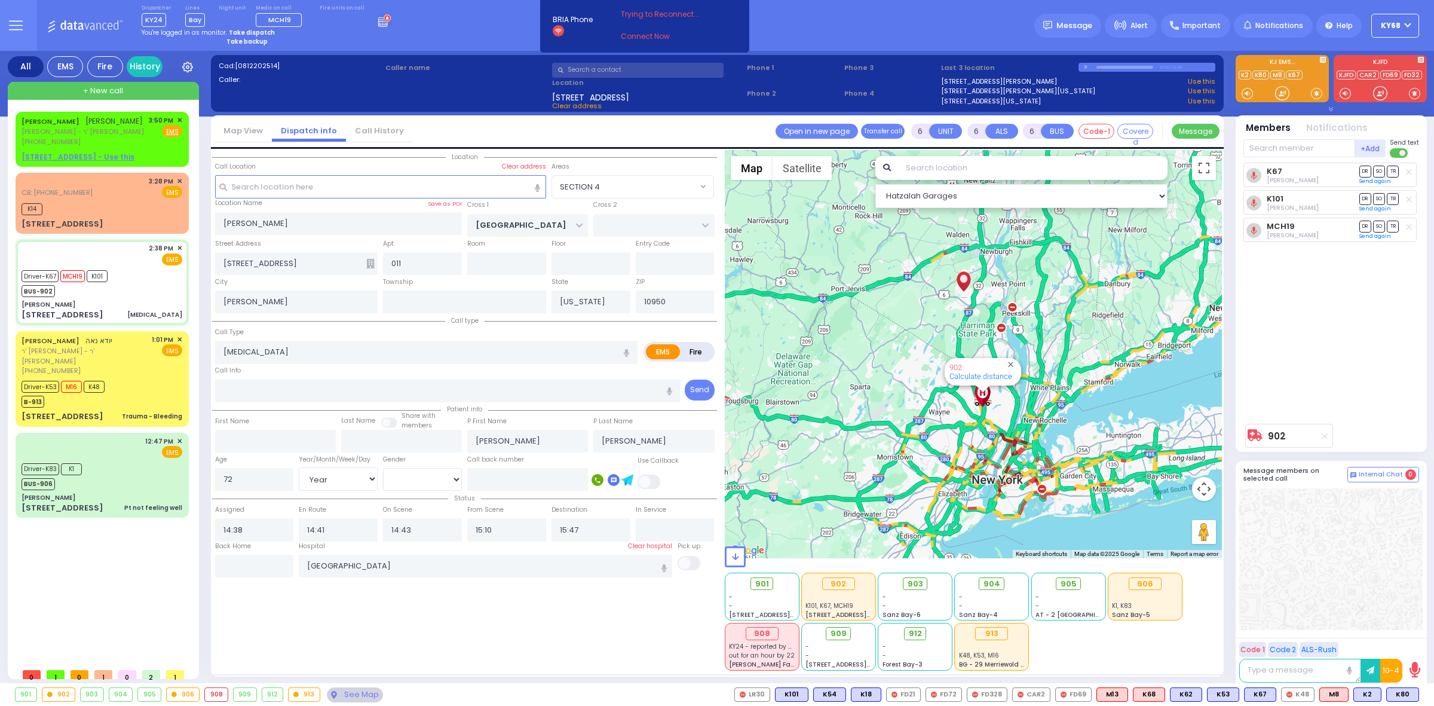
select select "[DEMOGRAPHIC_DATA]"
select select "SECTION 4"
select select "Hatzalah Garages"
select select
radio input "true"
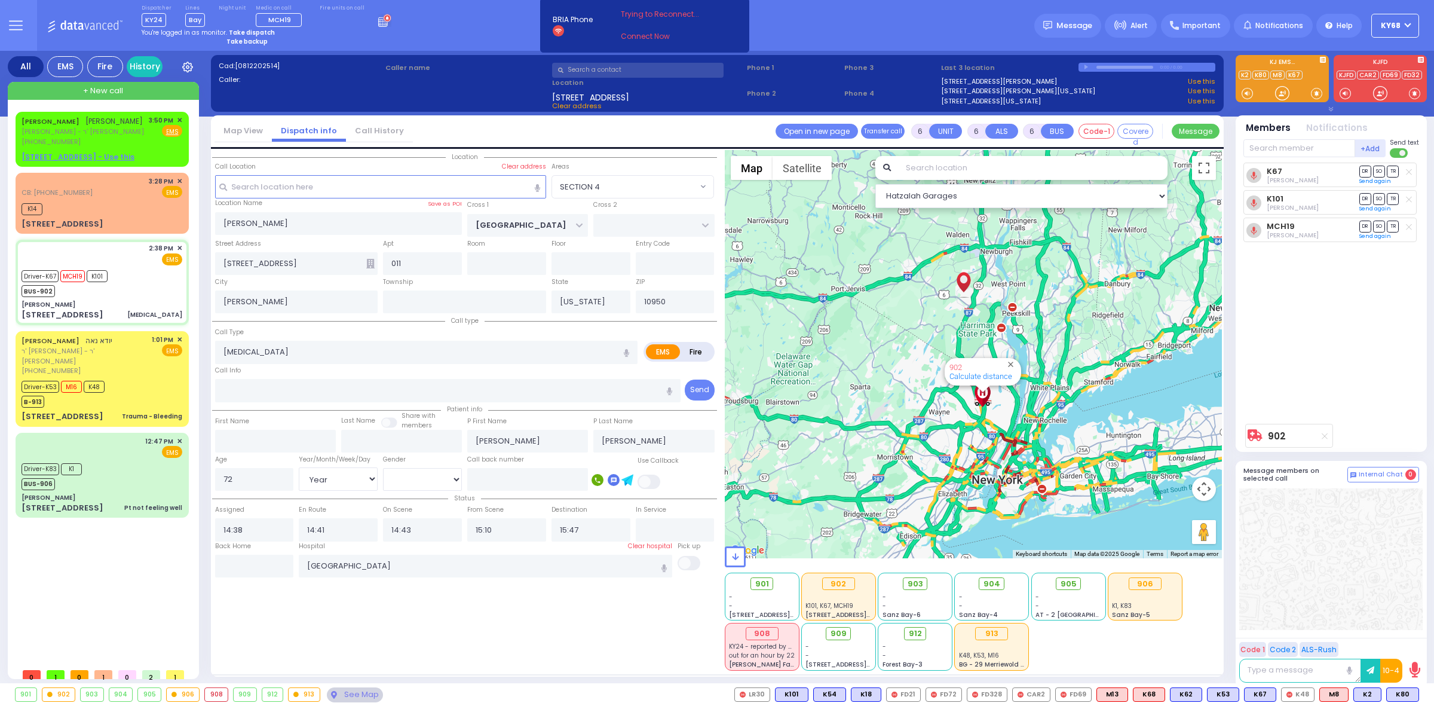
select select "Year"
select select "[DEMOGRAPHIC_DATA]"
select select "Hatzalah Garages"
select select "SECTION 4"
select select
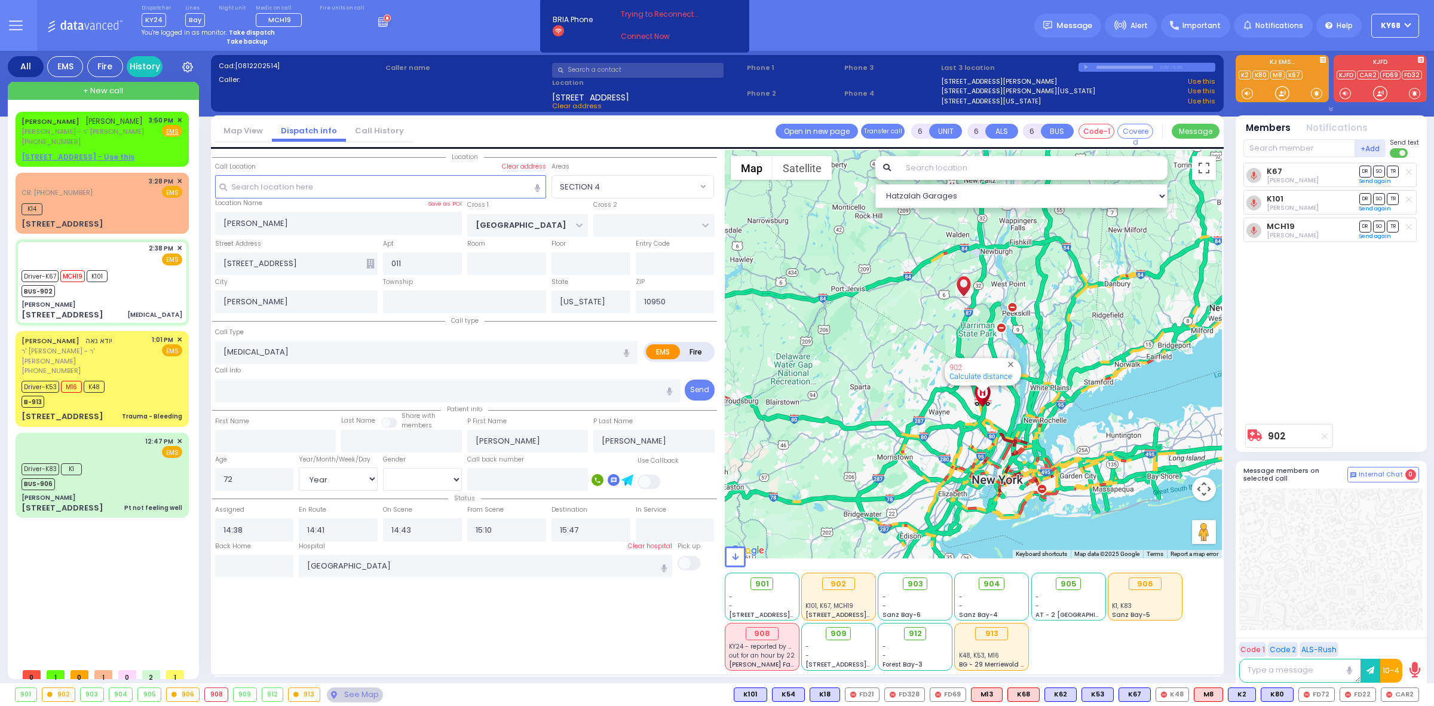
radio input "true"
select select "Year"
select select "[DEMOGRAPHIC_DATA]"
radio input "true"
select select "Year"
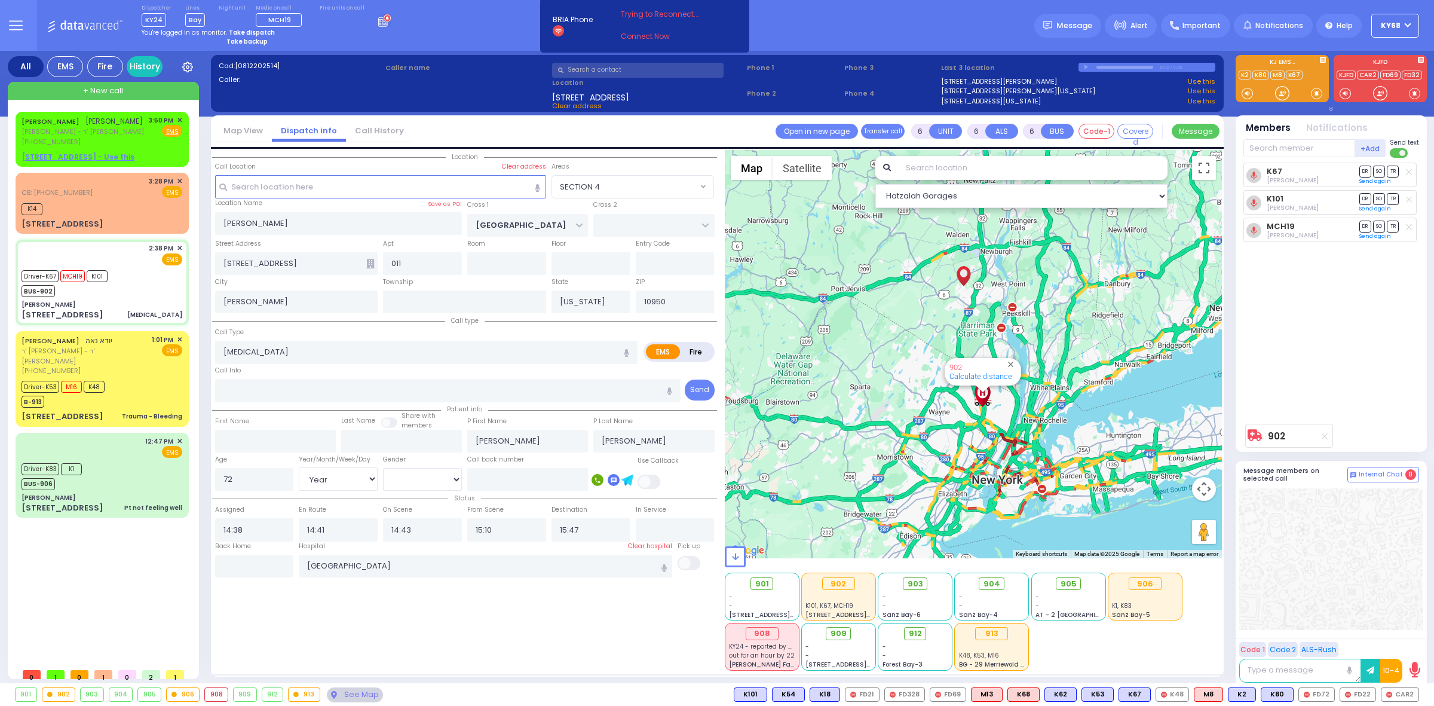
select select "[DEMOGRAPHIC_DATA]"
select select "SECTION 4"
select select "Hatzalah Garages"
select select
radio input "true"
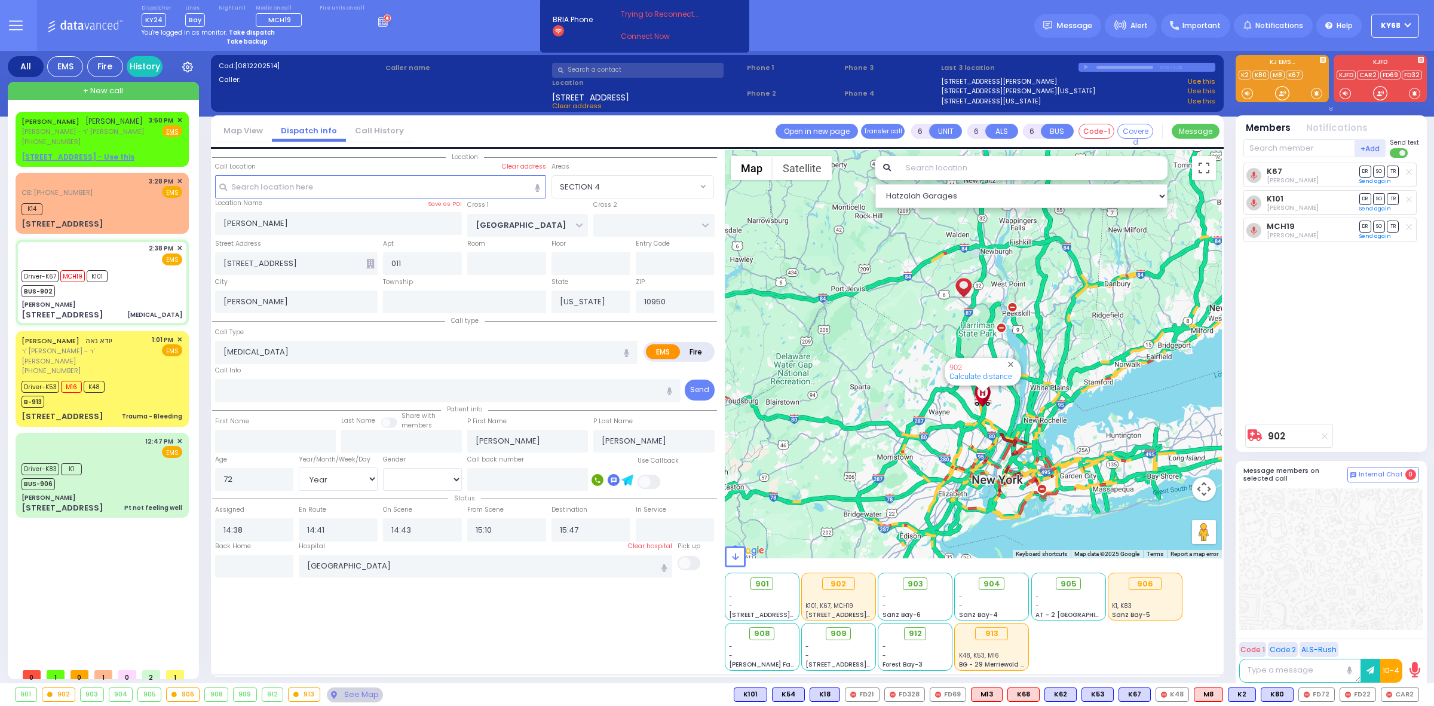
select select "Year"
select select "[DEMOGRAPHIC_DATA]"
select select "SECTION 4"
select select "Hatzalah Garages"
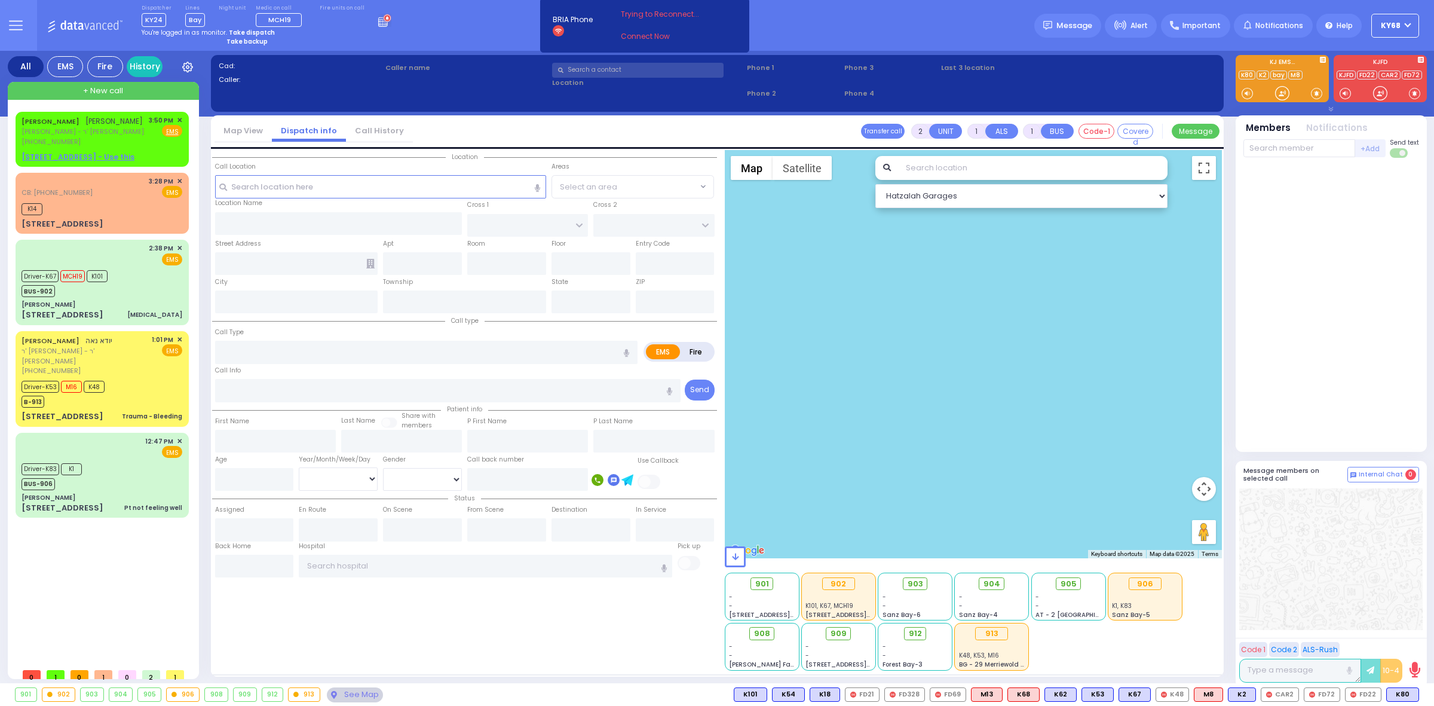
select select
radio input "true"
type input "GERSHON"
type input "FELBERBAUM"
select select
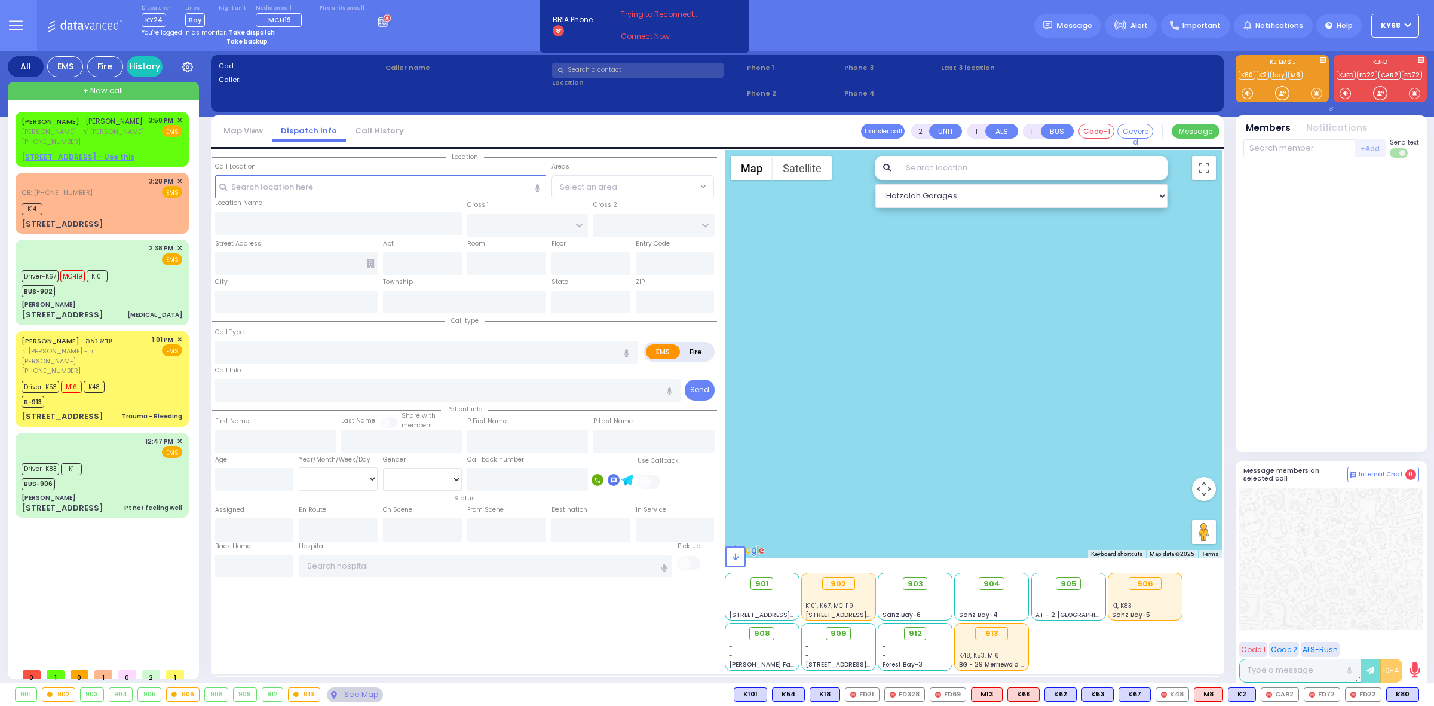
type input "16:09"
select select
radio input "true"
select select
select select "Hatzalah Garages"
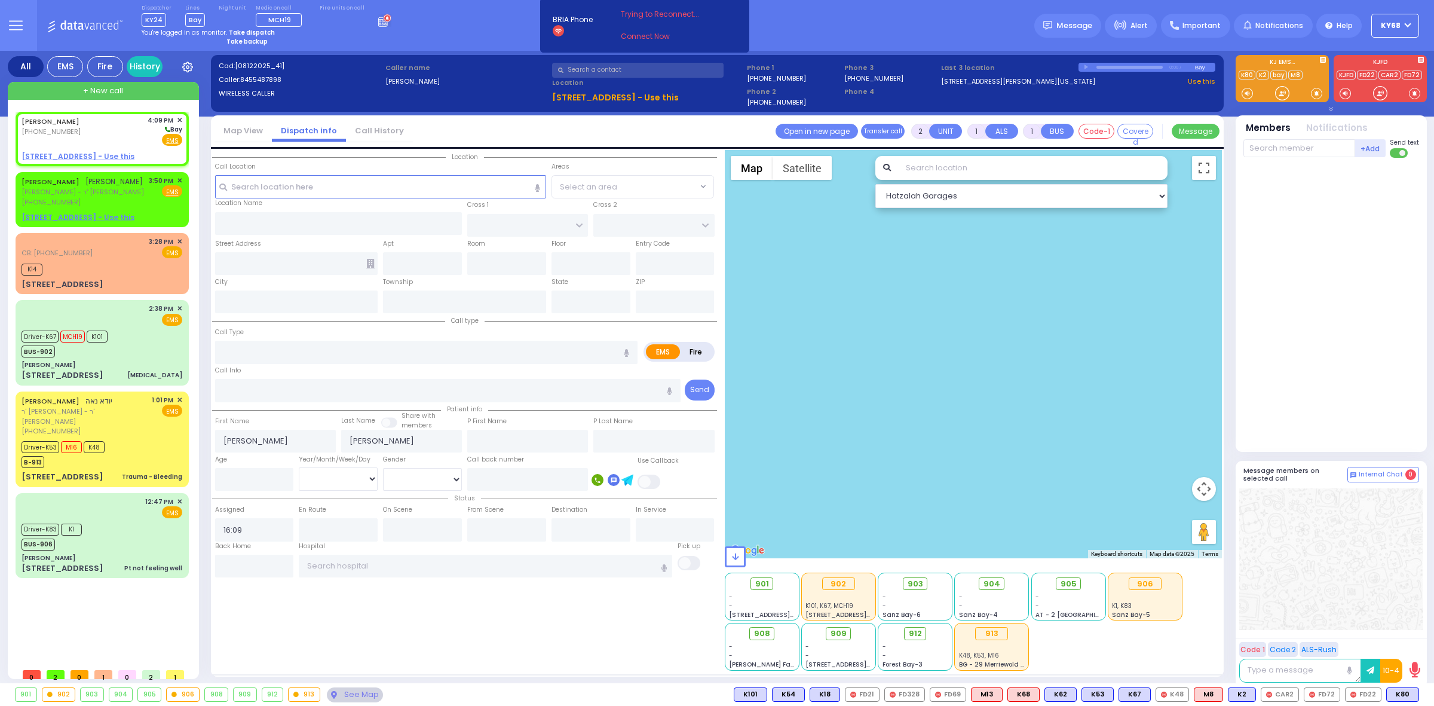
select select
radio input "true"
select select
select select "Hatzalah Garages"
